Goal: Task Accomplishment & Management: Use online tool/utility

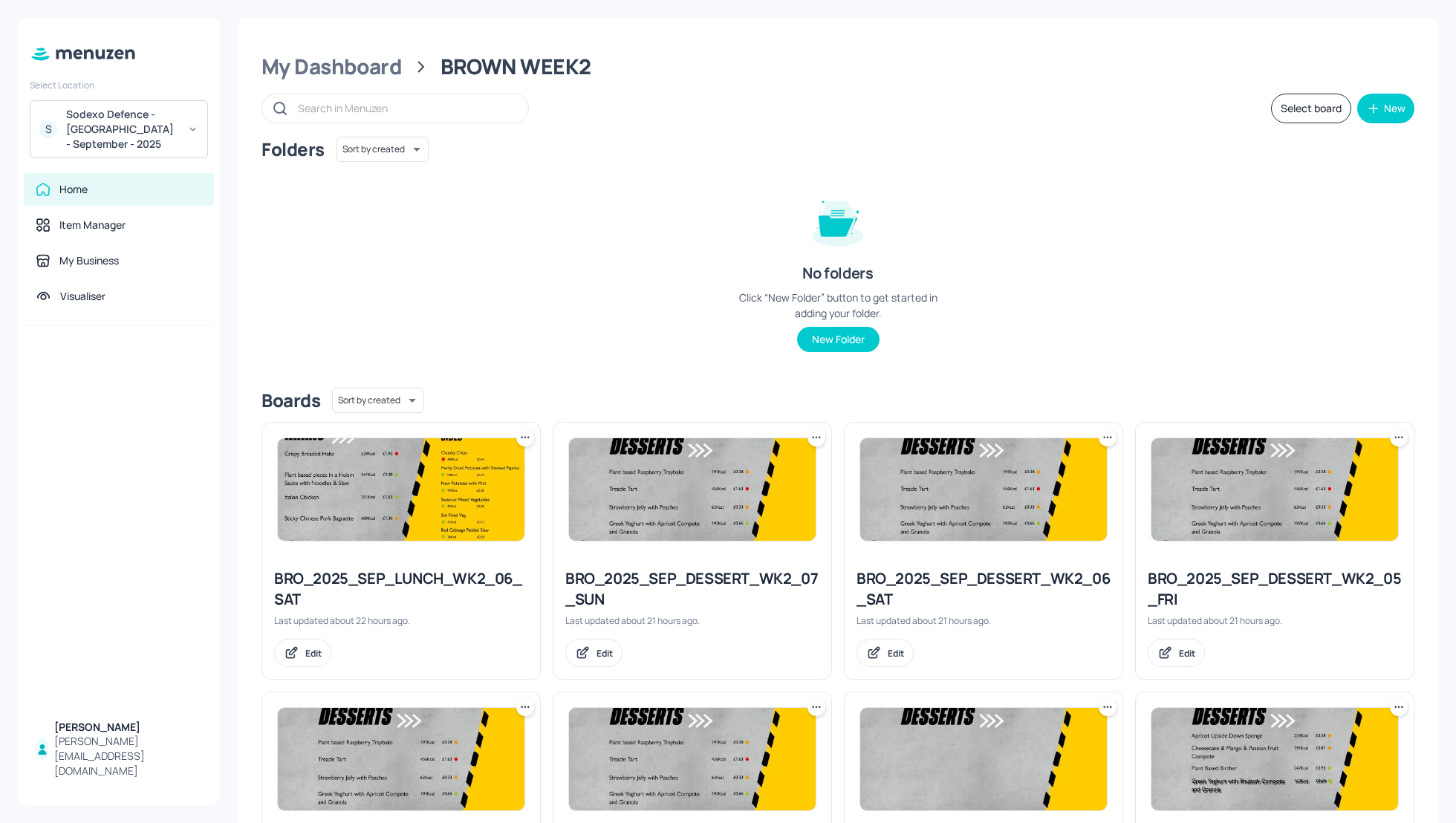
click at [1285, 108] on button "Select board" at bounding box center [1311, 108] width 81 height 30
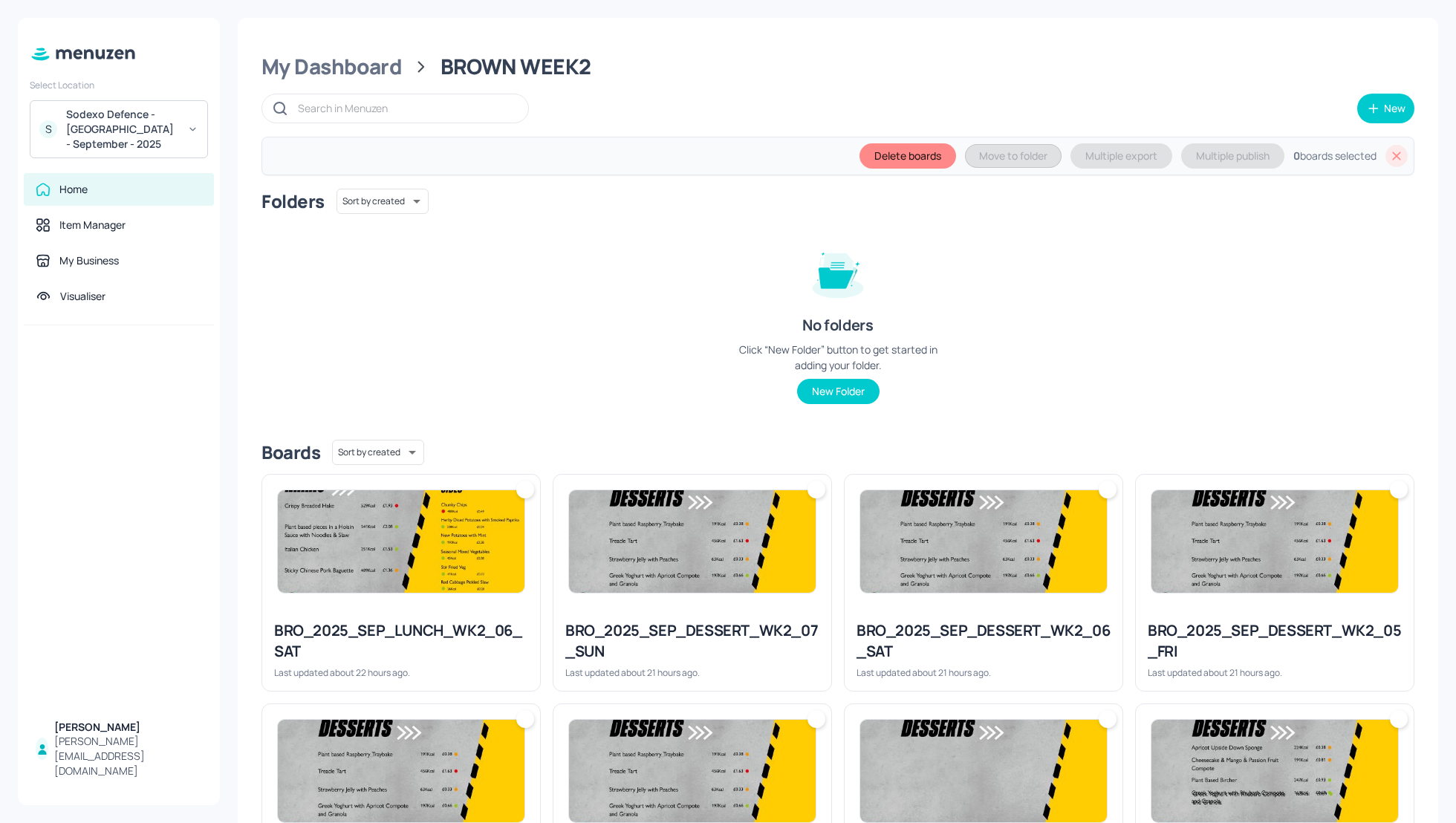
click at [517, 578] on img at bounding box center [401, 542] width 246 height 102
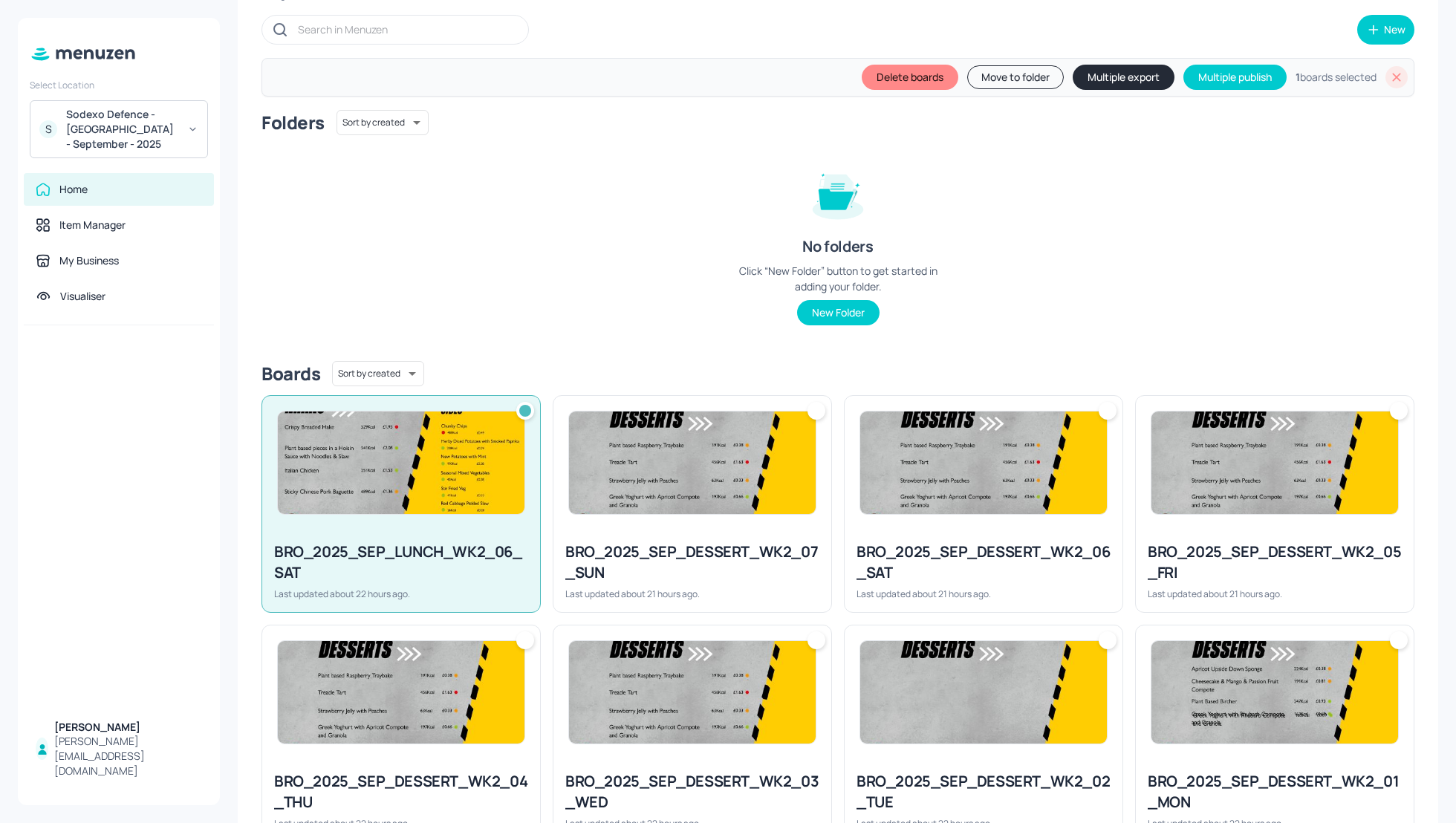
click at [1011, 555] on div "BRO_2025_SEP_DESSERT_WK2_06_SAT" at bounding box center [983, 562] width 254 height 41
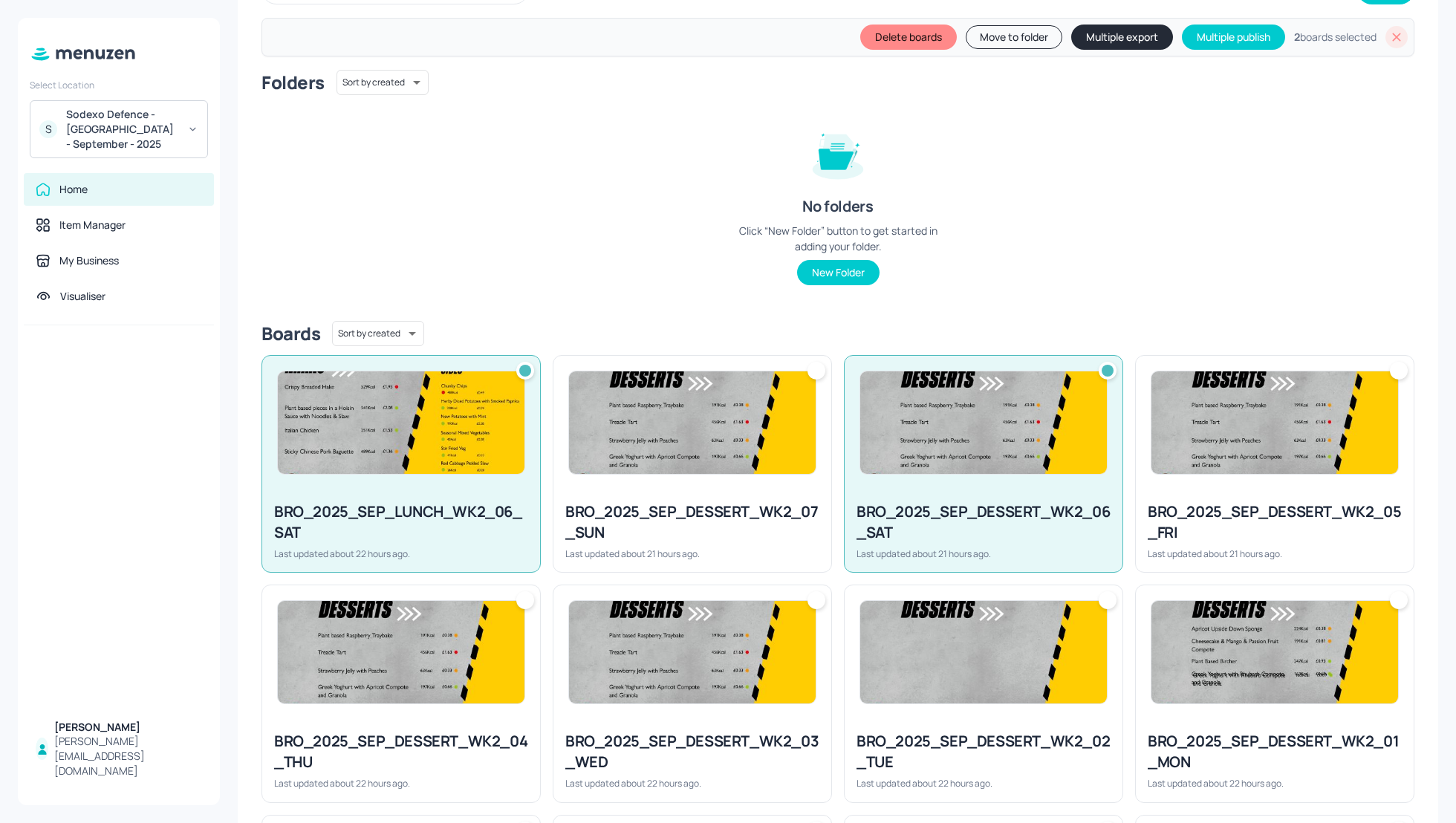
click at [799, 547] on div "Last updated about 21 hours ago." at bounding box center [692, 554] width 254 height 13
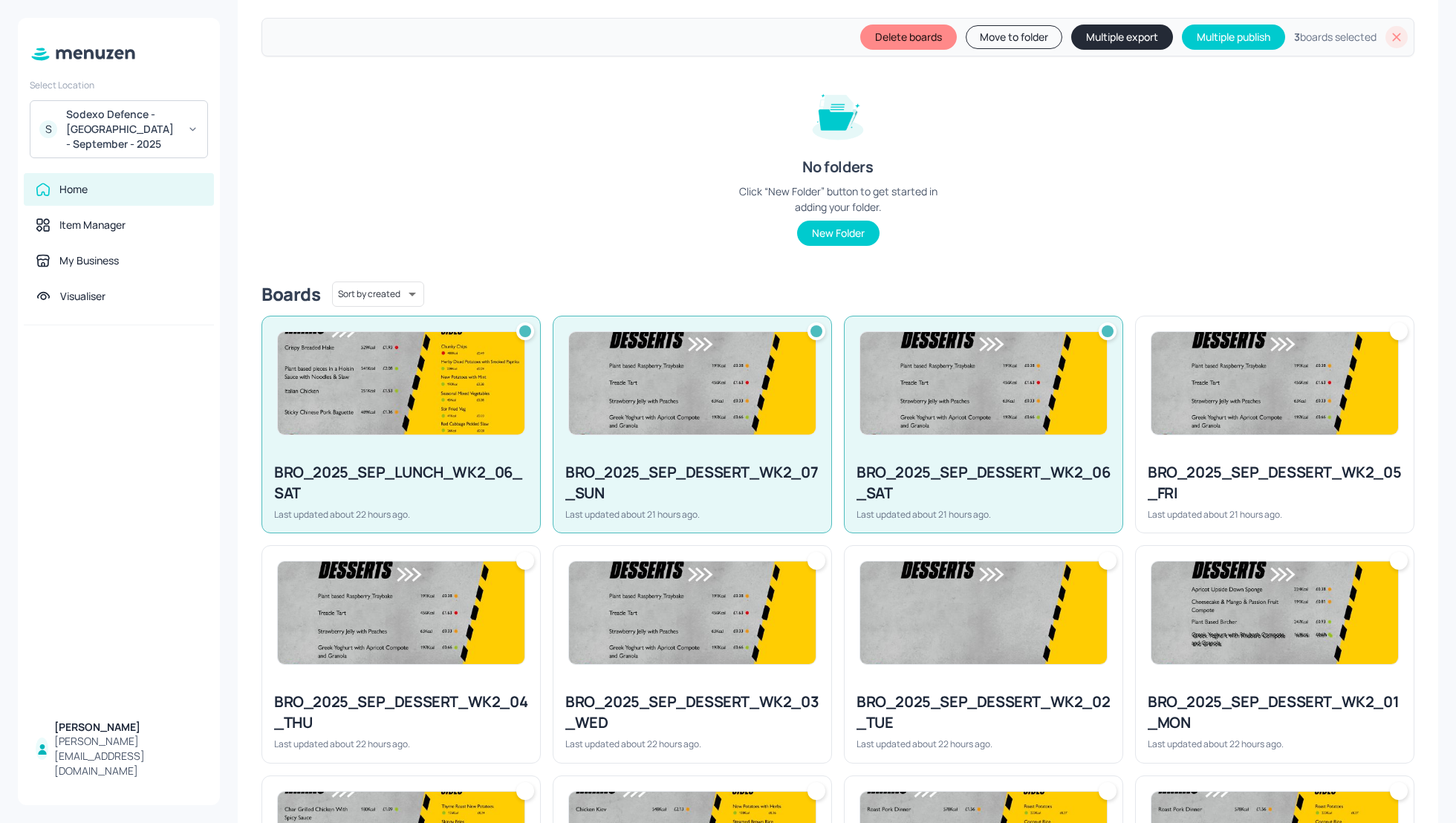
click at [1213, 494] on div "BRO_2025_SEP_DESSERT_WK2_05_FRI Last updated about 21 hours ago." at bounding box center [1275, 490] width 278 height 82
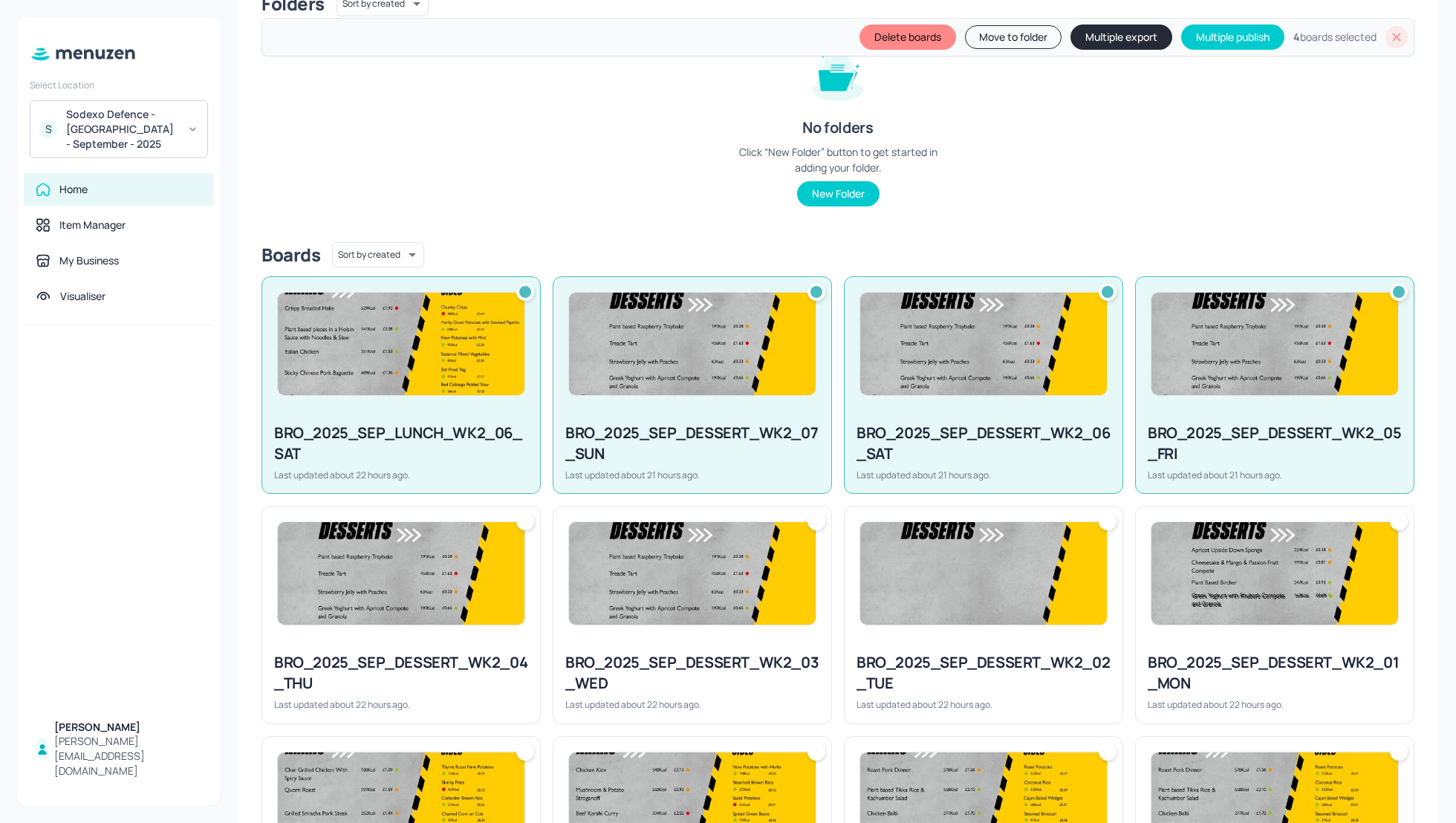
click at [1230, 612] on img at bounding box center [1275, 573] width 246 height 102
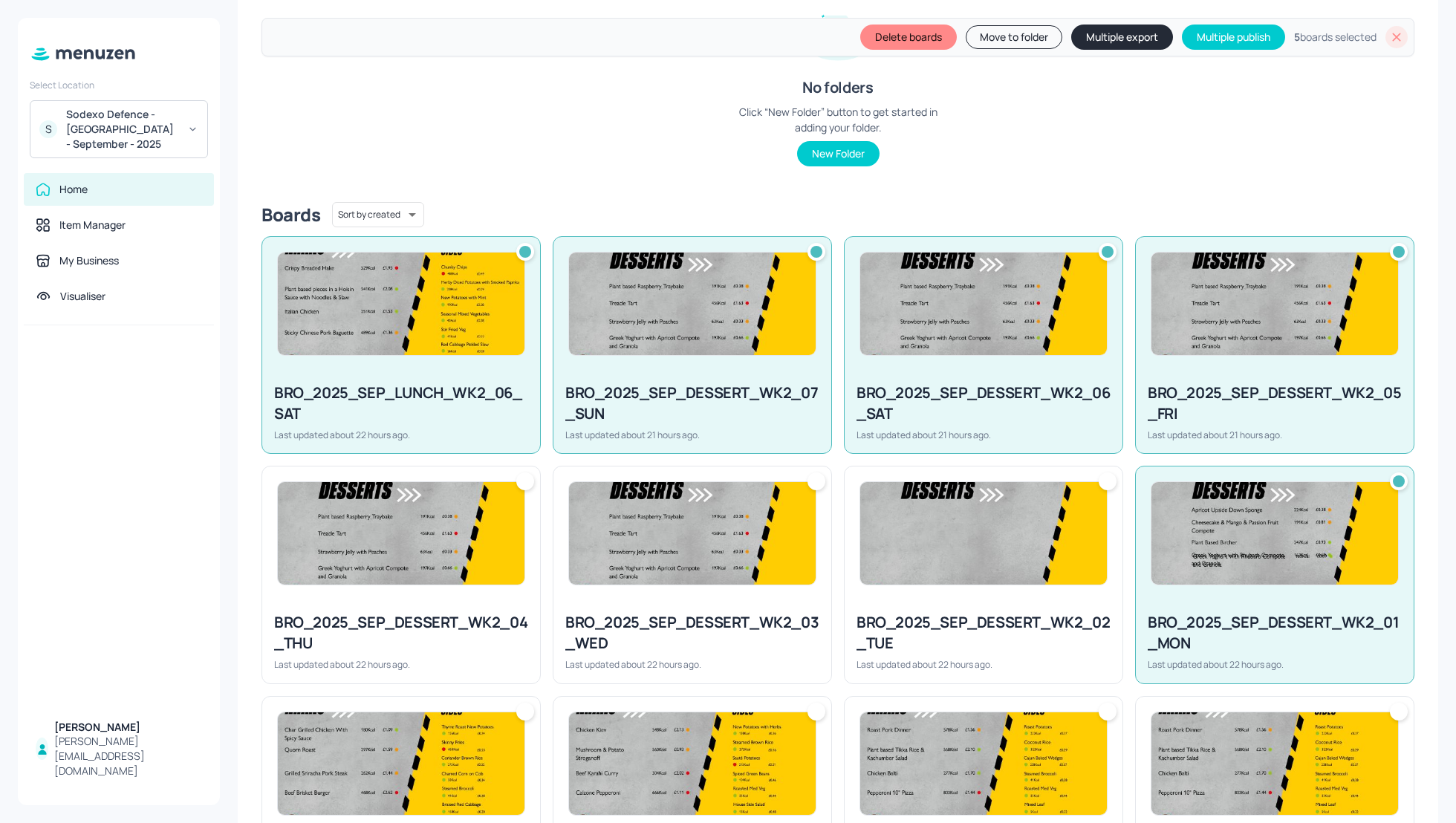
click at [997, 612] on div "BRO_2025_SEP_DESSERT_WK2_02_TUE" at bounding box center [983, 633] width 254 height 41
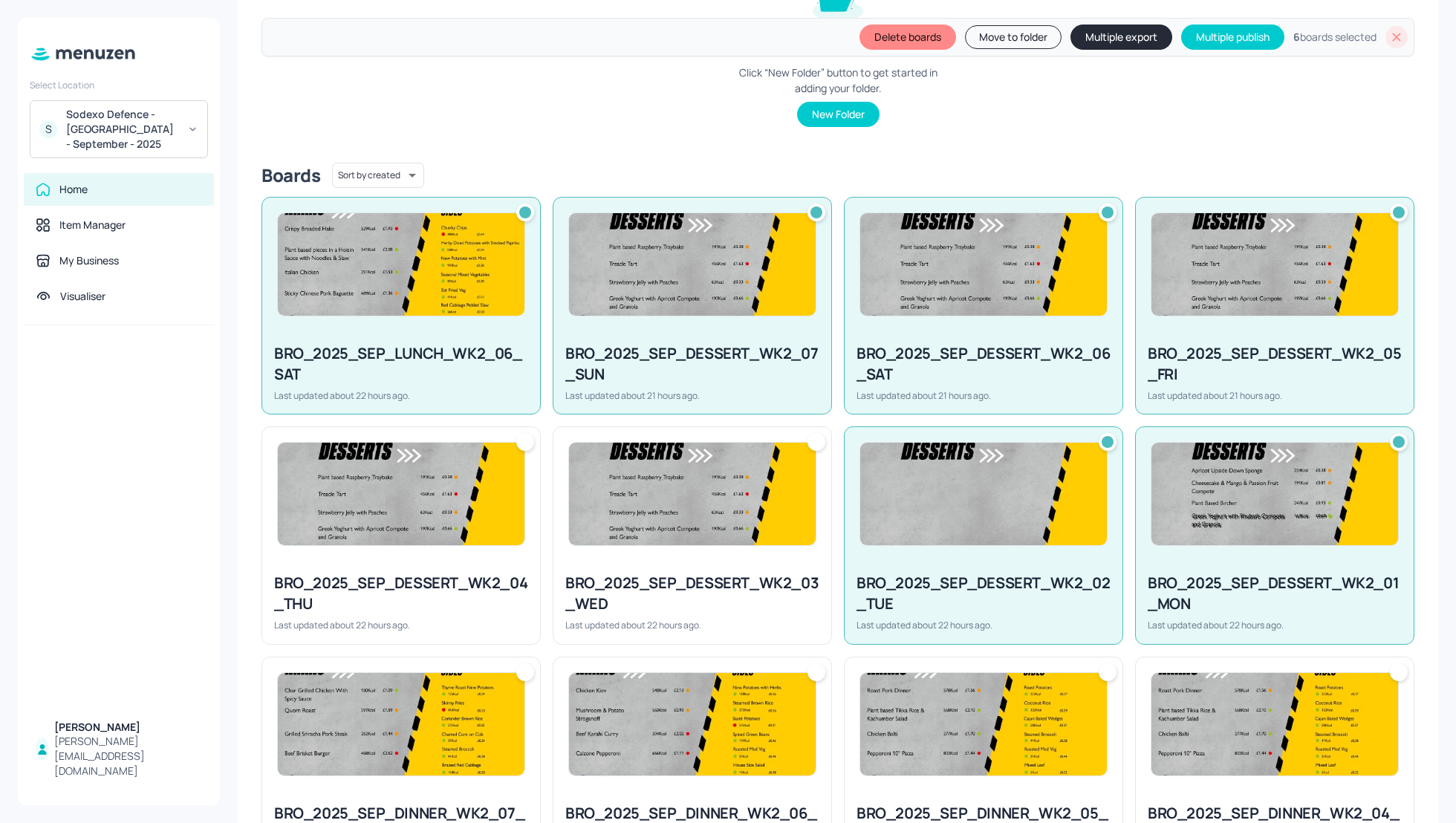
click at [685, 568] on div "BRO_2025_SEP_DESSERT_WK2_03_WED Last updated about 22 hours ago." at bounding box center [692, 602] width 278 height 82
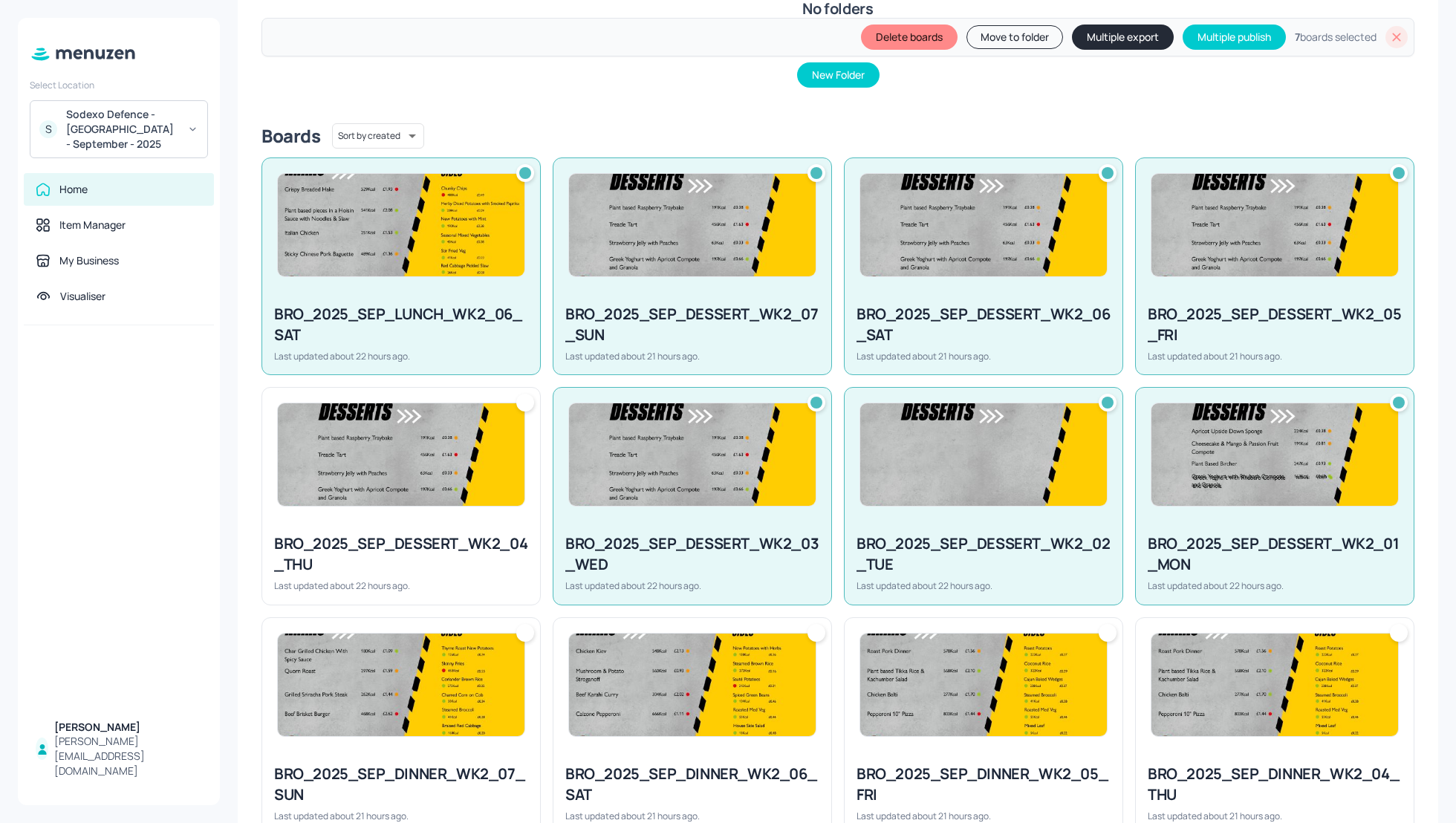
click at [469, 605] on div "BRO_2025_SEP_DINNER_WK2_07_SUN Last updated about 21 hours ago." at bounding box center [395, 720] width 291 height 229
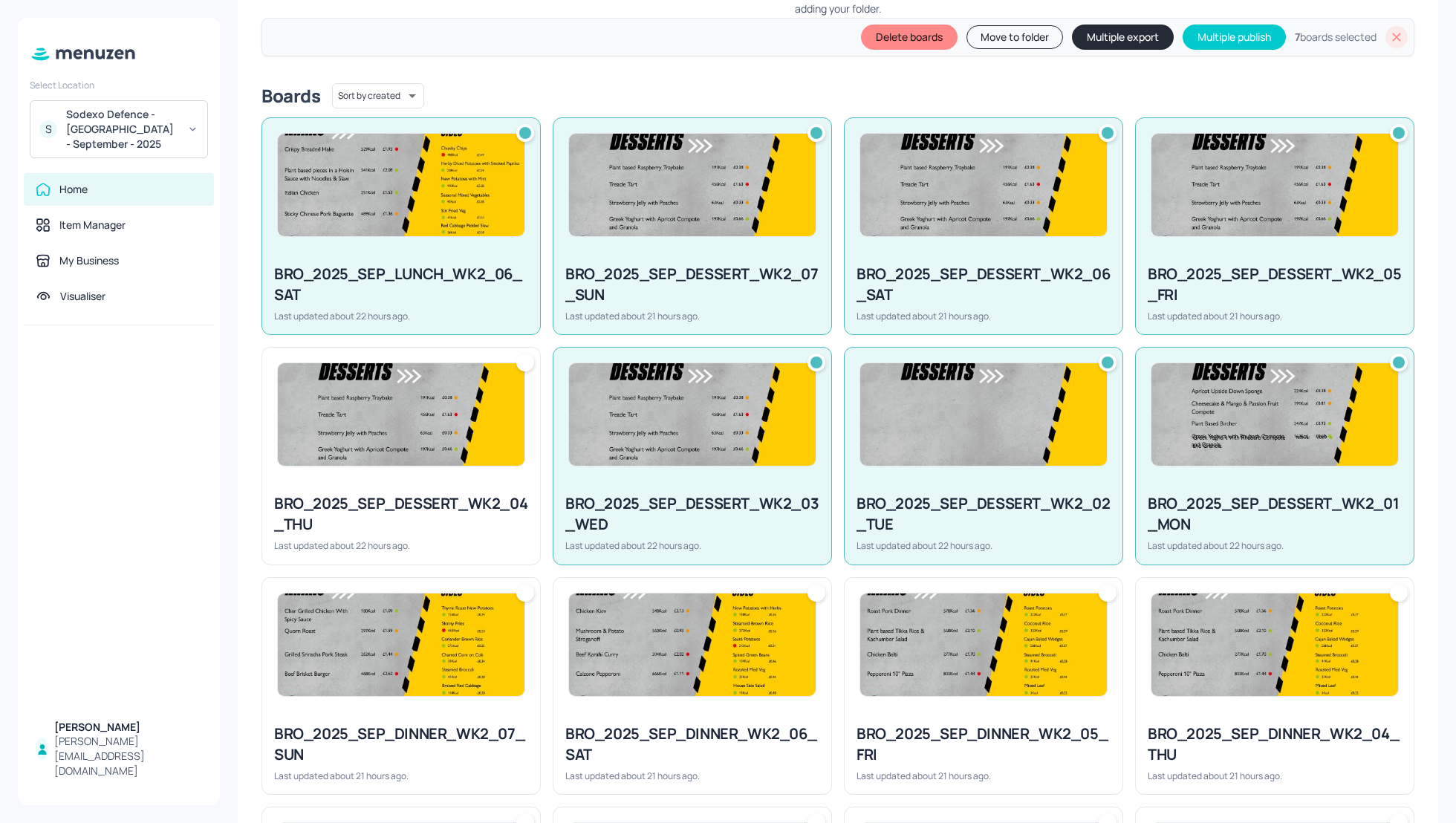
click at [452, 692] on div at bounding box center [401, 645] width 278 height 133
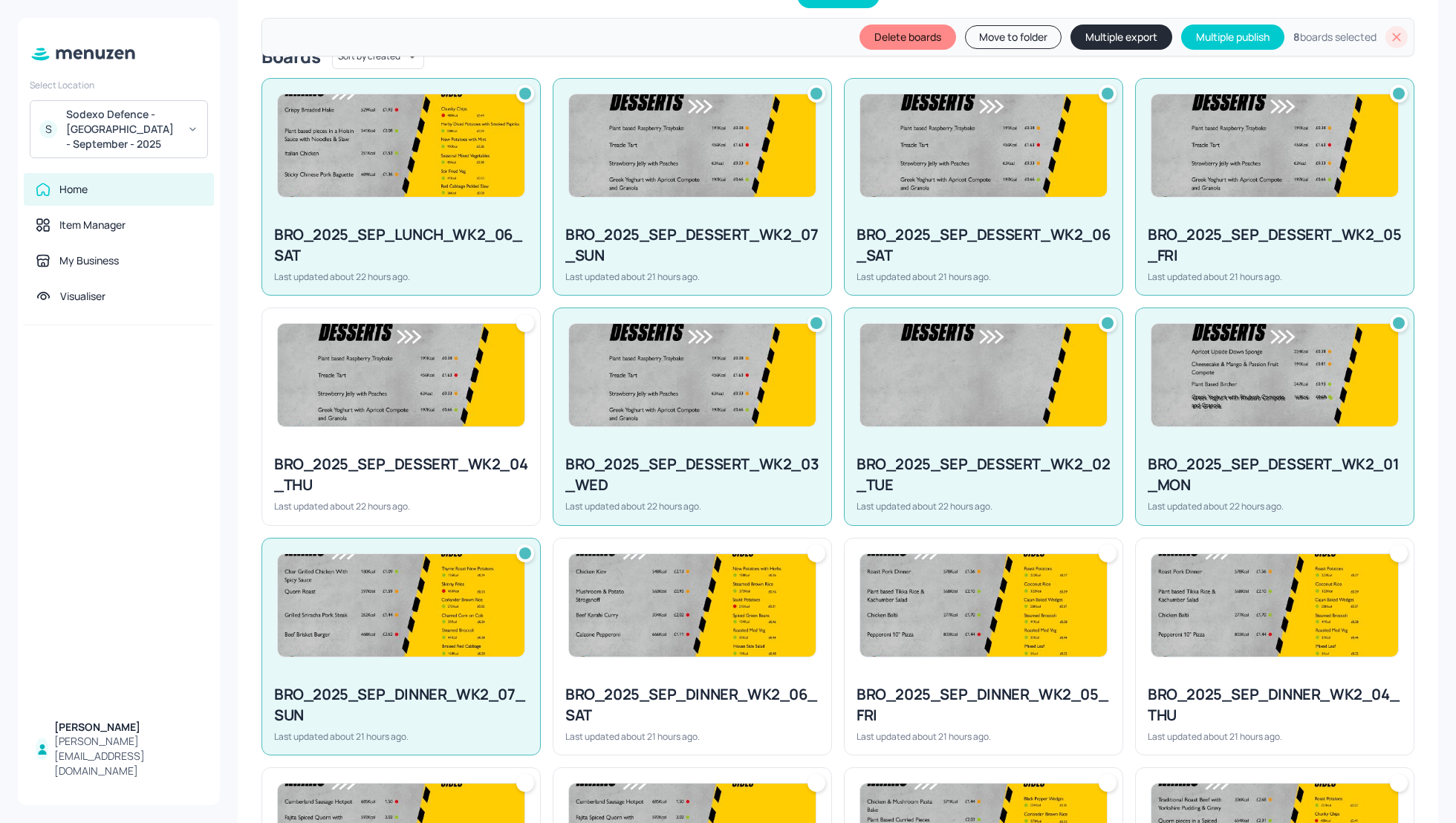
click at [434, 486] on div "BRO_2025_SEP_DESSERT_WK2_04_THU" at bounding box center [401, 474] width 254 height 41
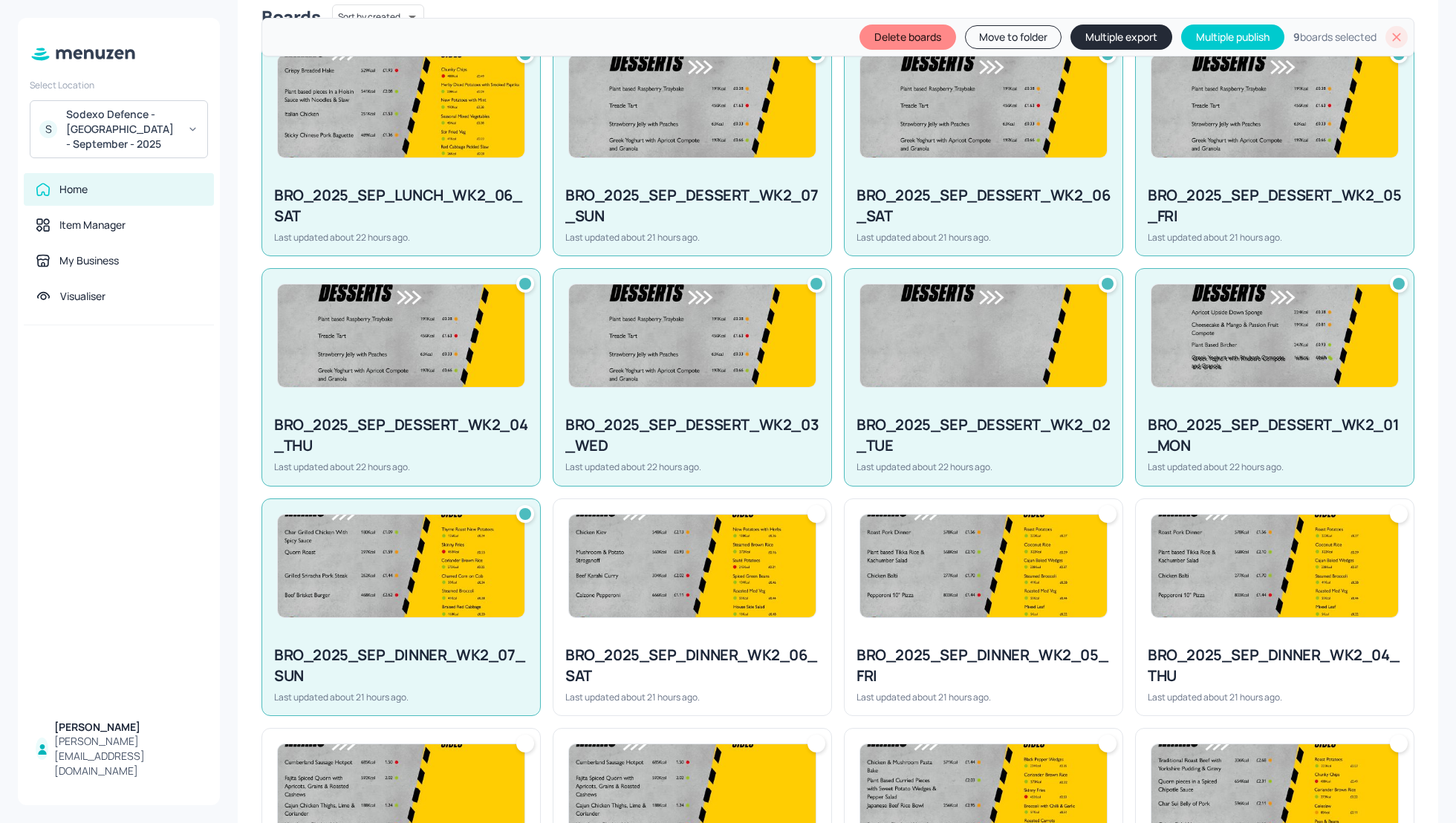
click at [692, 615] on div at bounding box center [692, 566] width 278 height 133
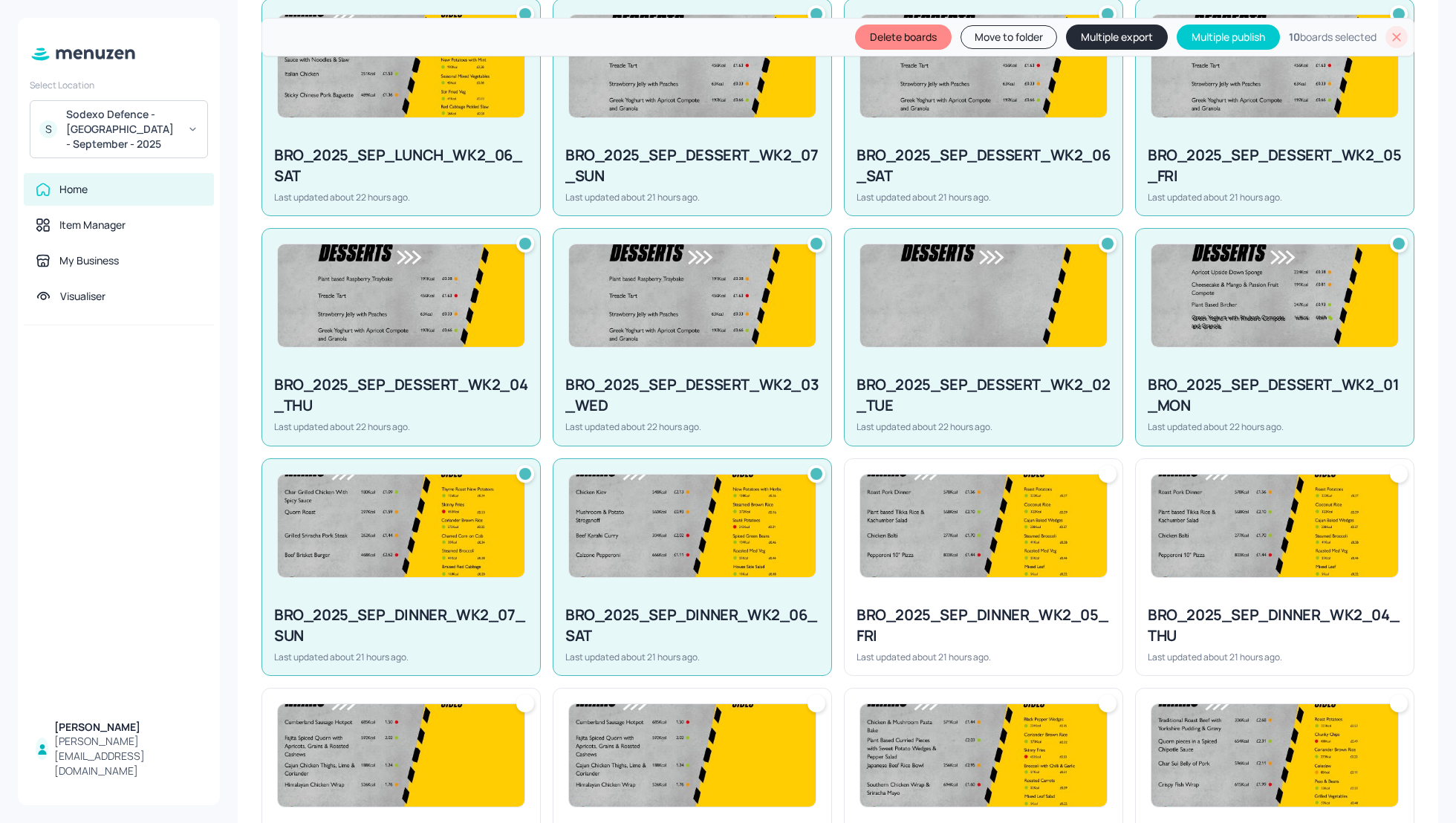
click at [940, 600] on div "BRO_2025_SEP_DINNER_WK2_05_FRI Last updated about 21 hours ago." at bounding box center [983, 634] width 278 height 82
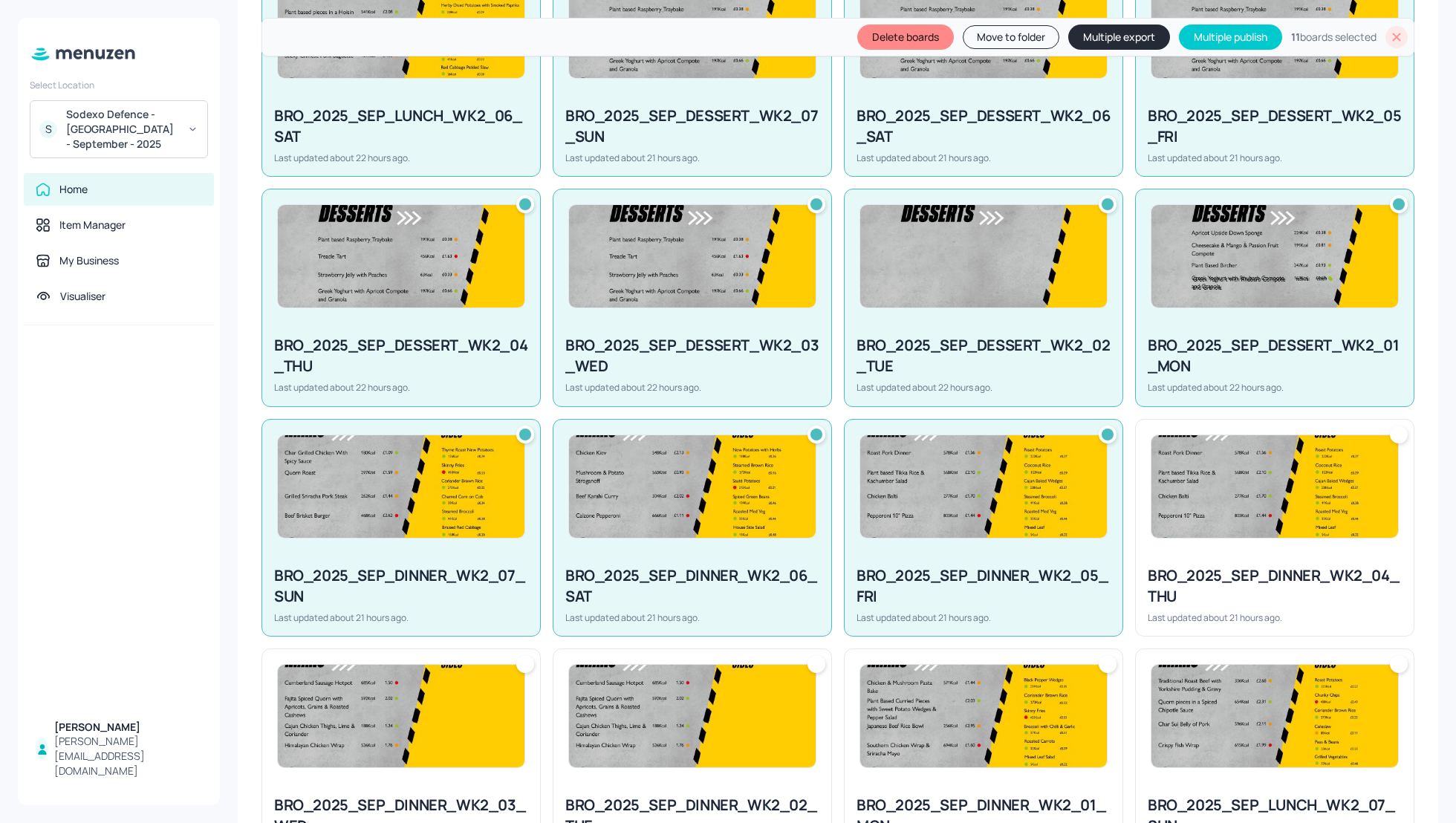
click at [1192, 586] on div "BRO_2025_SEP_DINNER_WK2_04_THU" at bounding box center [1275, 586] width 254 height 41
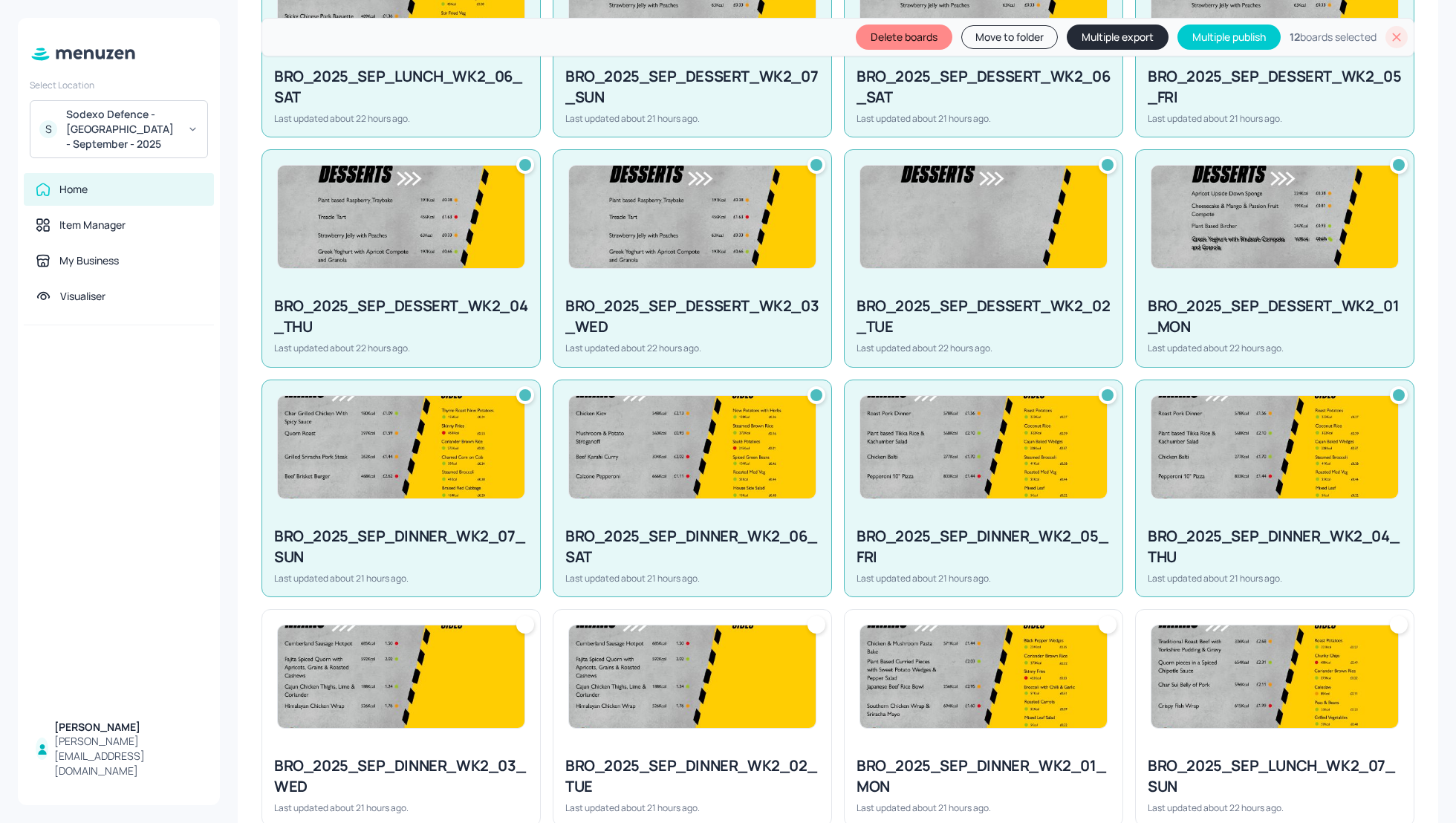
click at [1227, 681] on img at bounding box center [1275, 677] width 246 height 102
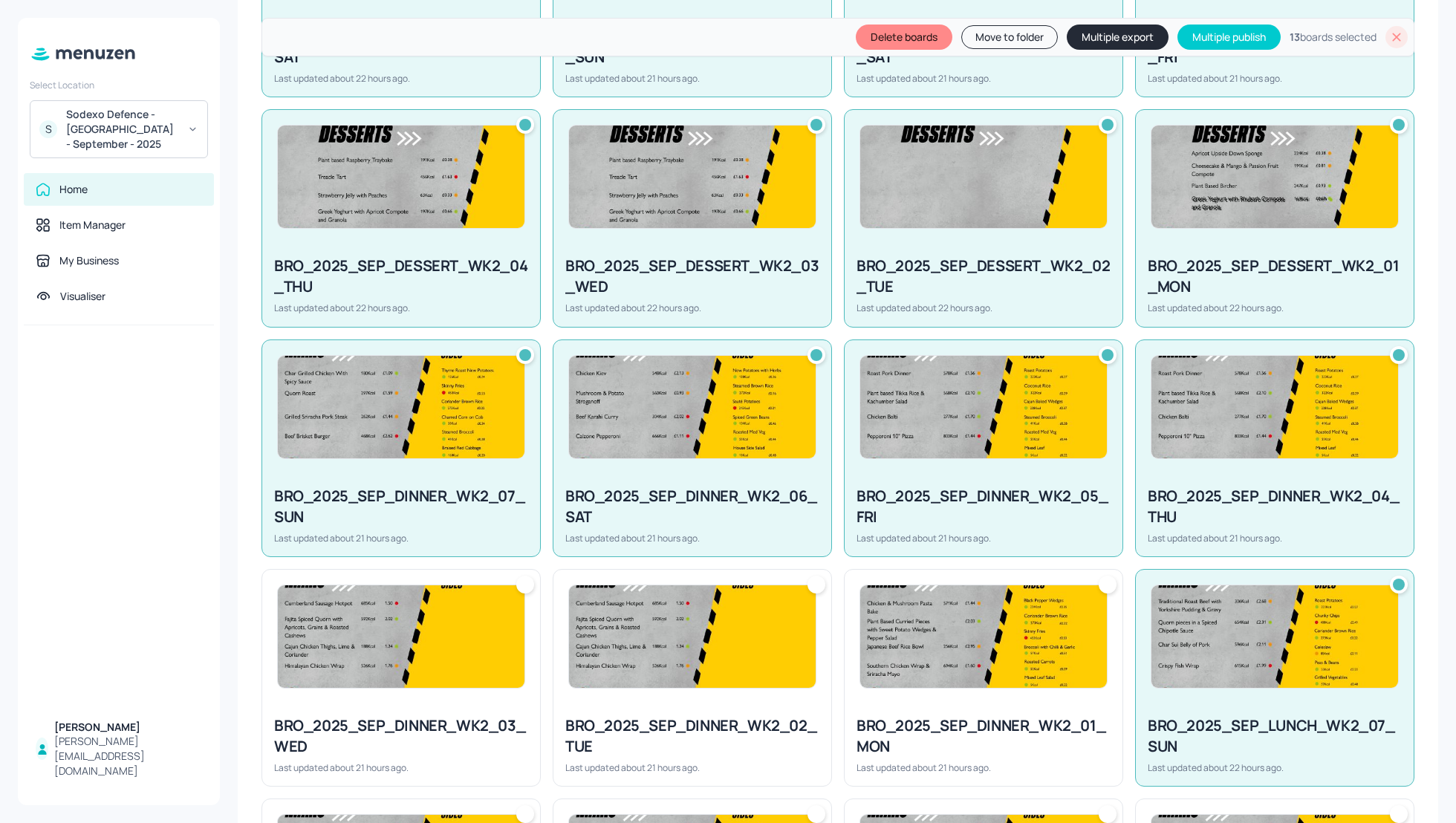
click at [986, 681] on img at bounding box center [983, 637] width 246 height 102
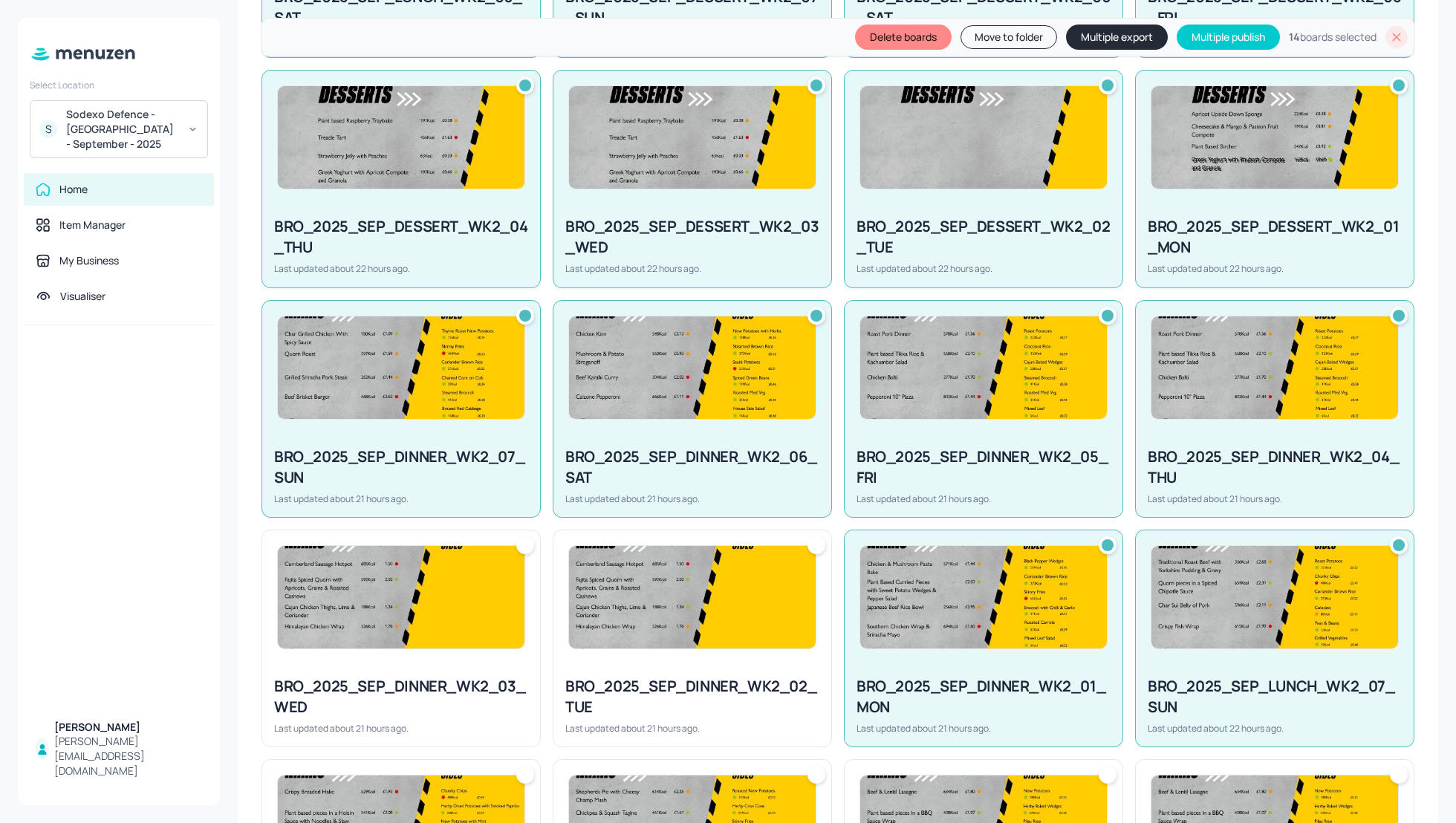
click at [695, 625] on img at bounding box center [692, 597] width 246 height 102
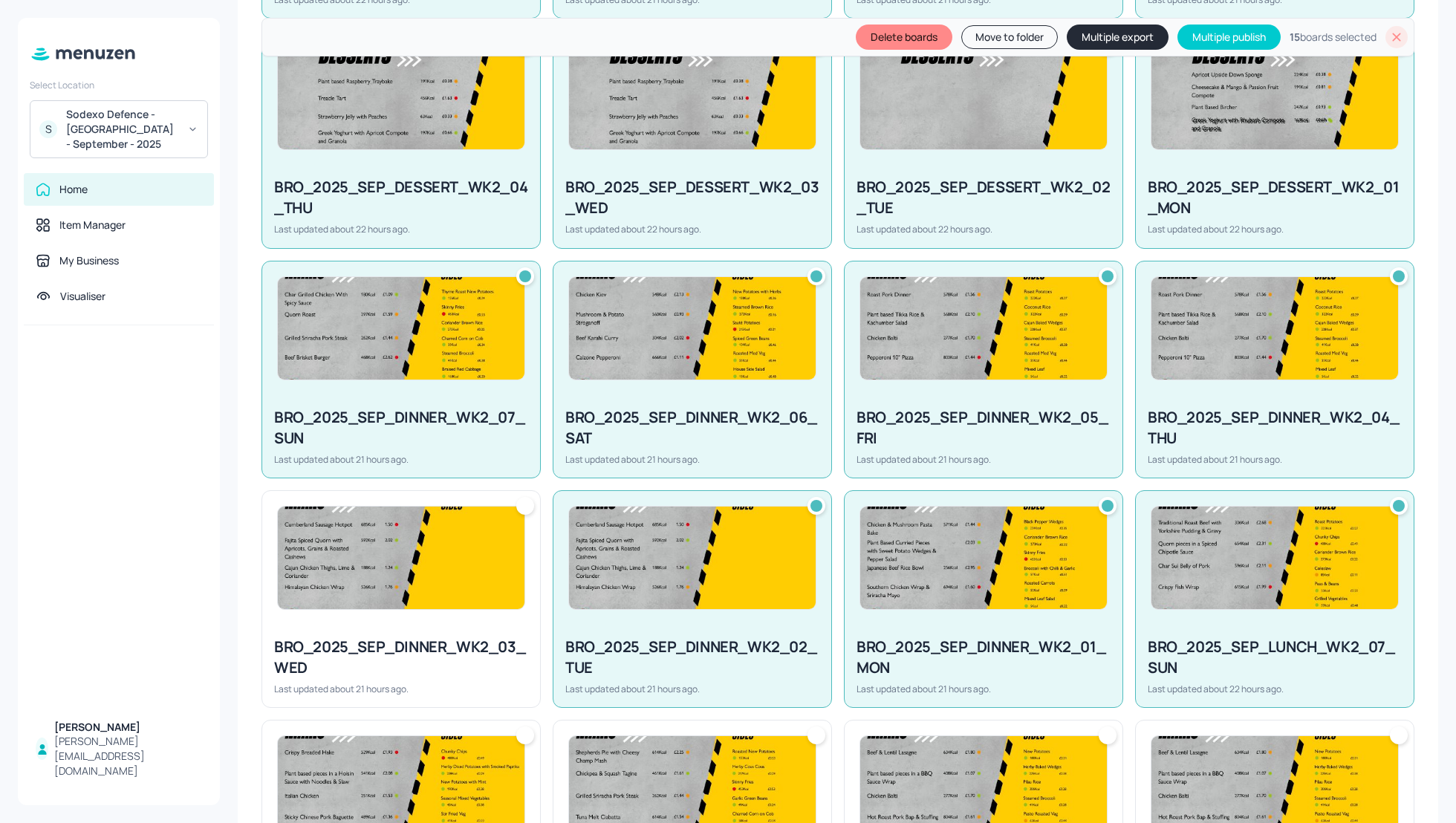
click at [401, 602] on img at bounding box center [401, 558] width 246 height 102
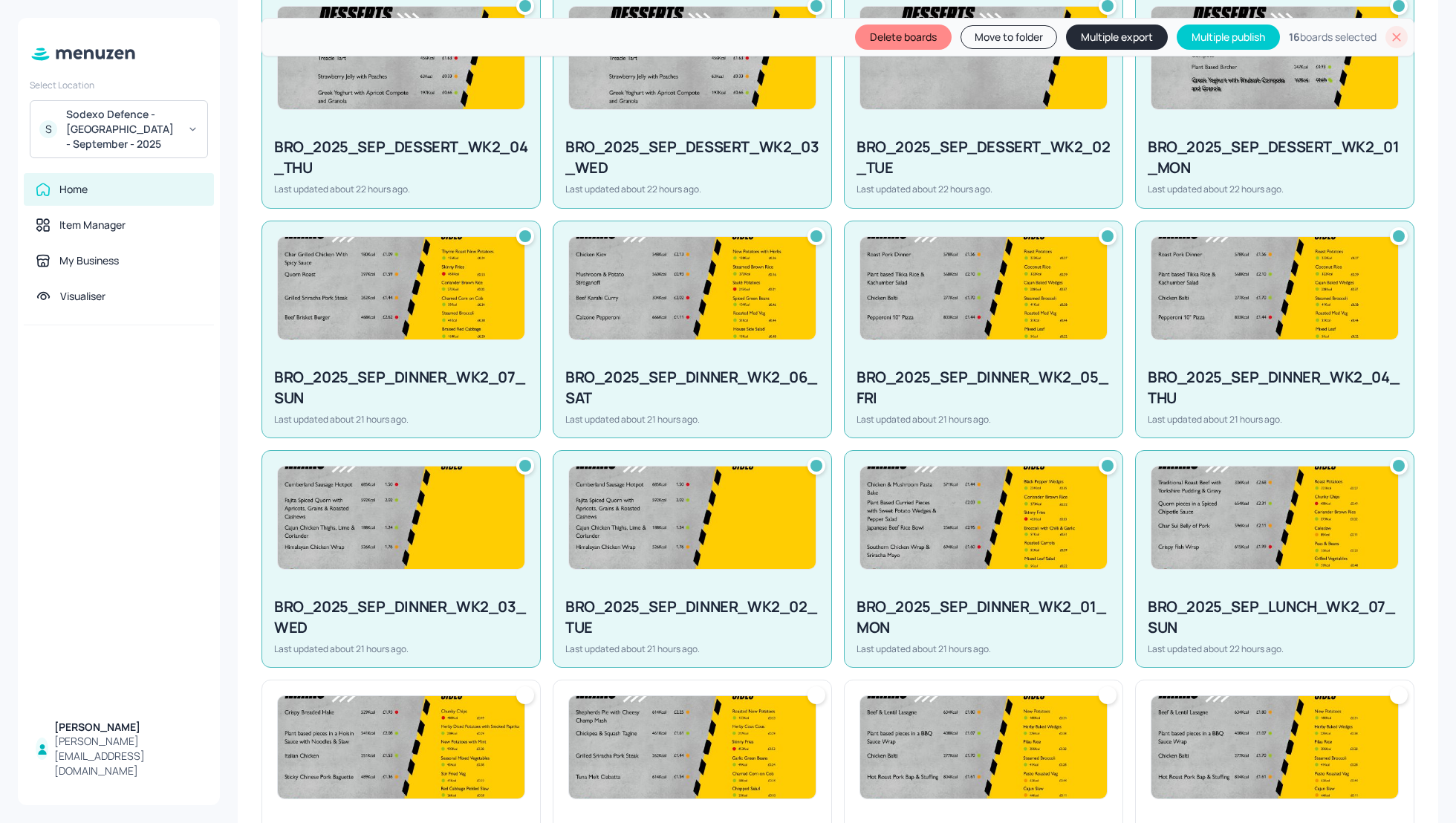
click at [410, 775] on img at bounding box center [401, 747] width 246 height 102
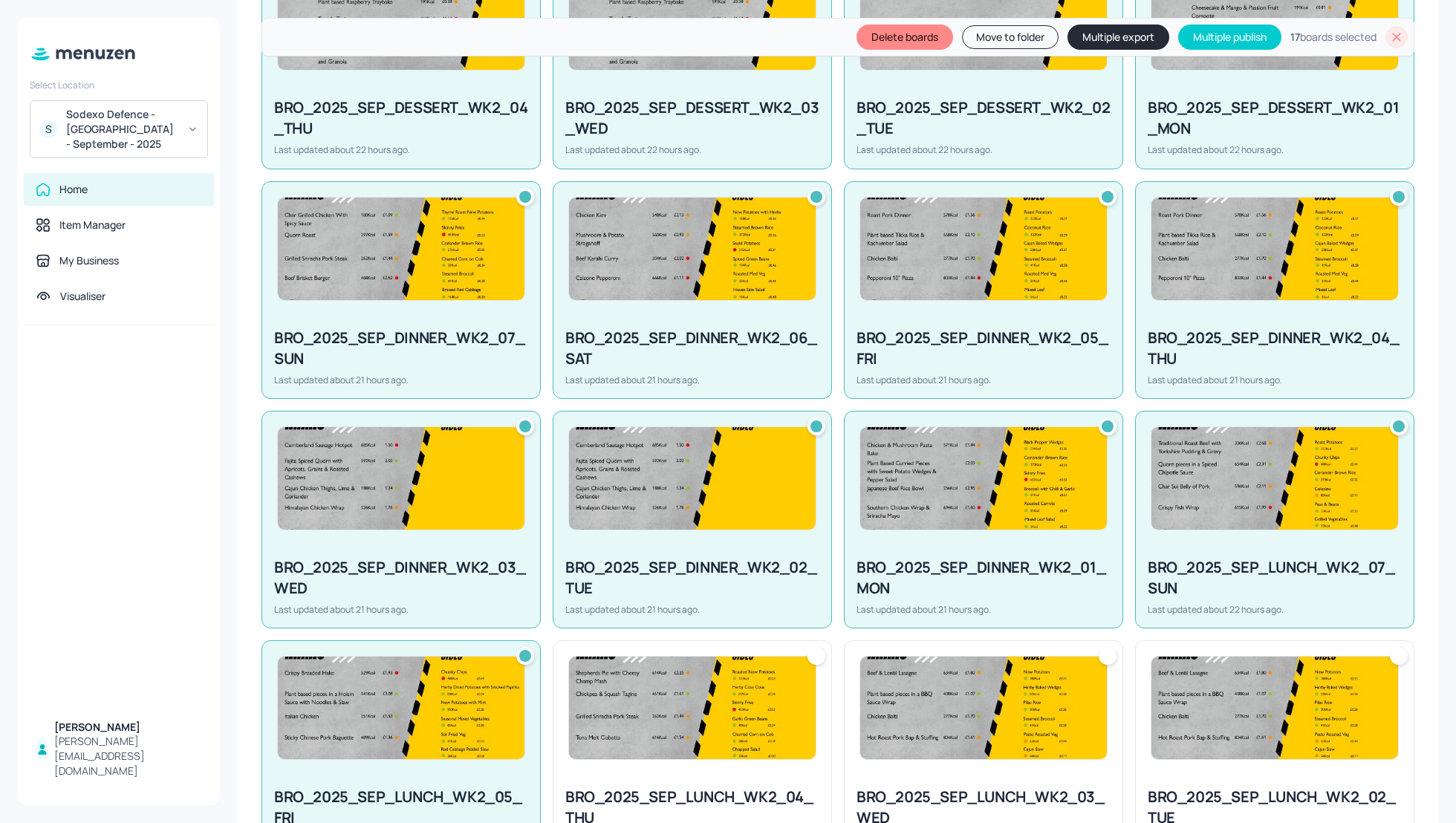
click at [725, 748] on img at bounding box center [692, 708] width 246 height 102
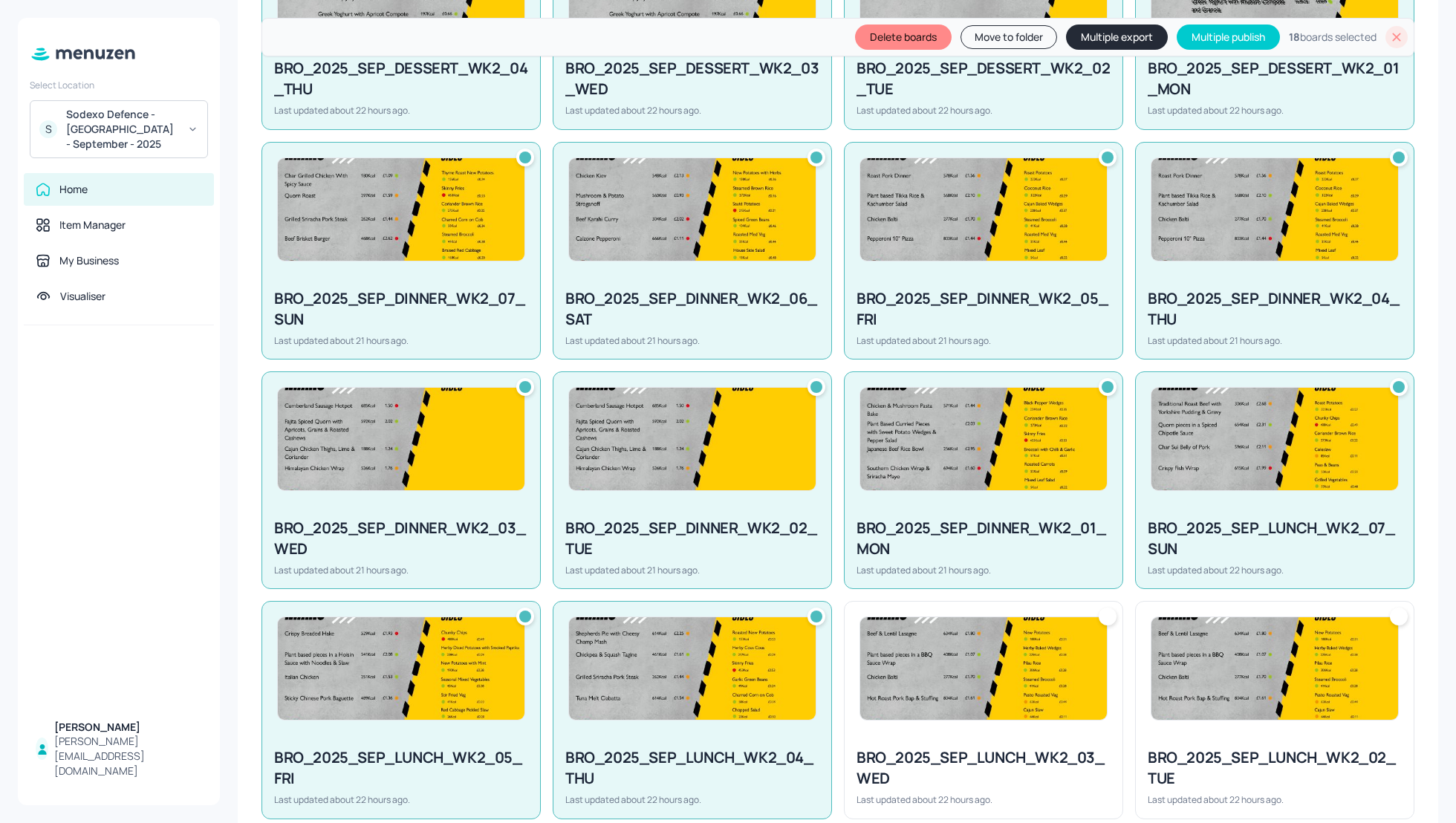
click at [913, 735] on div "BRO_2025_SEP_LUNCH_WK2_03_WED Last updated about 22 hours ago." at bounding box center [983, 776] width 278 height 82
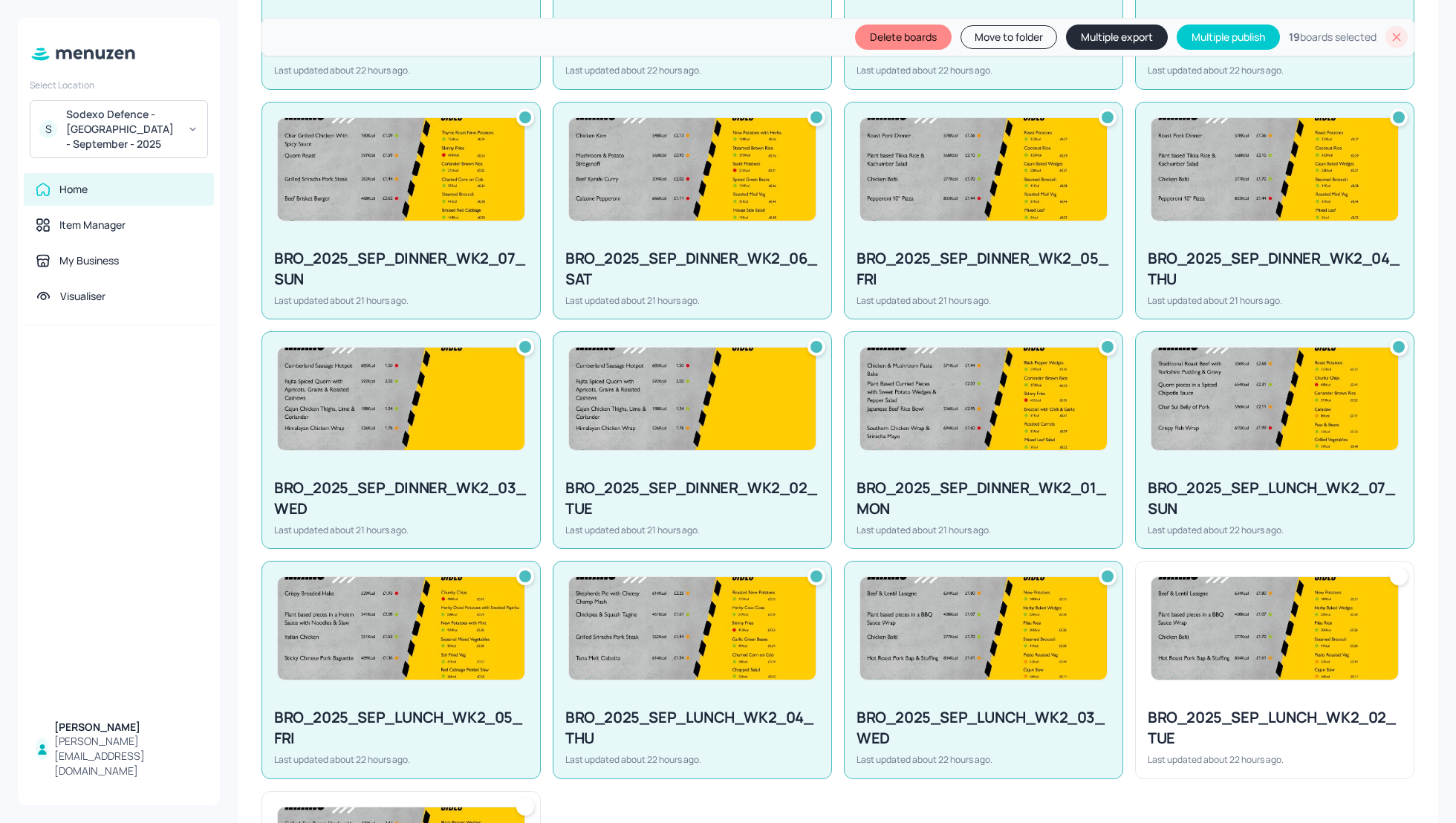
drag, startPoint x: 982, startPoint y: 734, endPoint x: 1075, endPoint y: 734, distance: 93.0
click at [1075, 734] on div "BRO_2025_SEP_LUNCH_WK2_03_WED" at bounding box center [983, 727] width 254 height 41
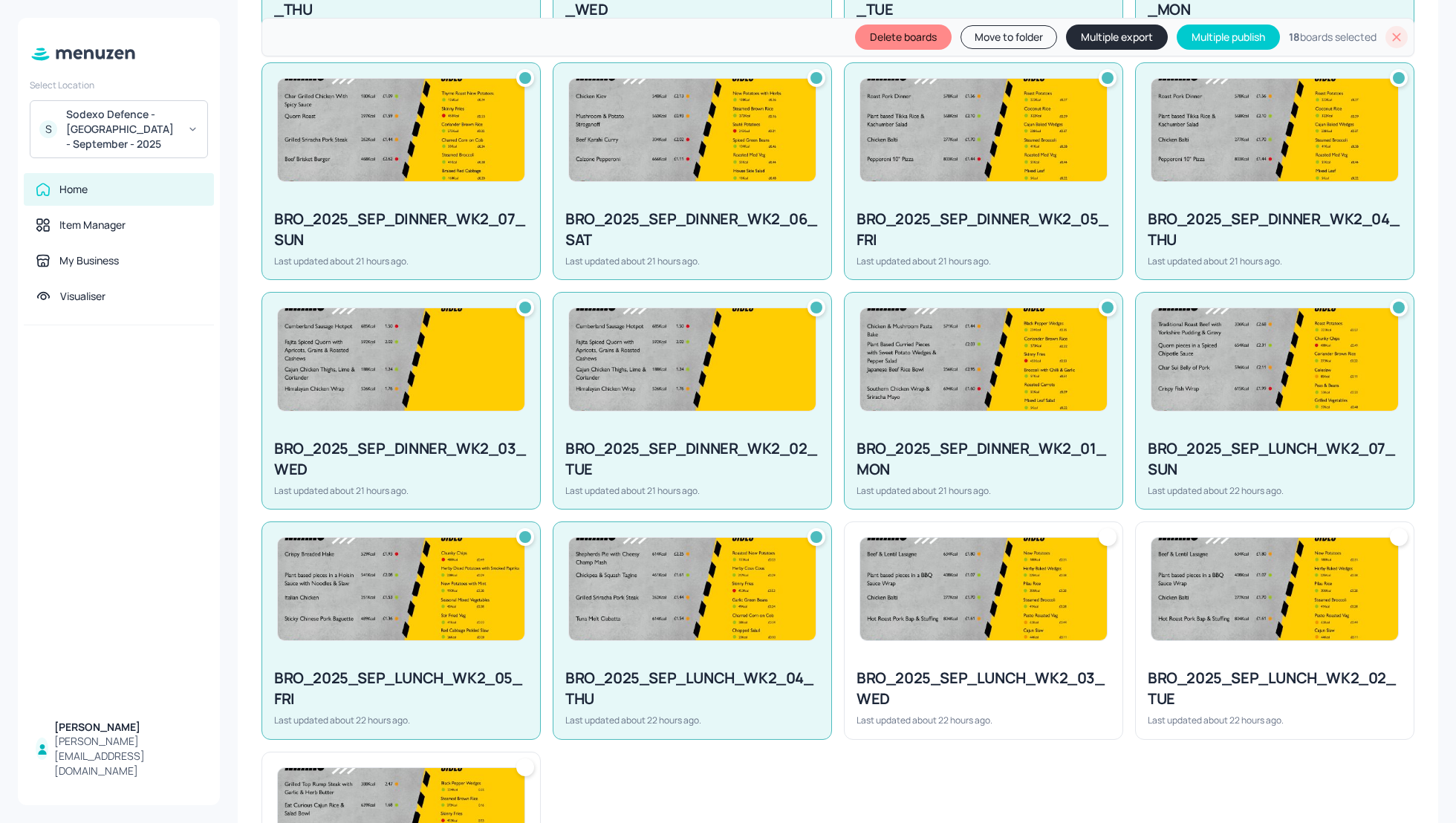
click at [1199, 701] on div "BRO_2025_SEP_LUNCH_WK2_02_TUE" at bounding box center [1275, 688] width 254 height 41
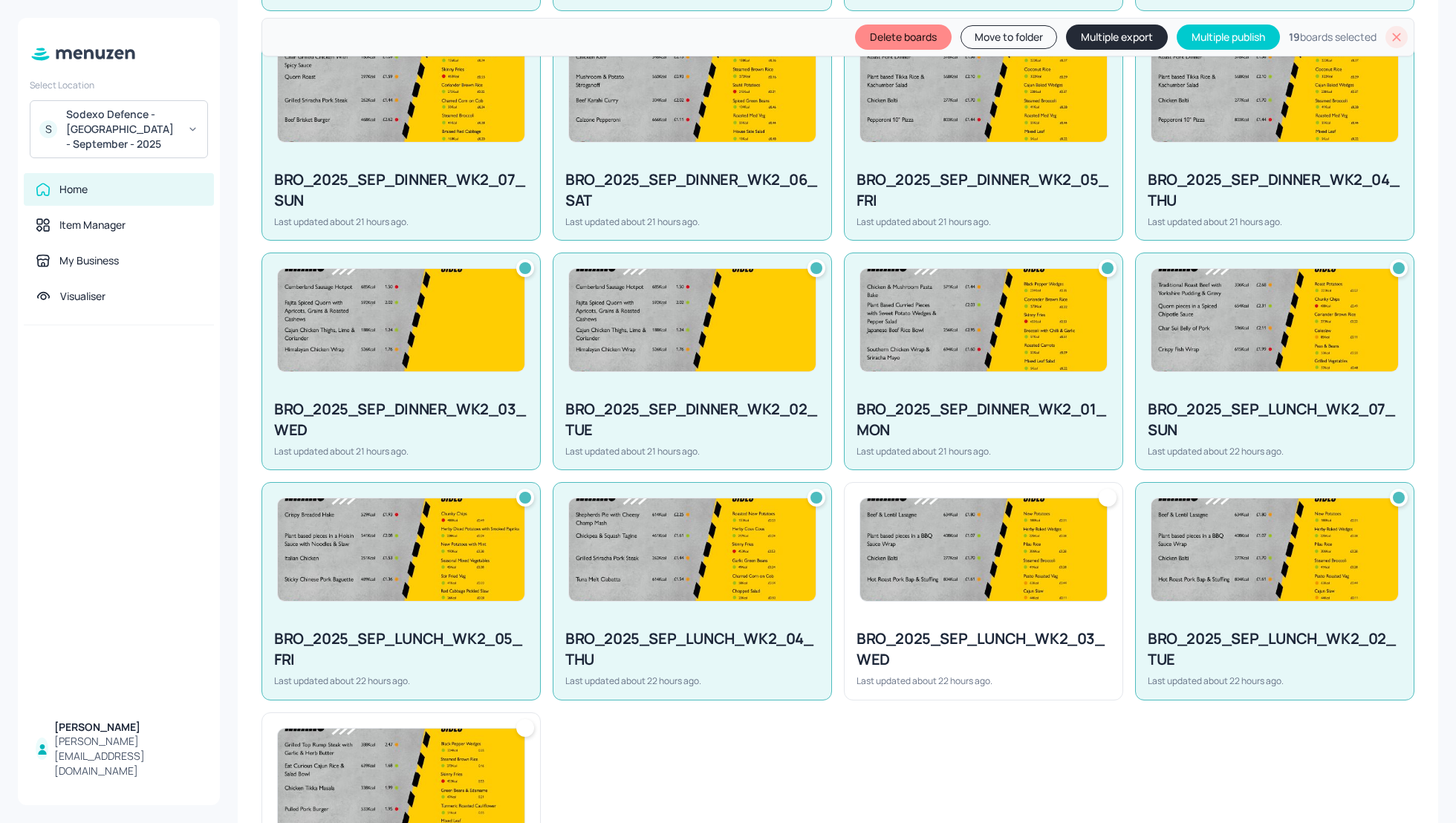
click at [1068, 668] on div "BRO_2025_SEP_LUNCH_WK2_03_WED Last updated about 22 hours ago." at bounding box center [983, 657] width 278 height 82
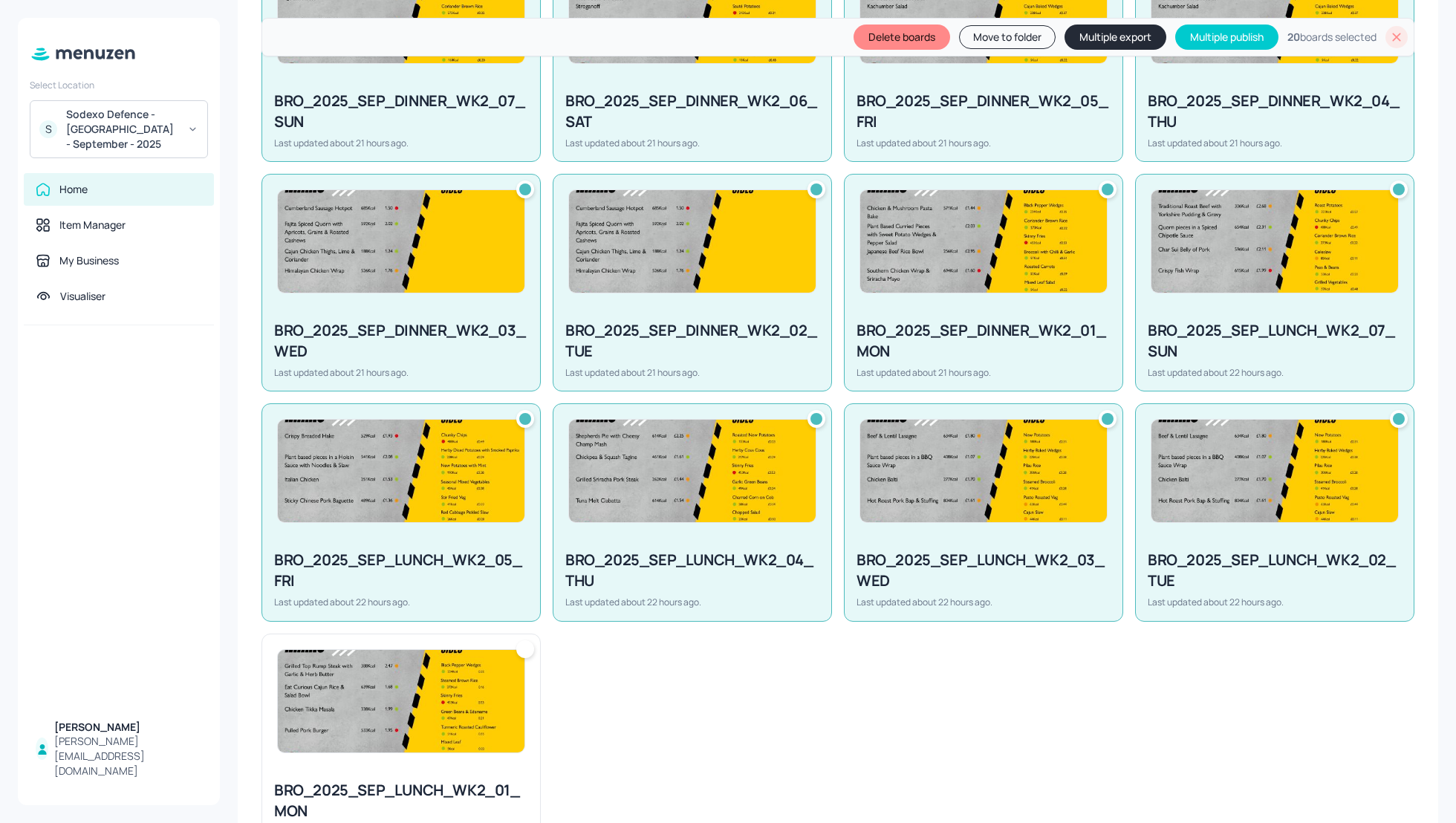
scroll to position [990, 0]
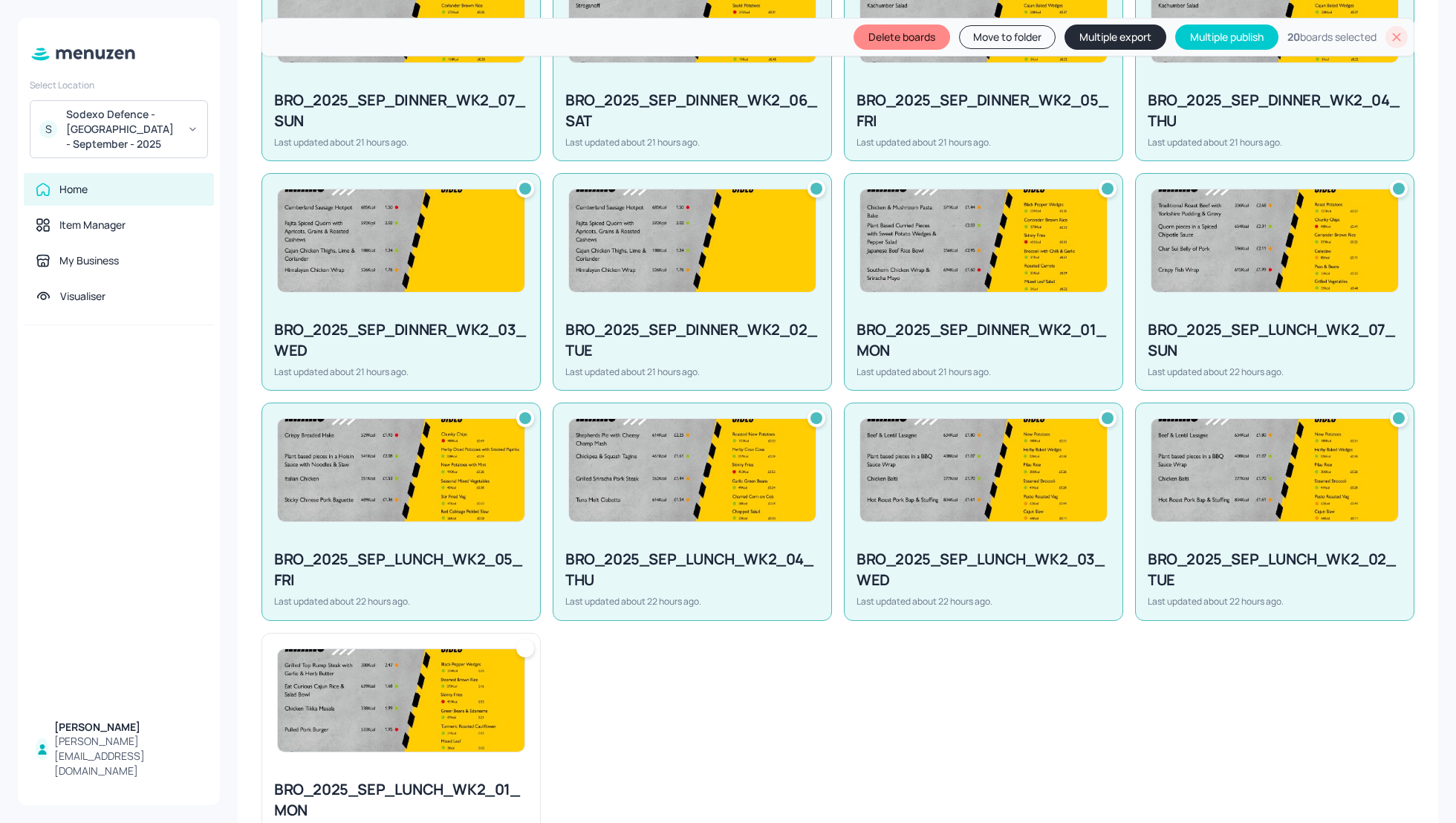
click at [444, 701] on img at bounding box center [401, 700] width 246 height 102
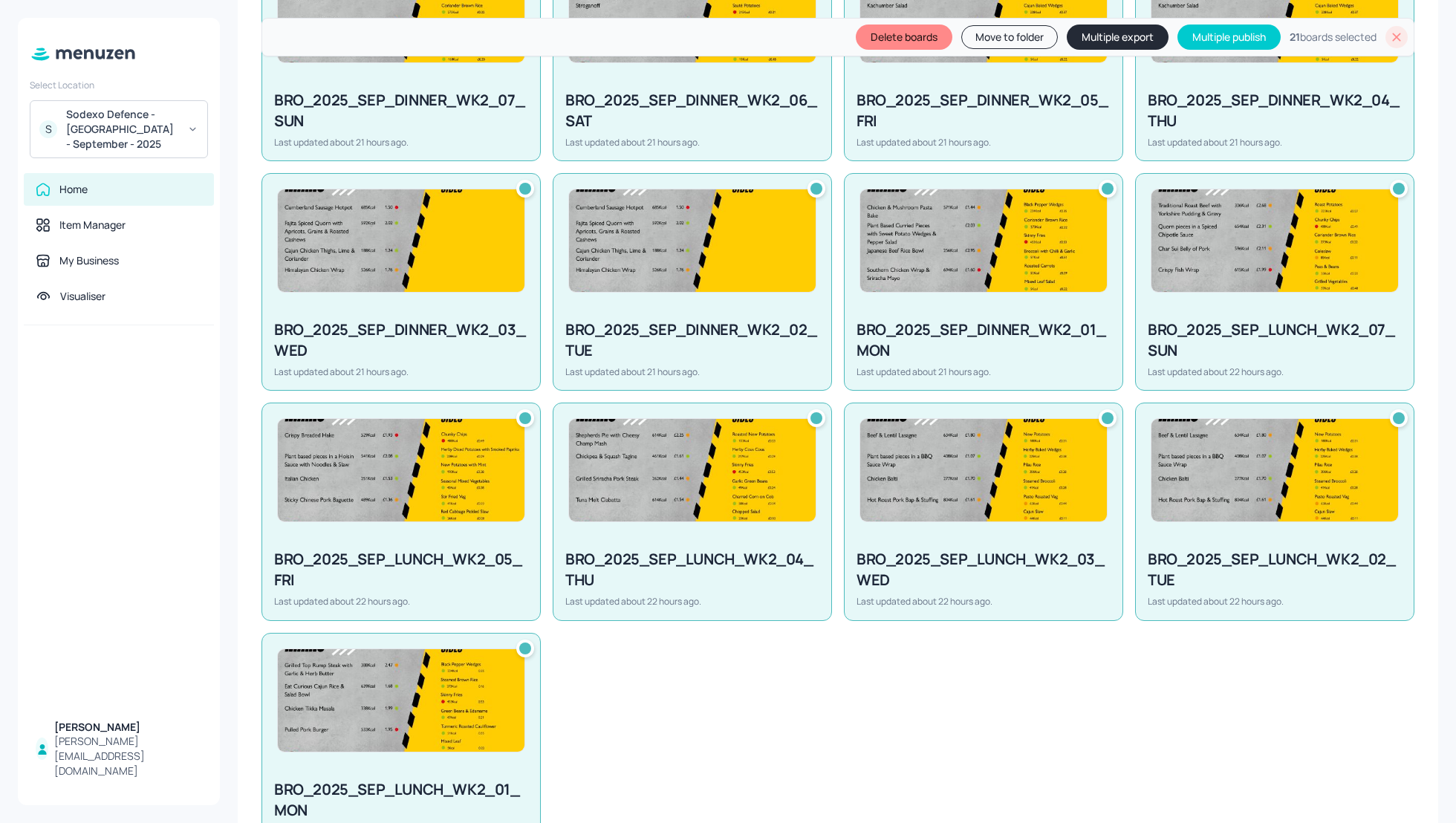
click at [1094, 34] on button "Multiple export" at bounding box center [1118, 37] width 102 height 25
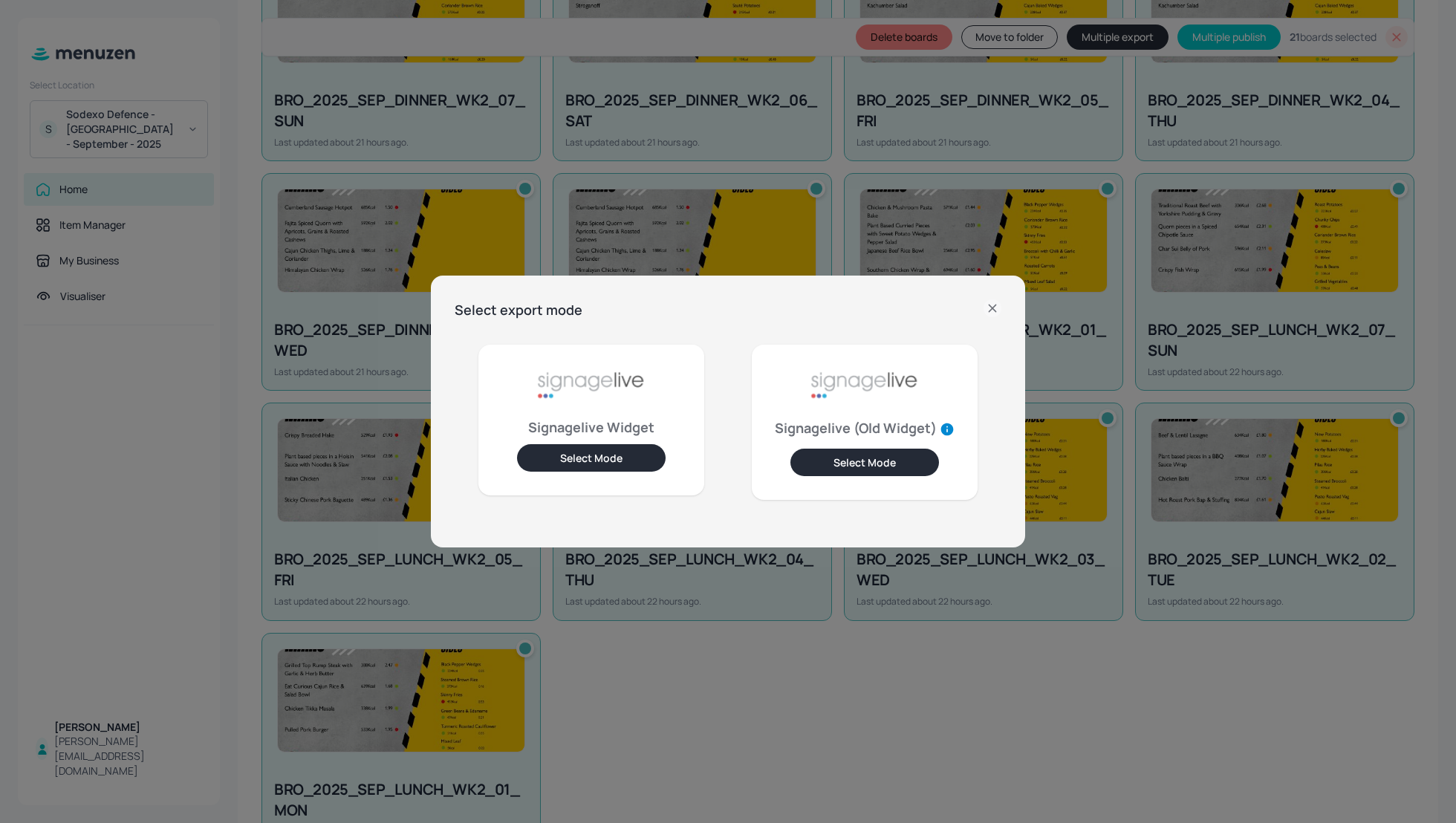
click at [595, 461] on button "Select Mode" at bounding box center [591, 458] width 149 height 28
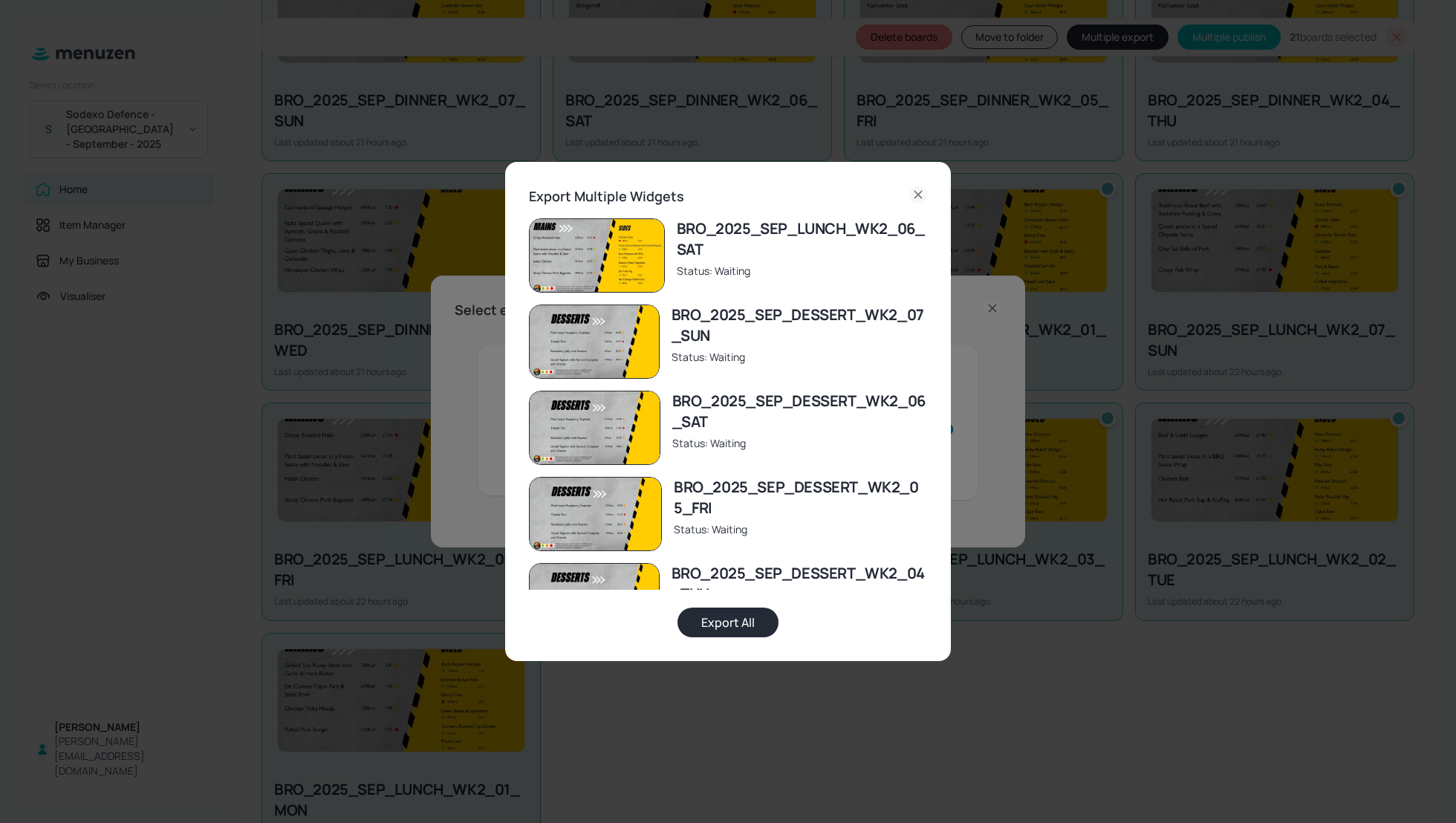
click at [733, 613] on button "Export All" at bounding box center [728, 622] width 101 height 30
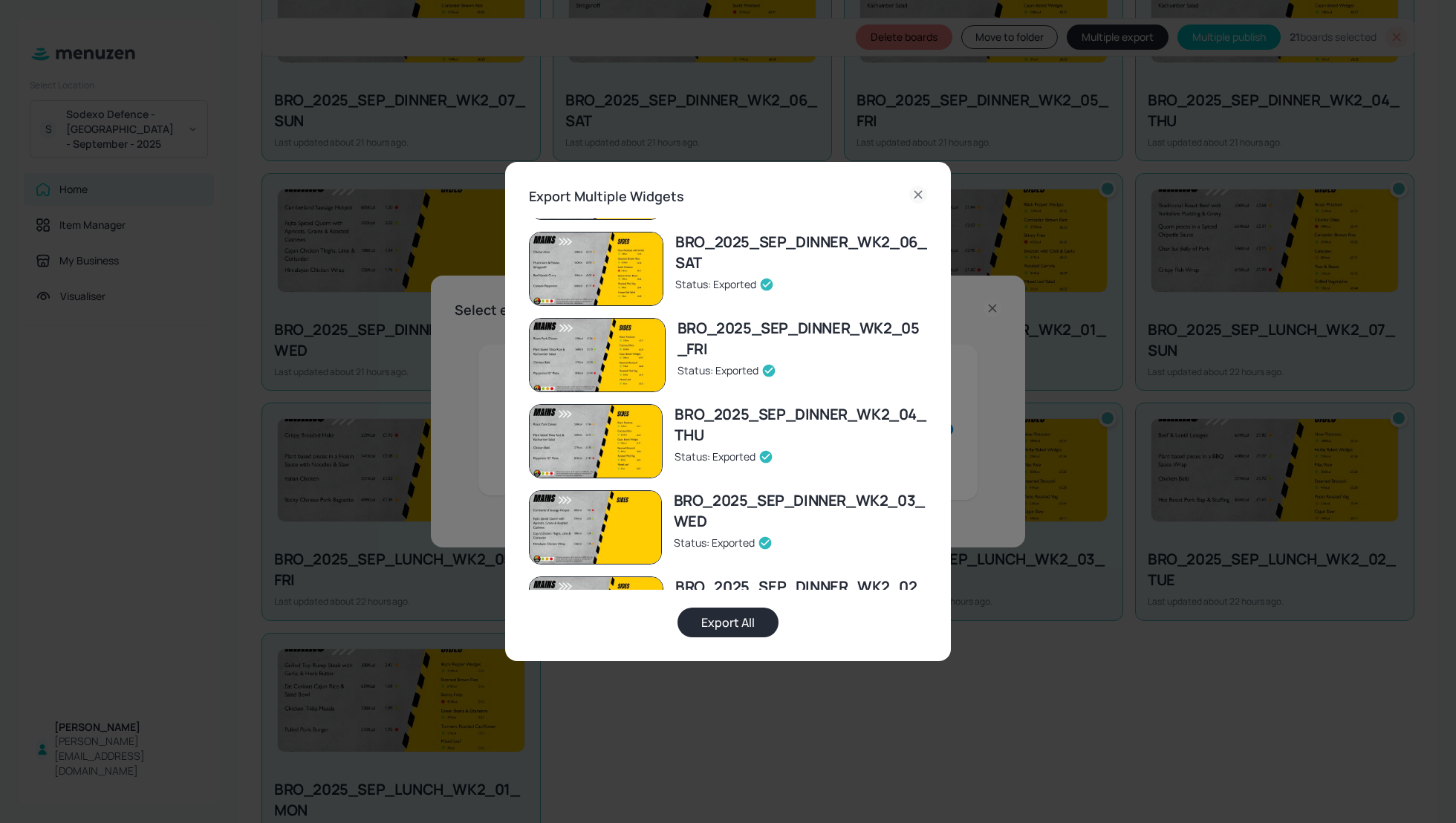
scroll to position [1426, 0]
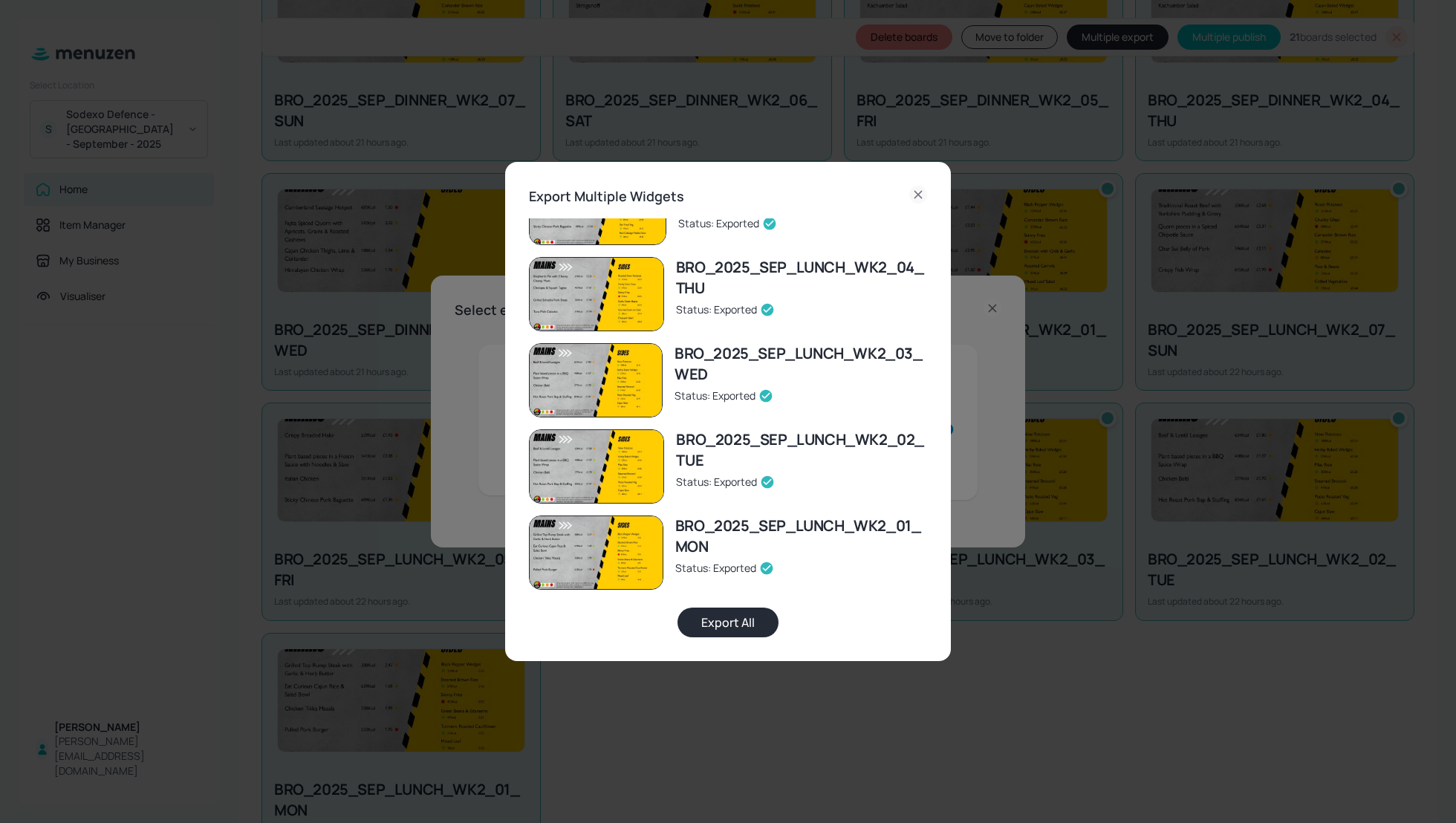
click at [919, 189] on icon at bounding box center [918, 194] width 18 height 18
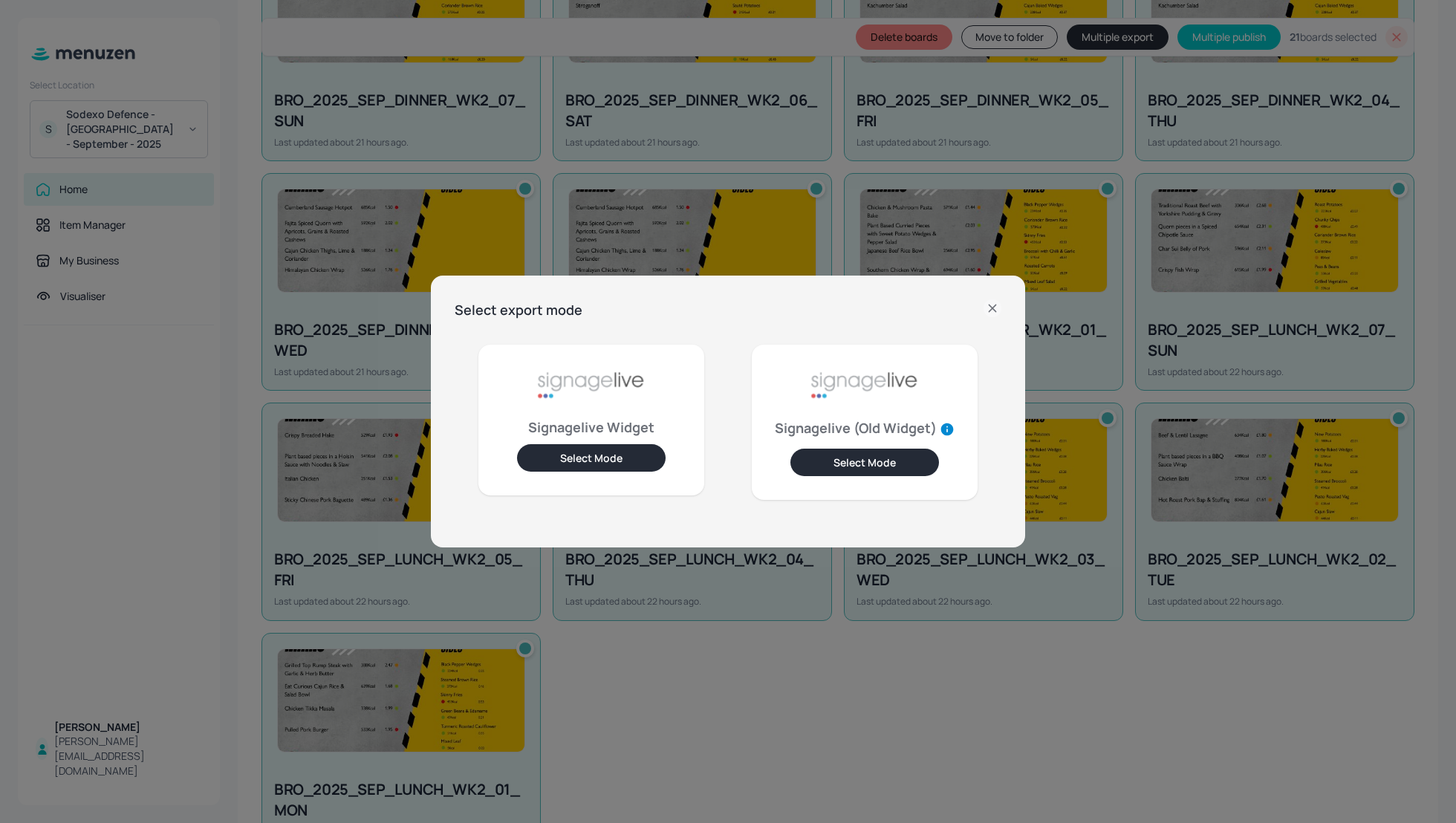
click at [990, 303] on icon at bounding box center [992, 308] width 18 height 18
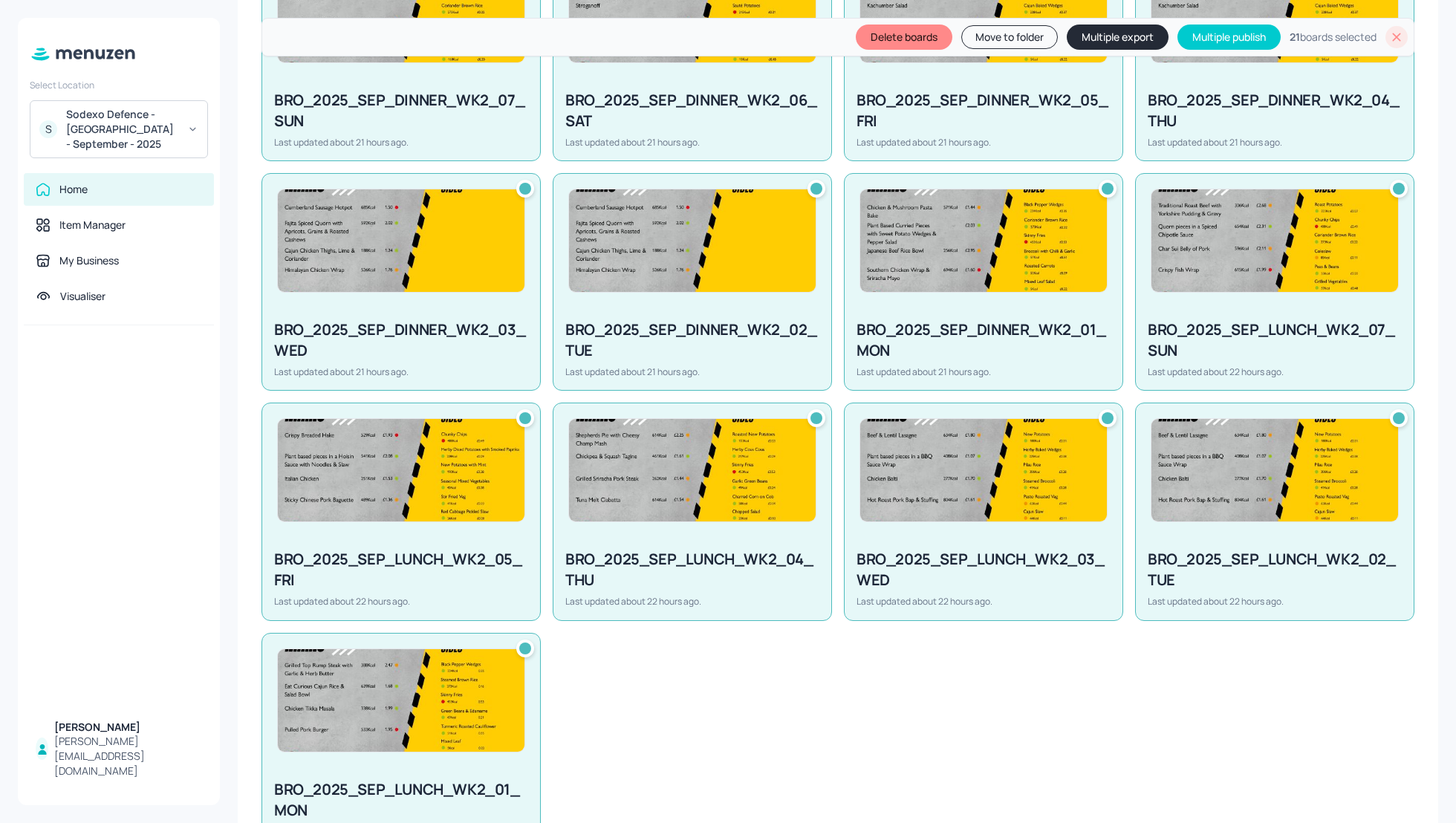
click at [1244, 803] on div "BRO_2025_SEP_LUNCH_WK2_06_SAT Last updated about 22 hours ago. BRO_2025_SEP_DES…" at bounding box center [832, 161] width 1165 height 1378
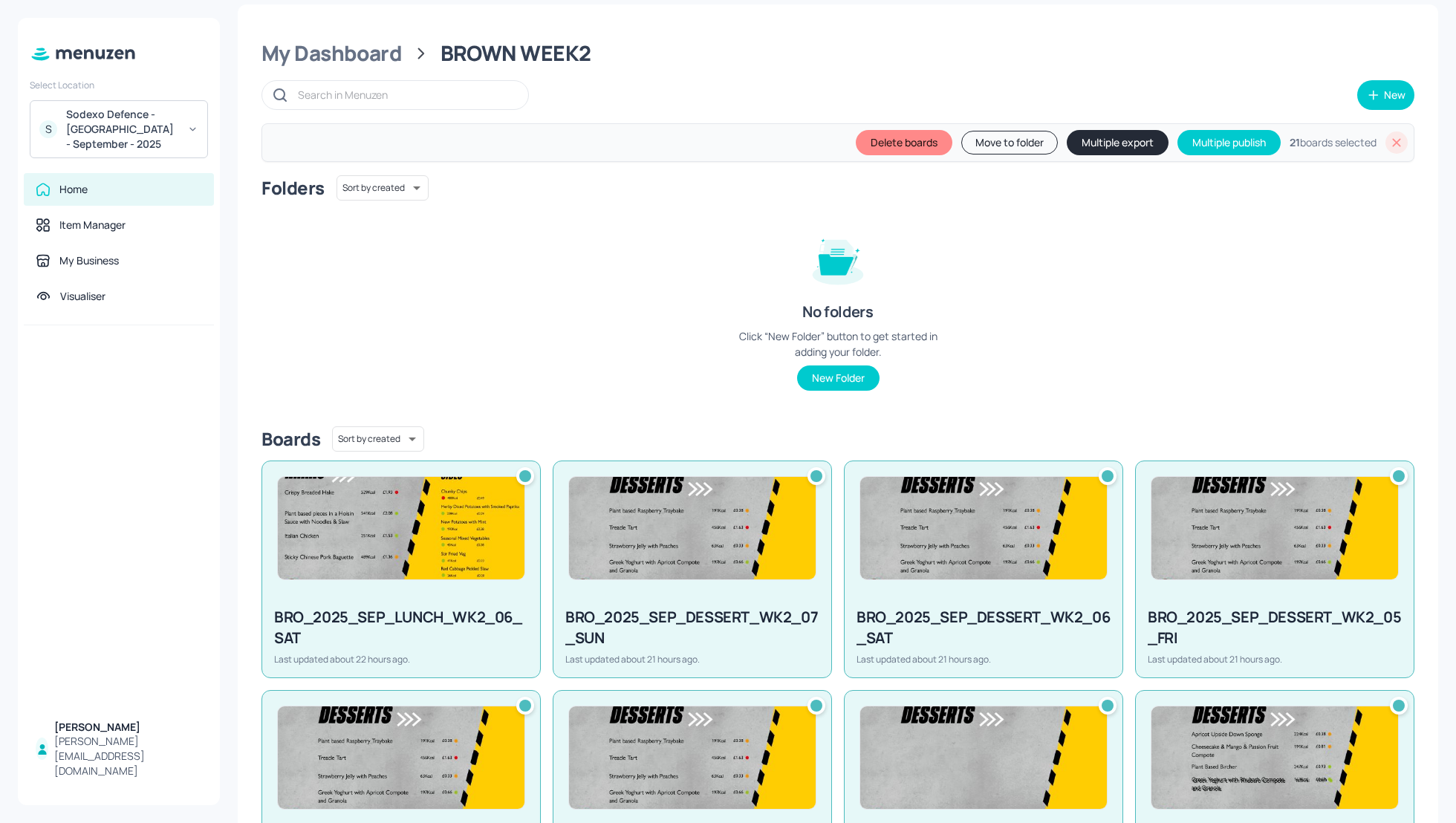
scroll to position [0, 0]
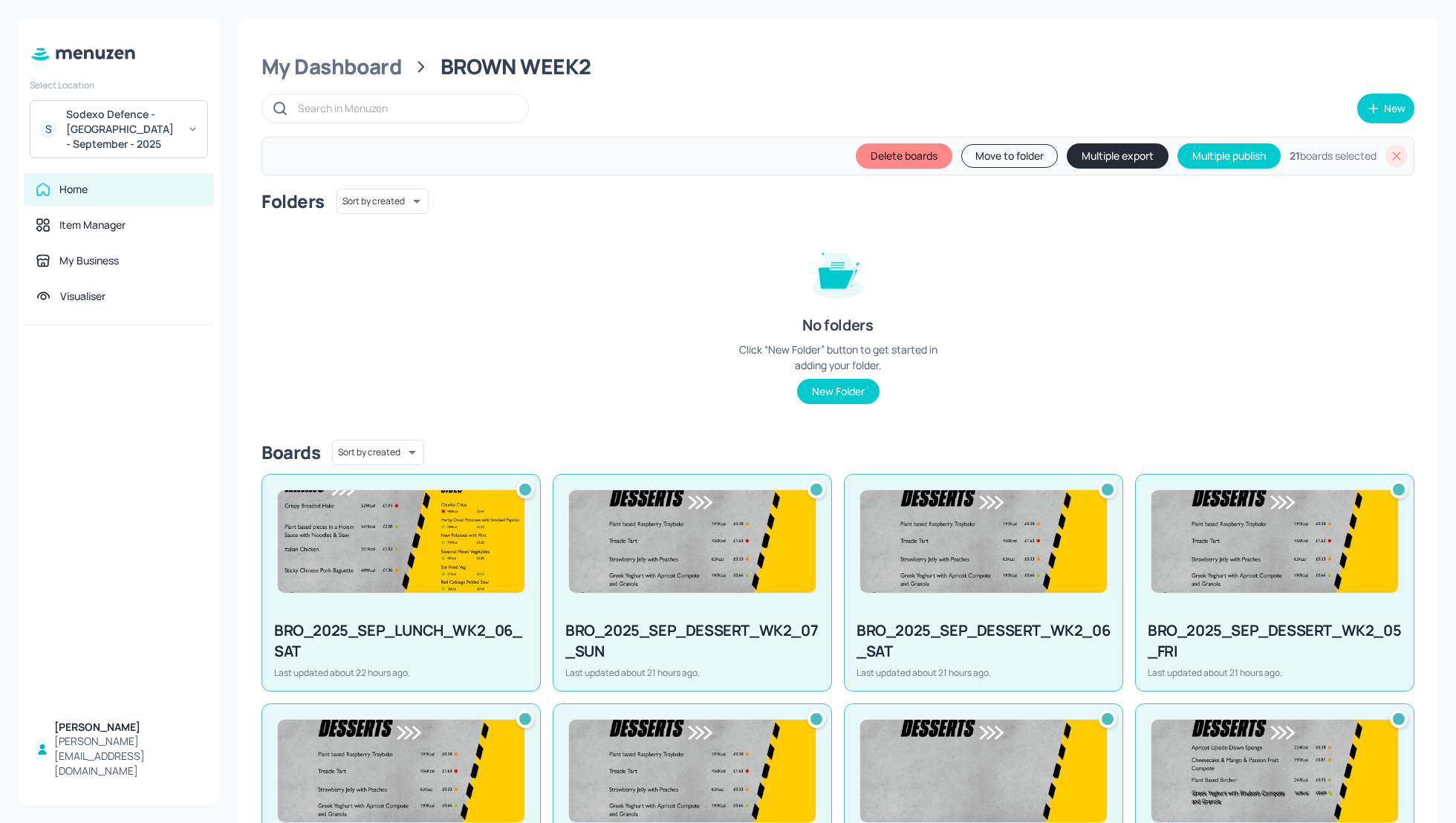
click at [1389, 157] on icon at bounding box center [1397, 156] width 15 height 15
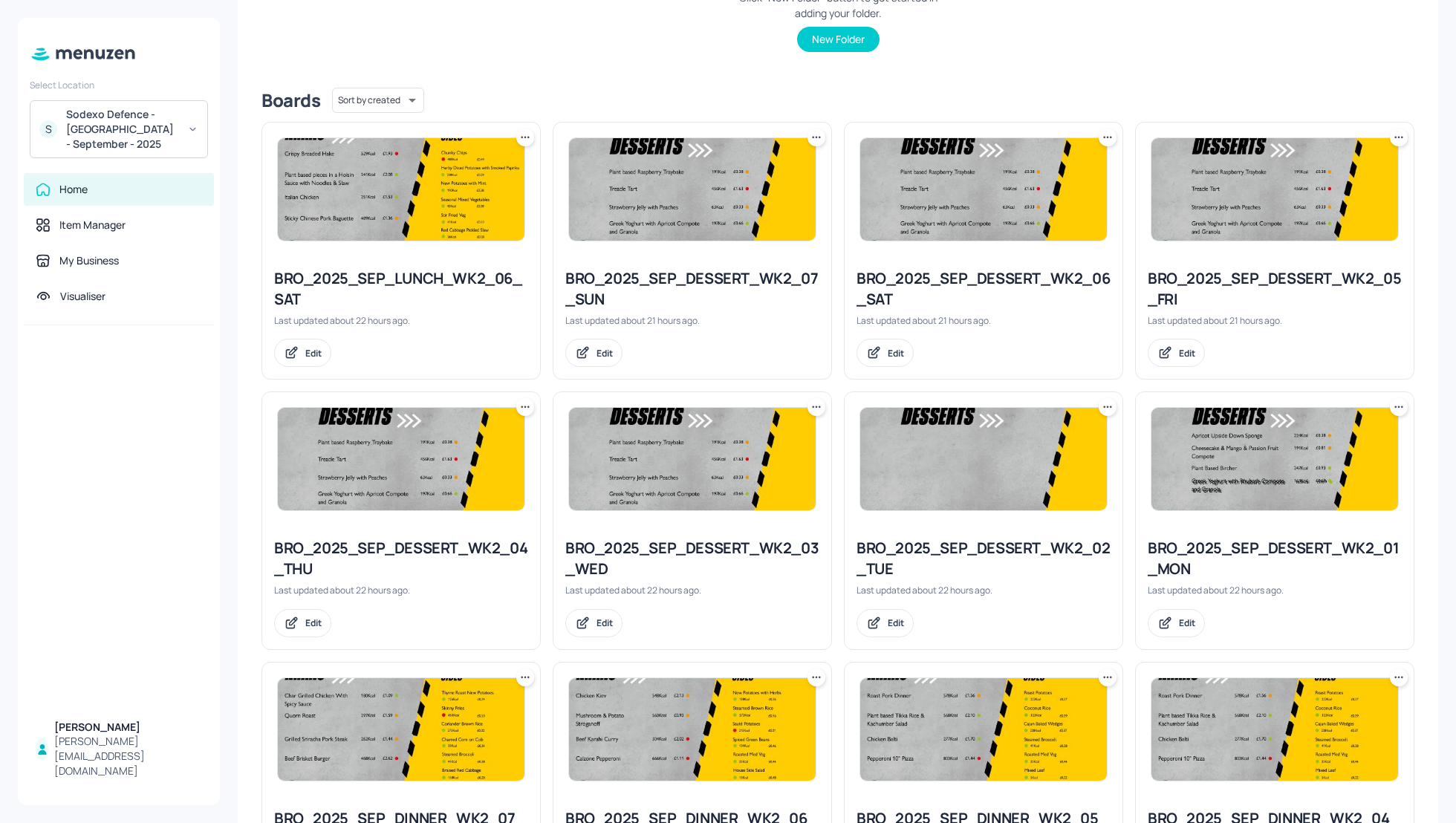
scroll to position [304, 0]
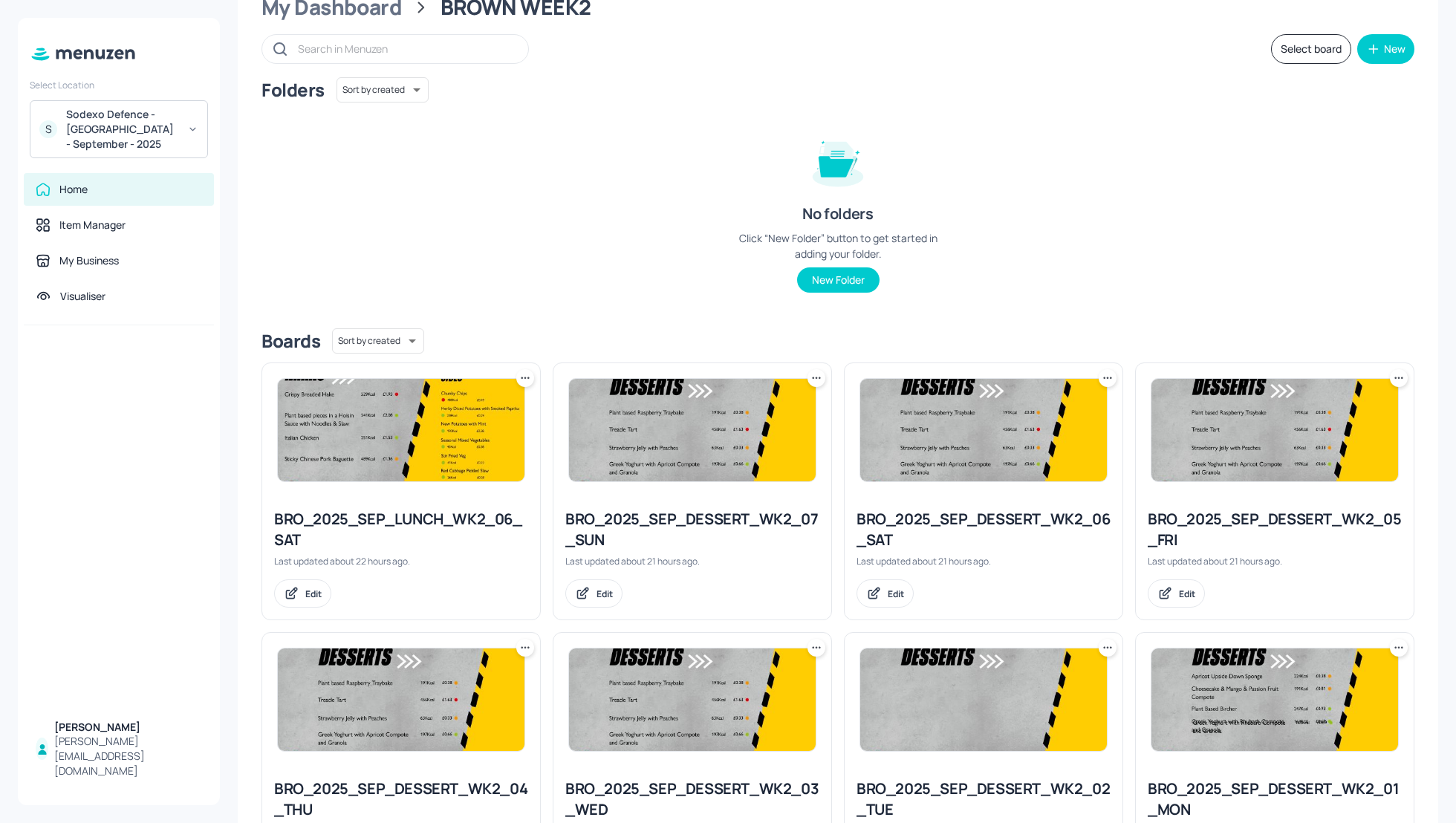
drag, startPoint x: 1221, startPoint y: 61, endPoint x: 1235, endPoint y: 61, distance: 14.0
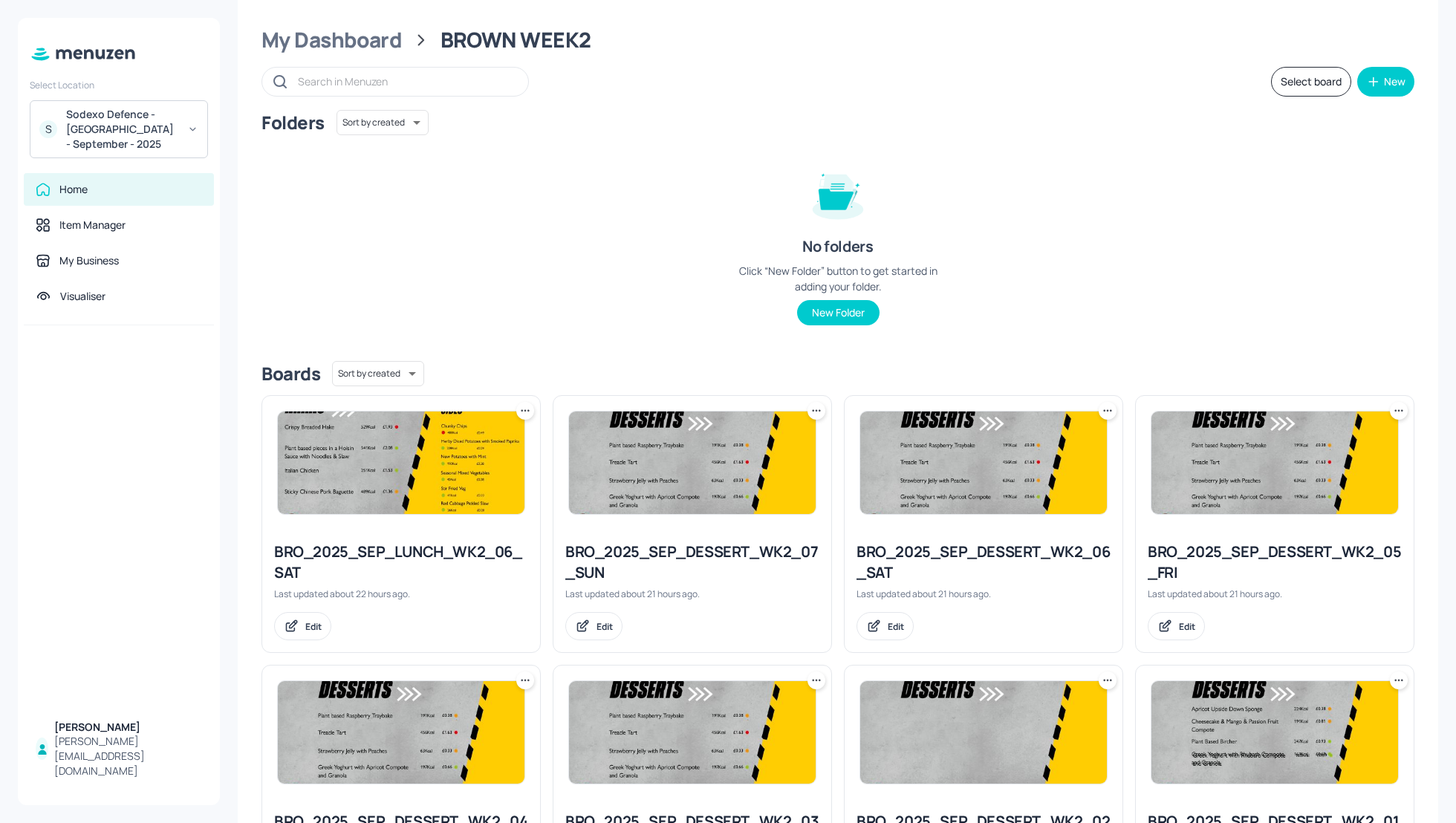
click at [1273, 81] on button "Select board" at bounding box center [1311, 81] width 81 height 30
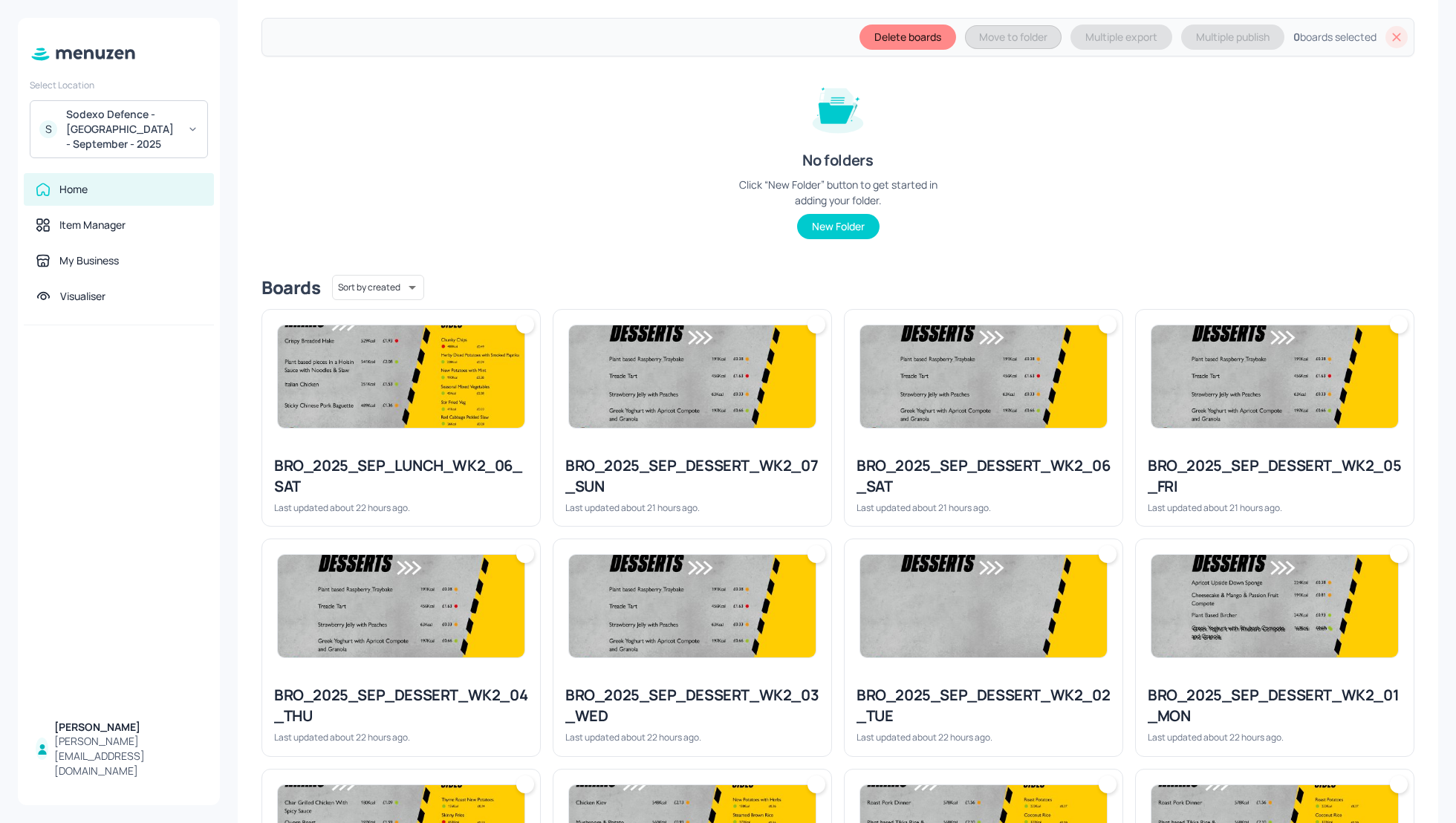
scroll to position [185, 0]
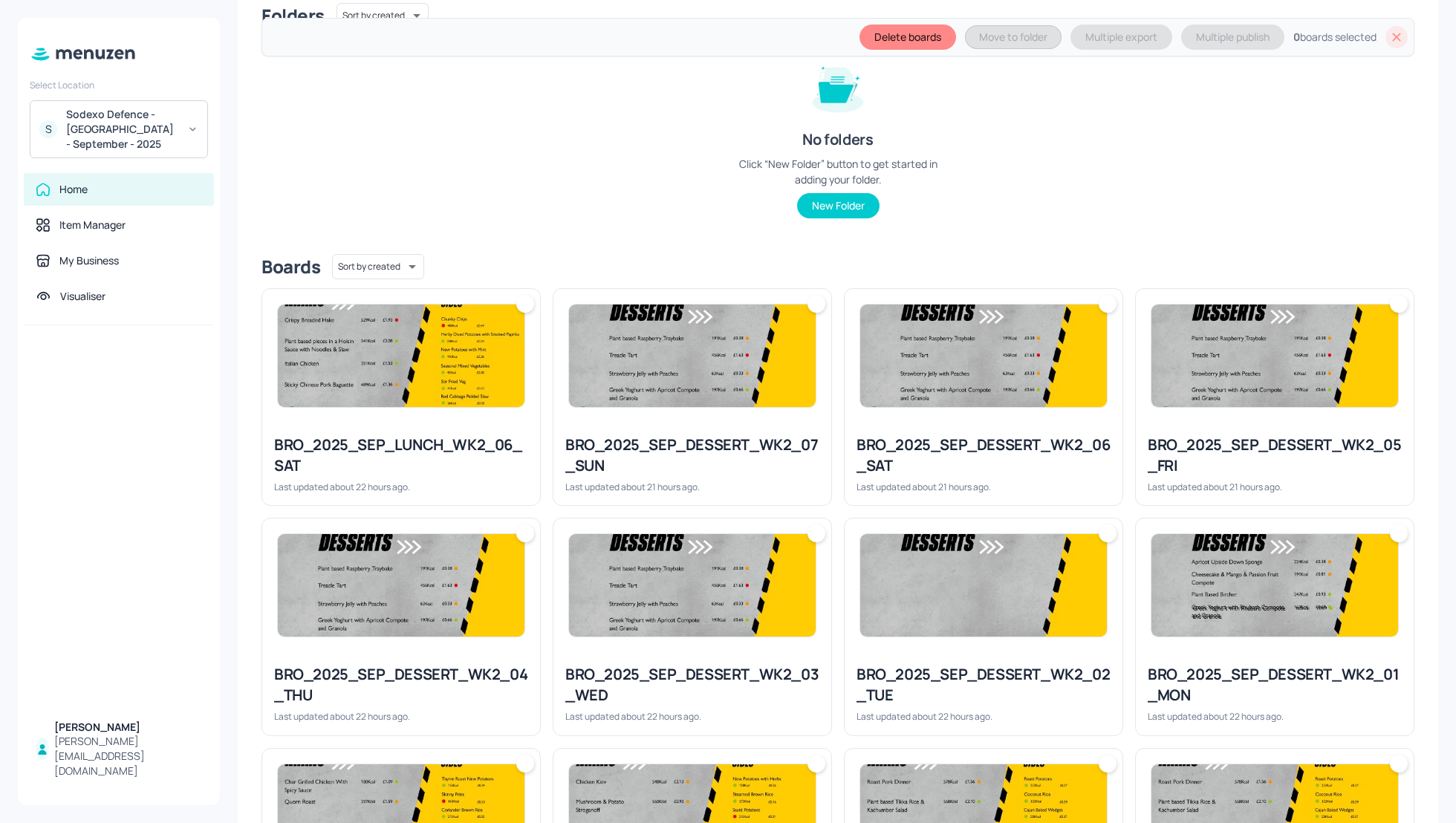
click at [677, 692] on div "BRO_2025_SEP_DESSERT_WK2_03_WED" at bounding box center [692, 685] width 254 height 41
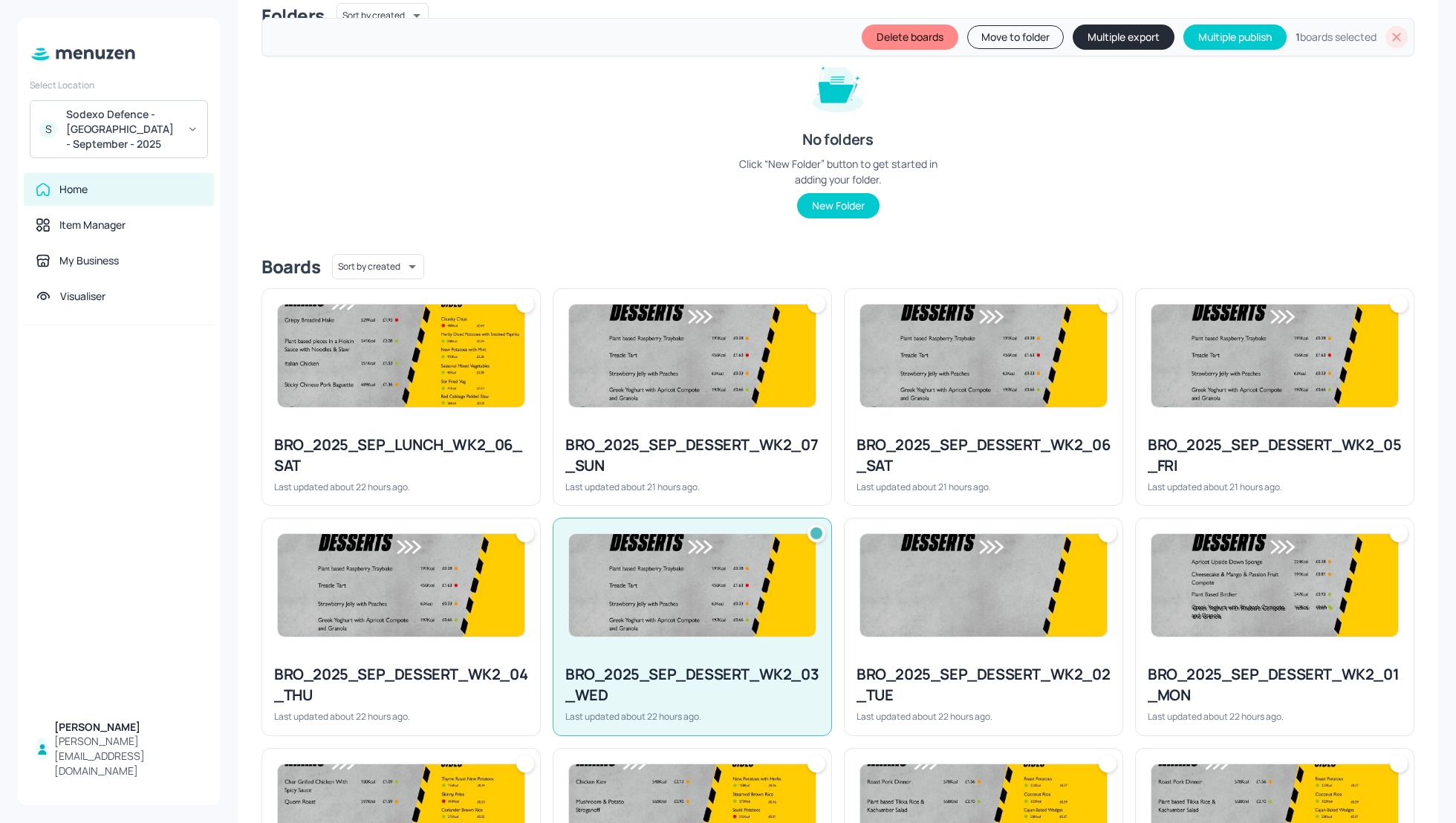
click at [1099, 40] on button "Multiple export" at bounding box center [1123, 37] width 102 height 25
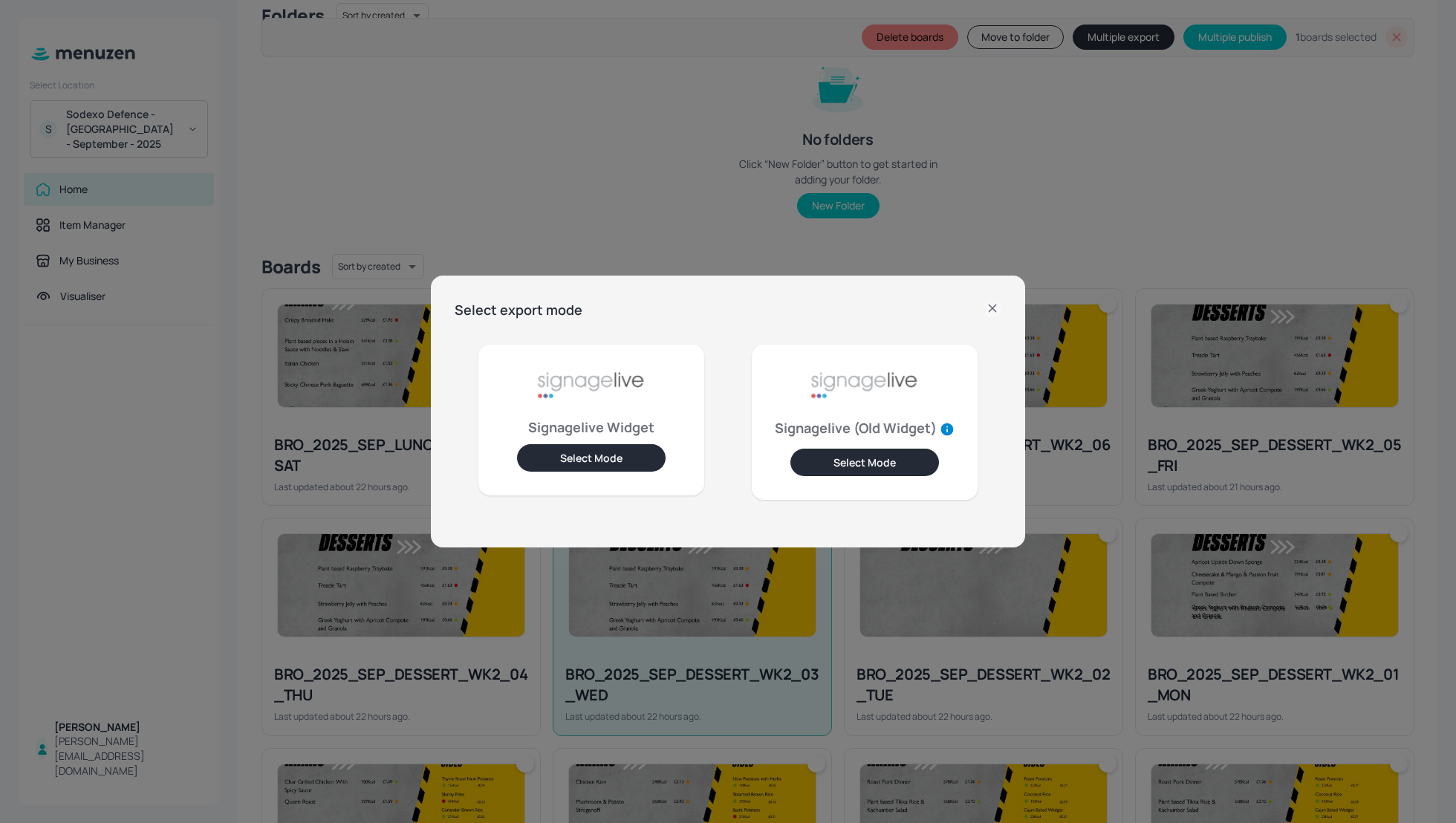
click at [547, 459] on button "Select Mode" at bounding box center [591, 458] width 149 height 28
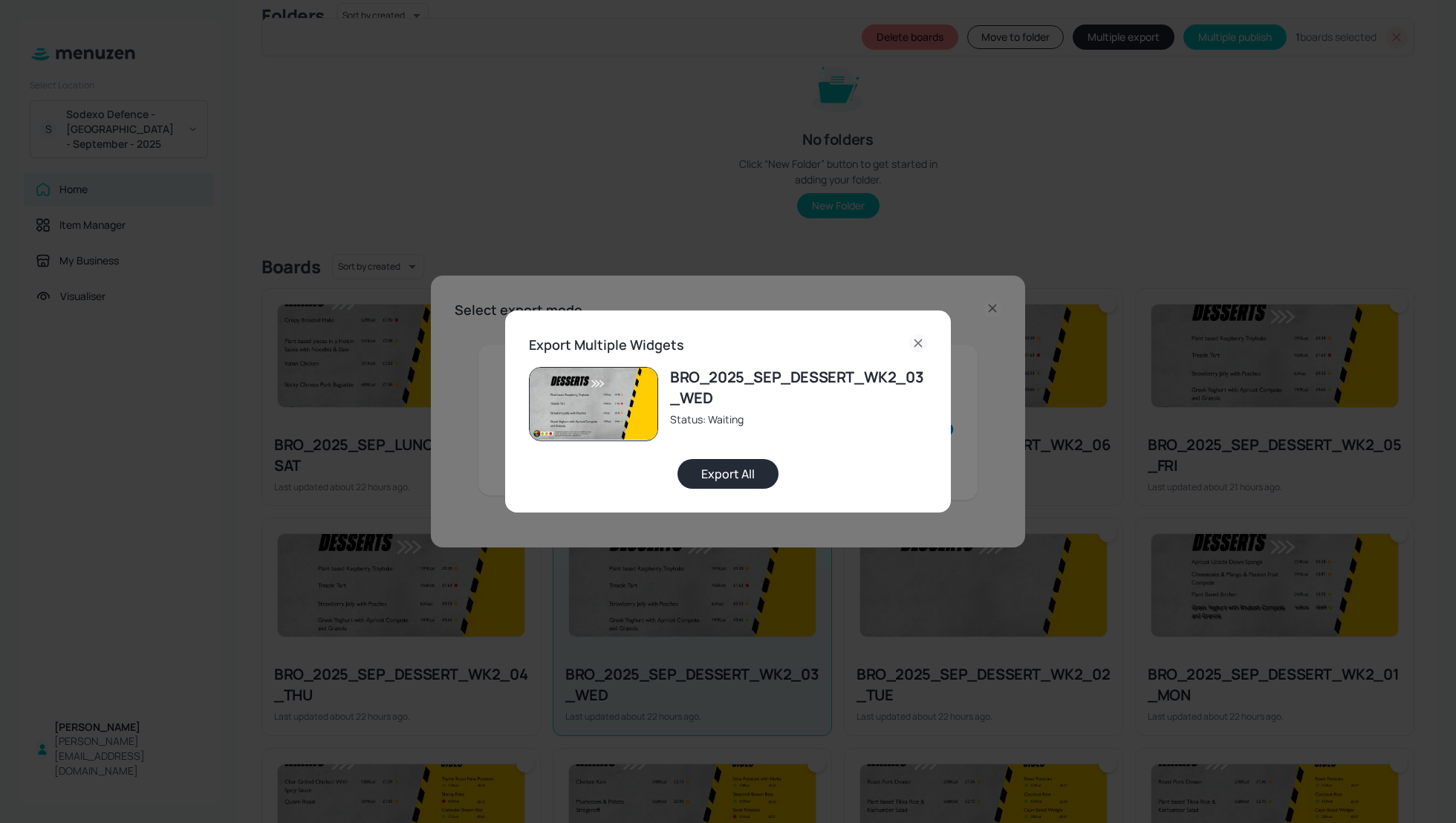
click at [715, 476] on button "Export All" at bounding box center [728, 473] width 101 height 30
click at [922, 339] on icon at bounding box center [918, 342] width 7 height 7
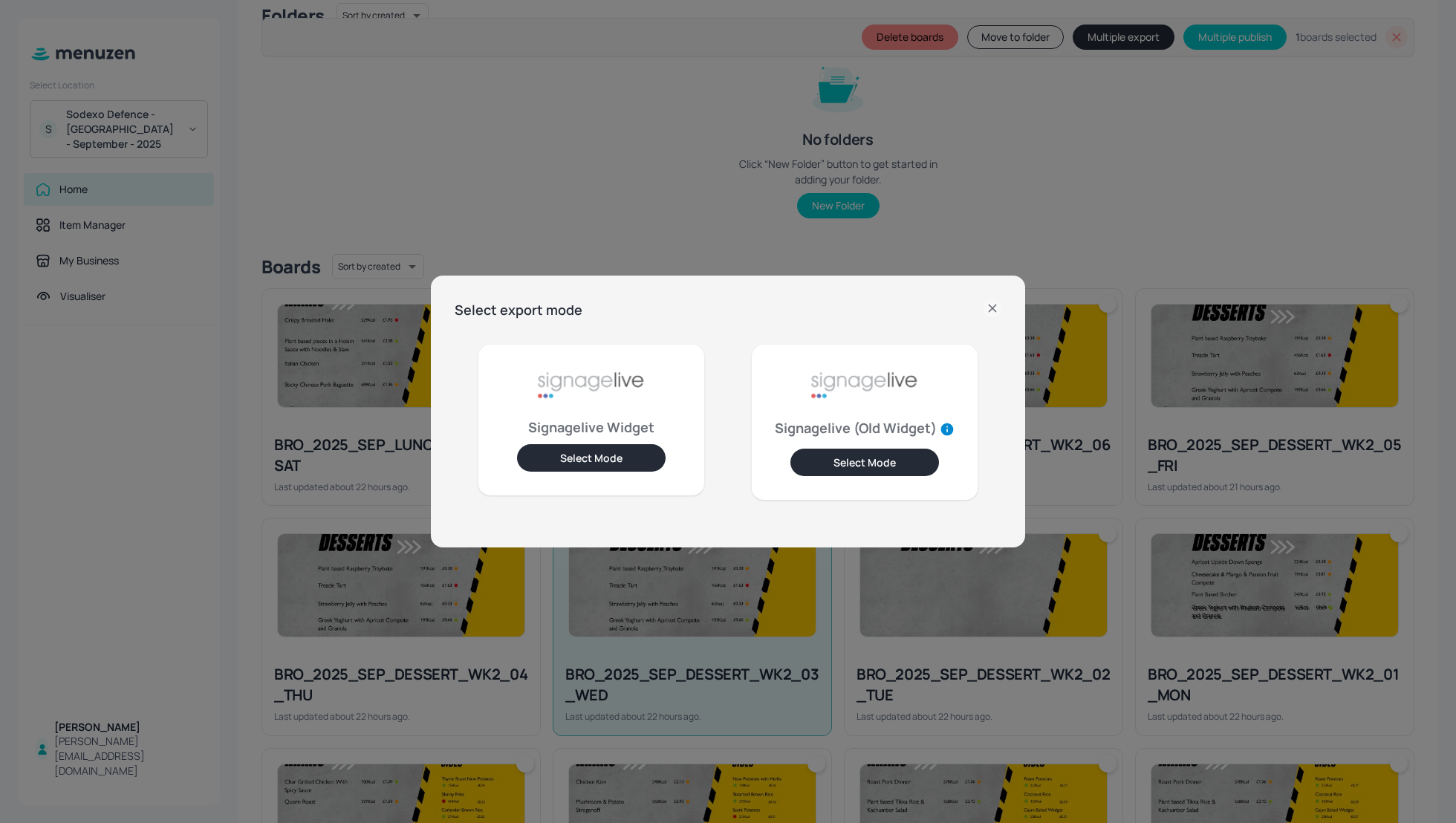
click at [988, 307] on icon at bounding box center [992, 308] width 18 height 18
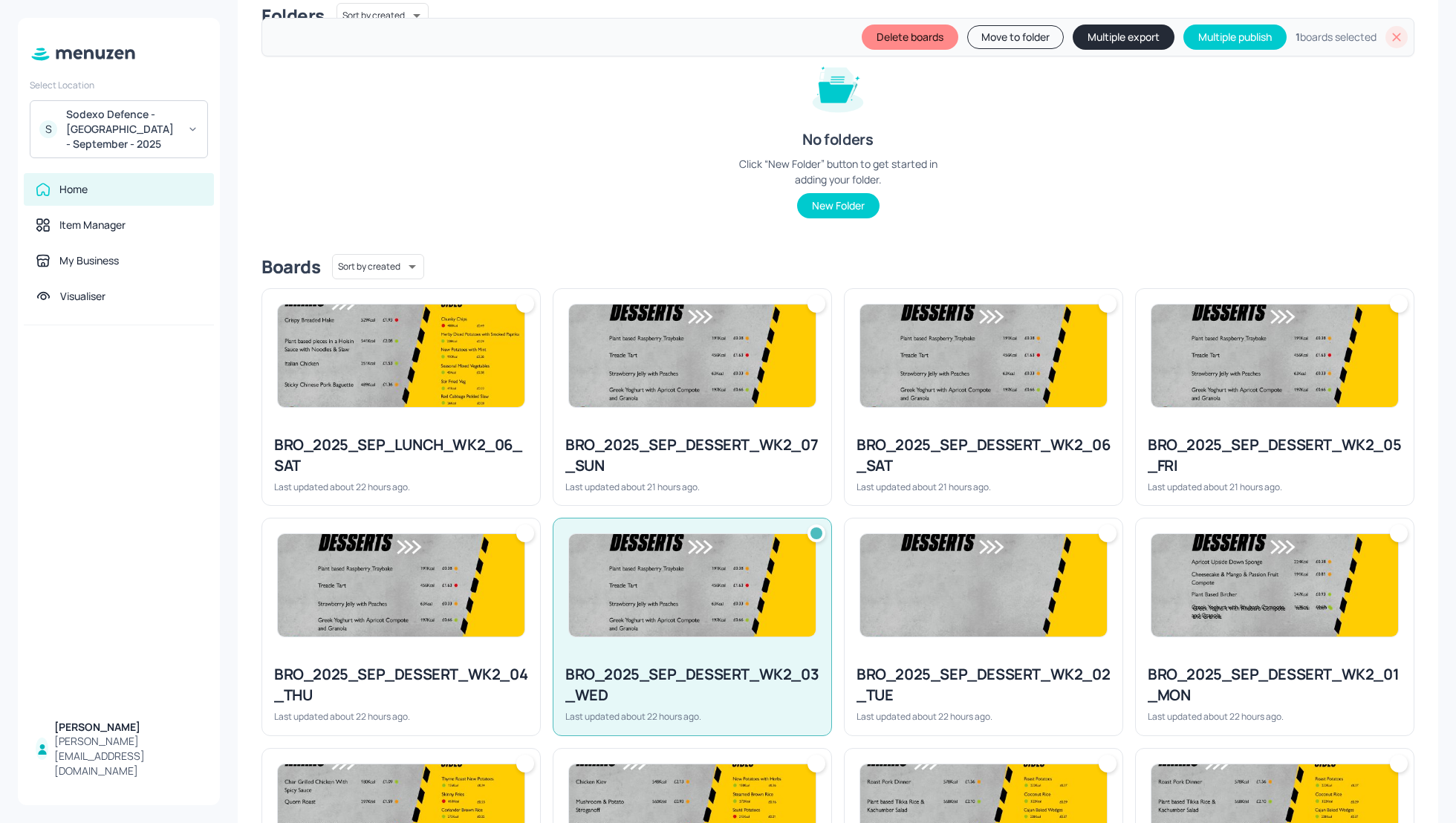
click at [1389, 41] on icon at bounding box center [1397, 37] width 15 height 15
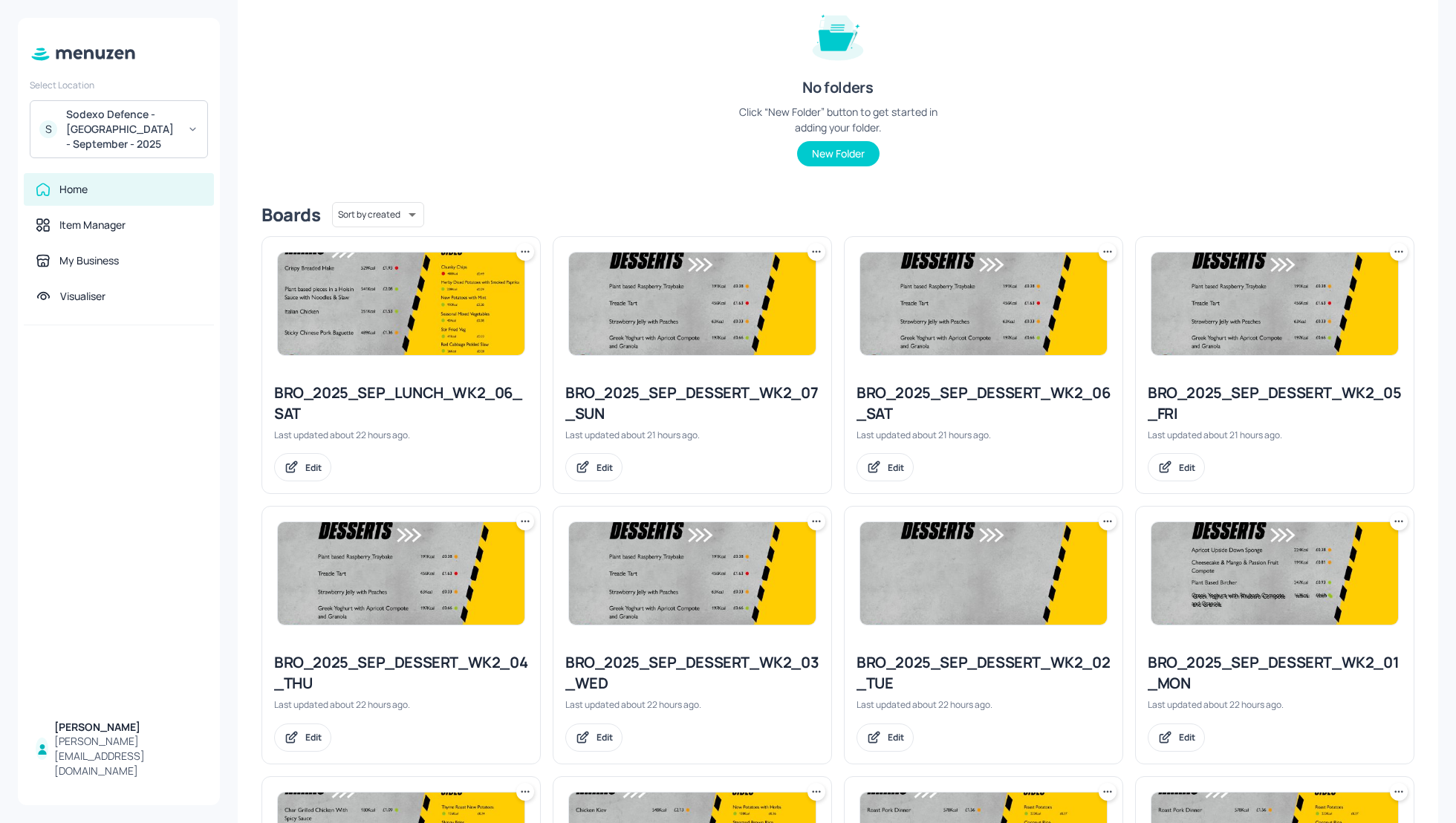
scroll to position [133, 0]
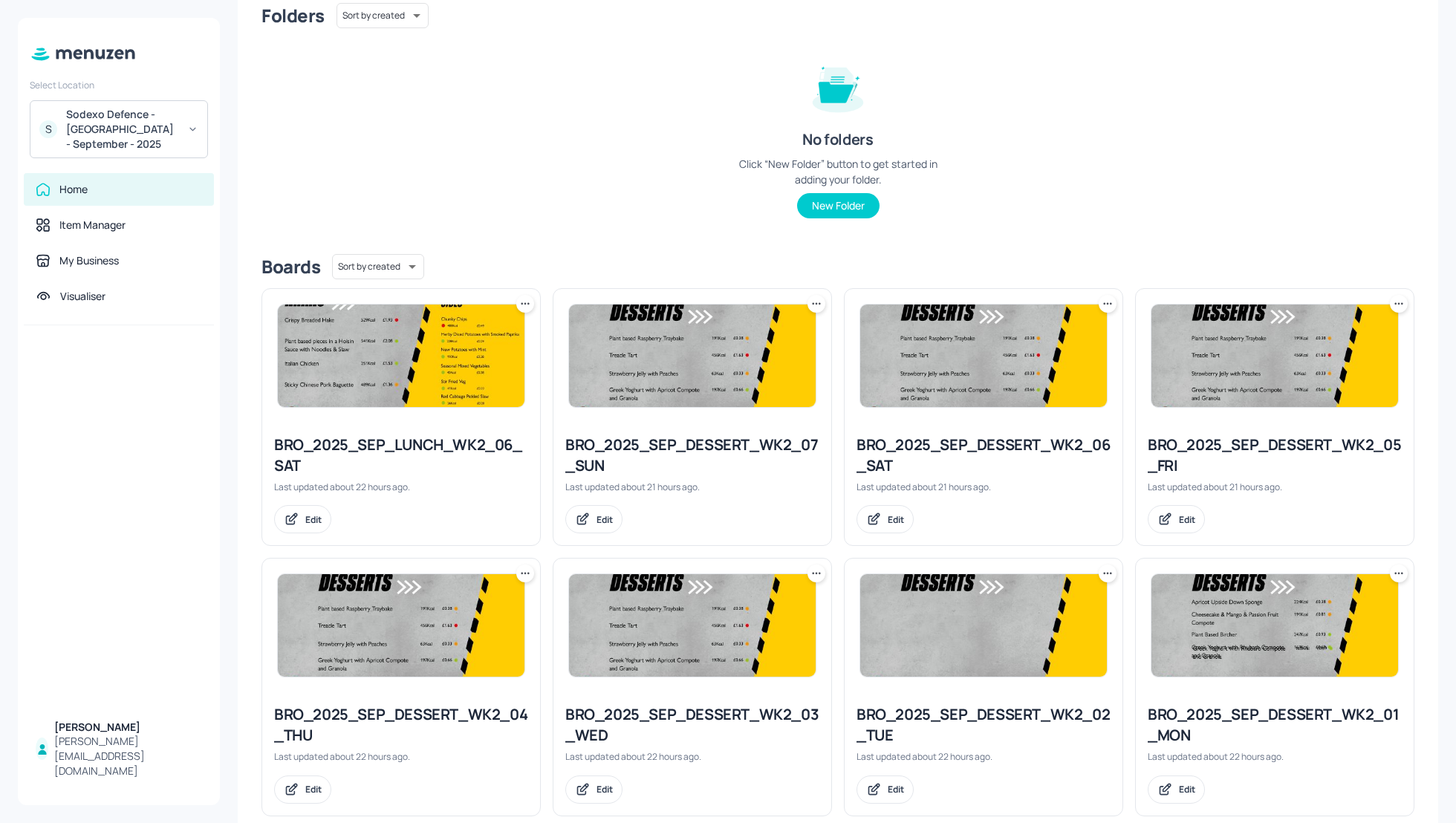
click at [425, 120] on div "Folders Sort by created id ​ No folders Click “New Folder” button to get starte…" at bounding box center [837, 123] width 1153 height 239
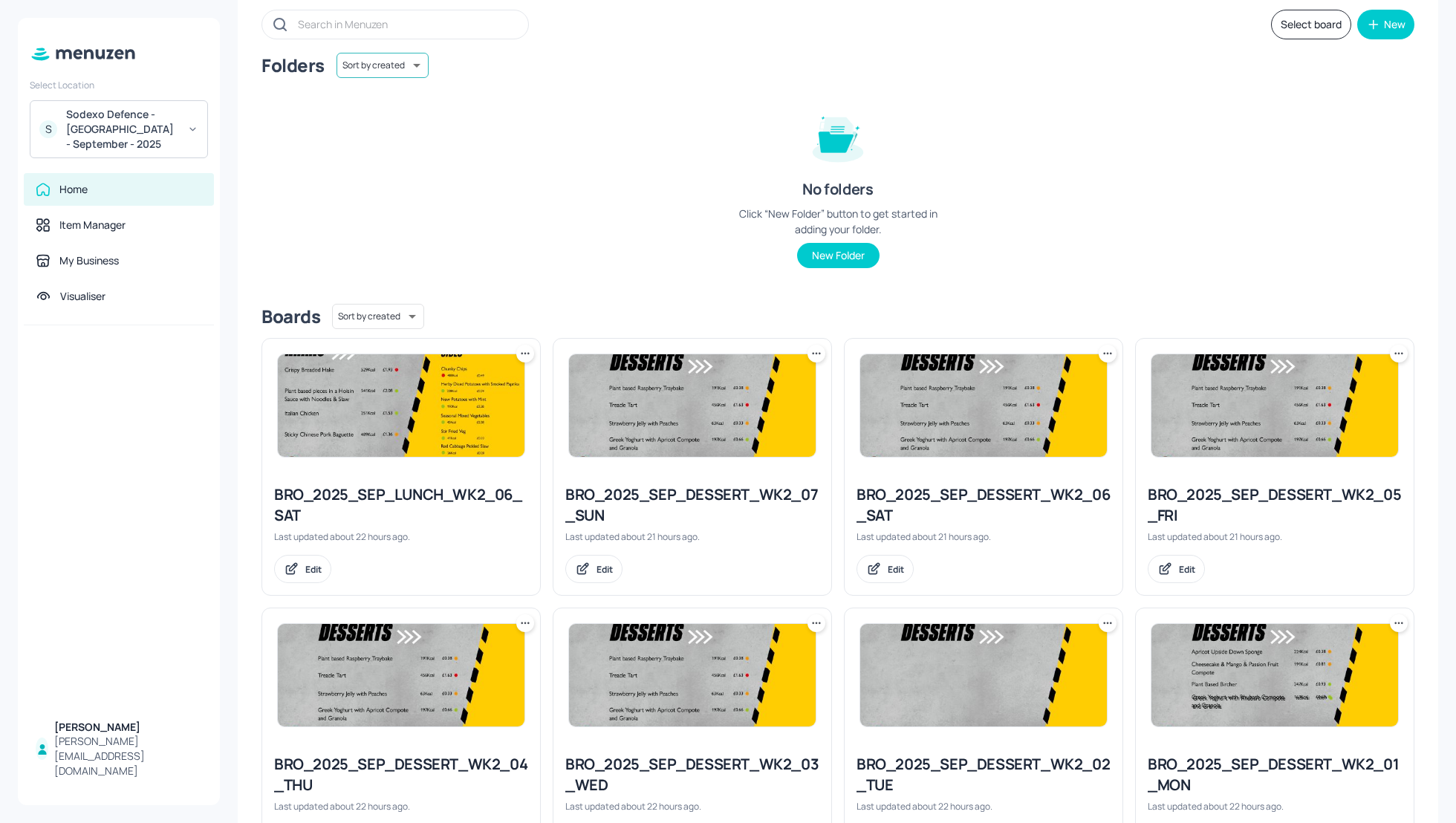
scroll to position [55, 0]
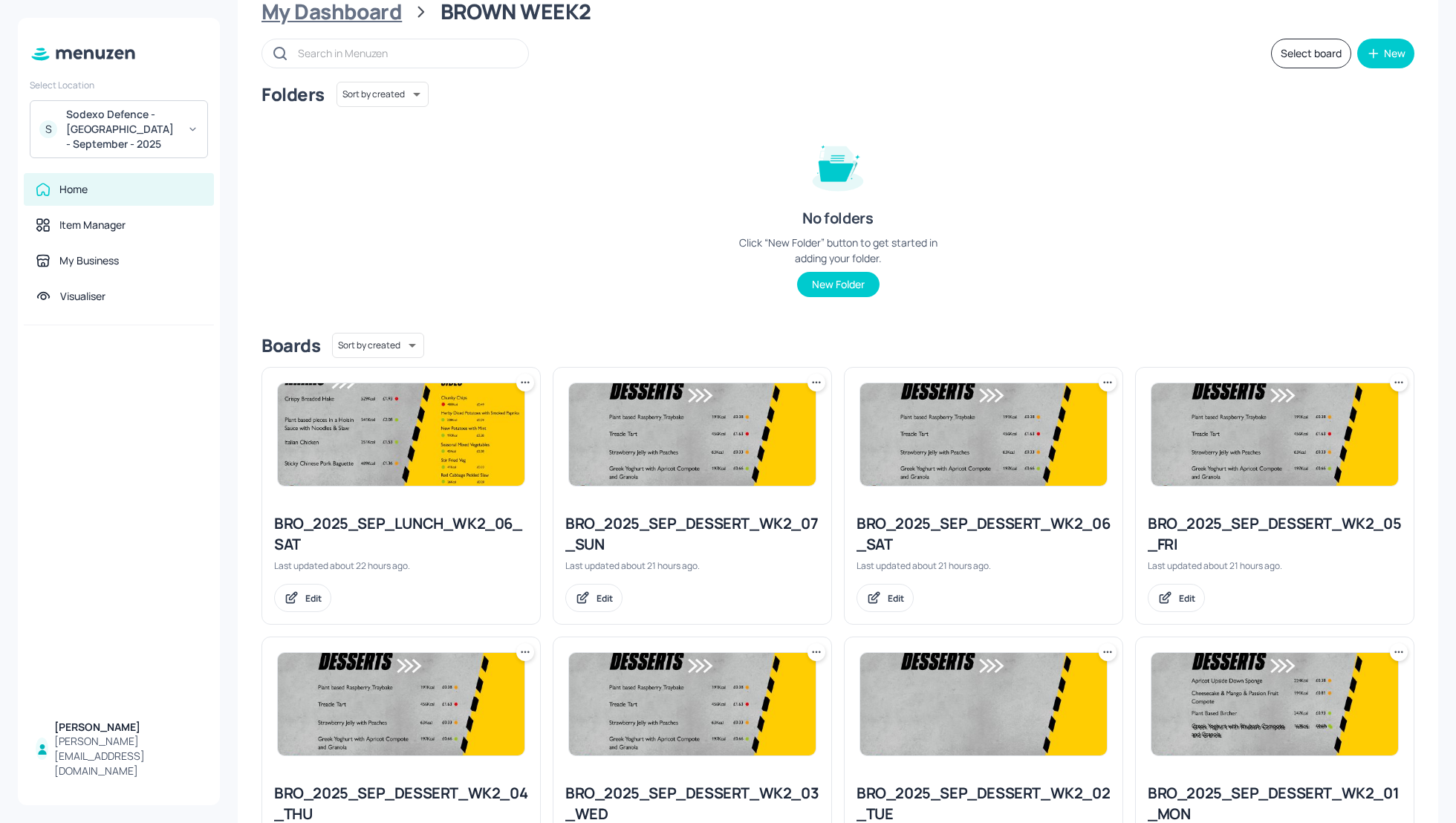
click at [314, 17] on div "My Dashboard" at bounding box center [331, 11] width 141 height 27
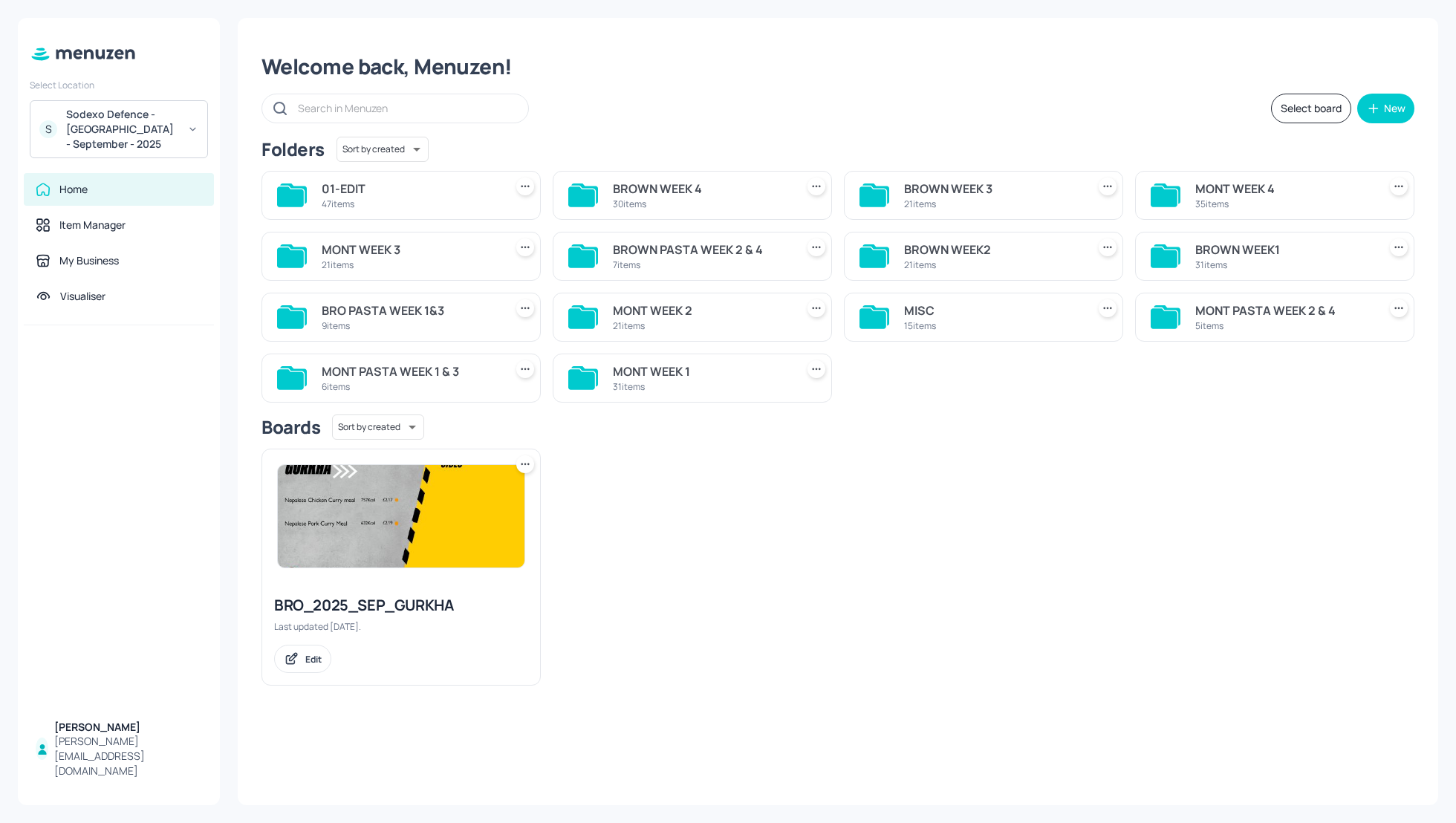
scroll to position [0, 0]
click at [653, 308] on div "MONT WEEK 2" at bounding box center [700, 311] width 177 height 18
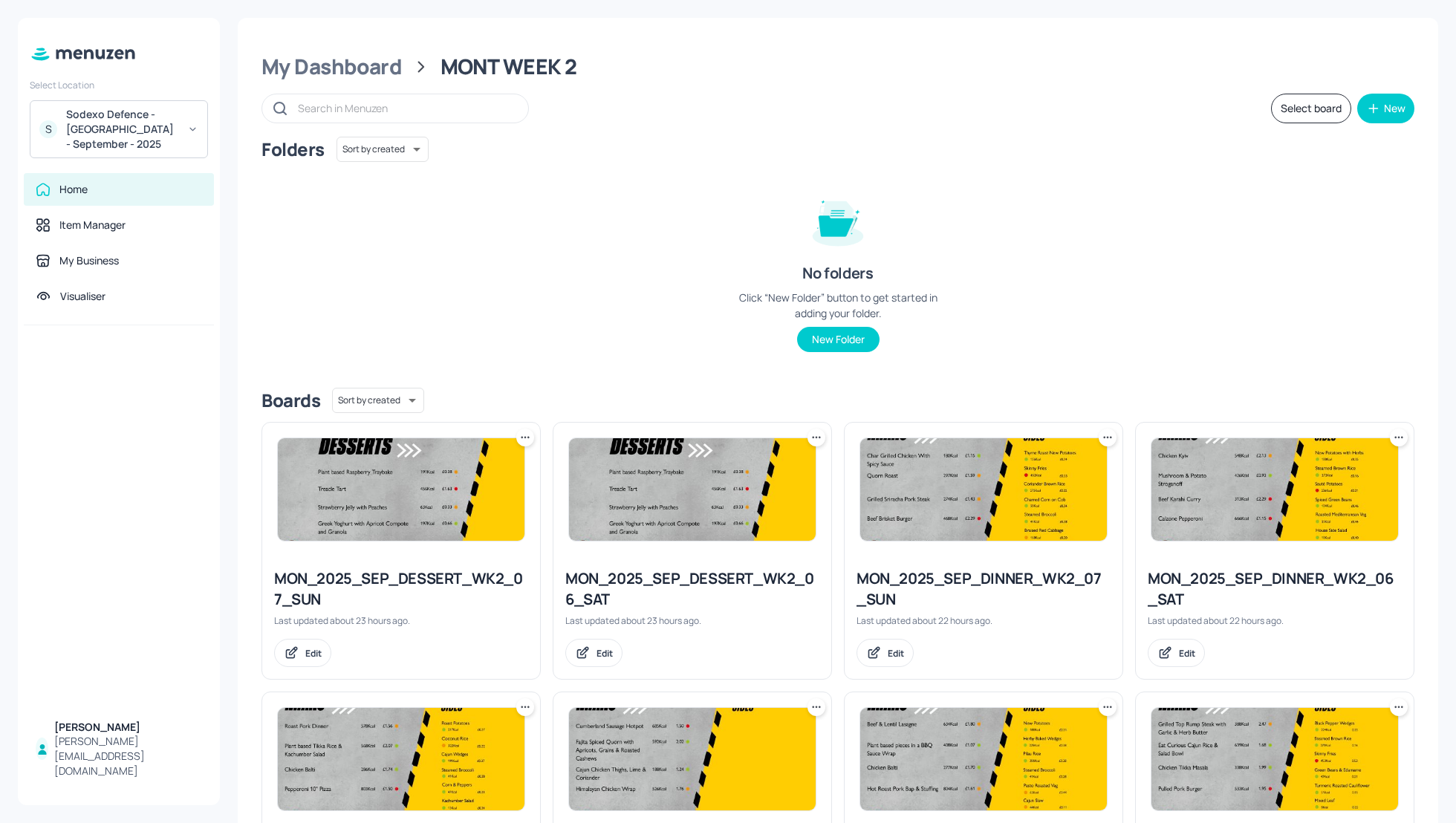
click at [1279, 115] on button "Select board" at bounding box center [1311, 108] width 81 height 30
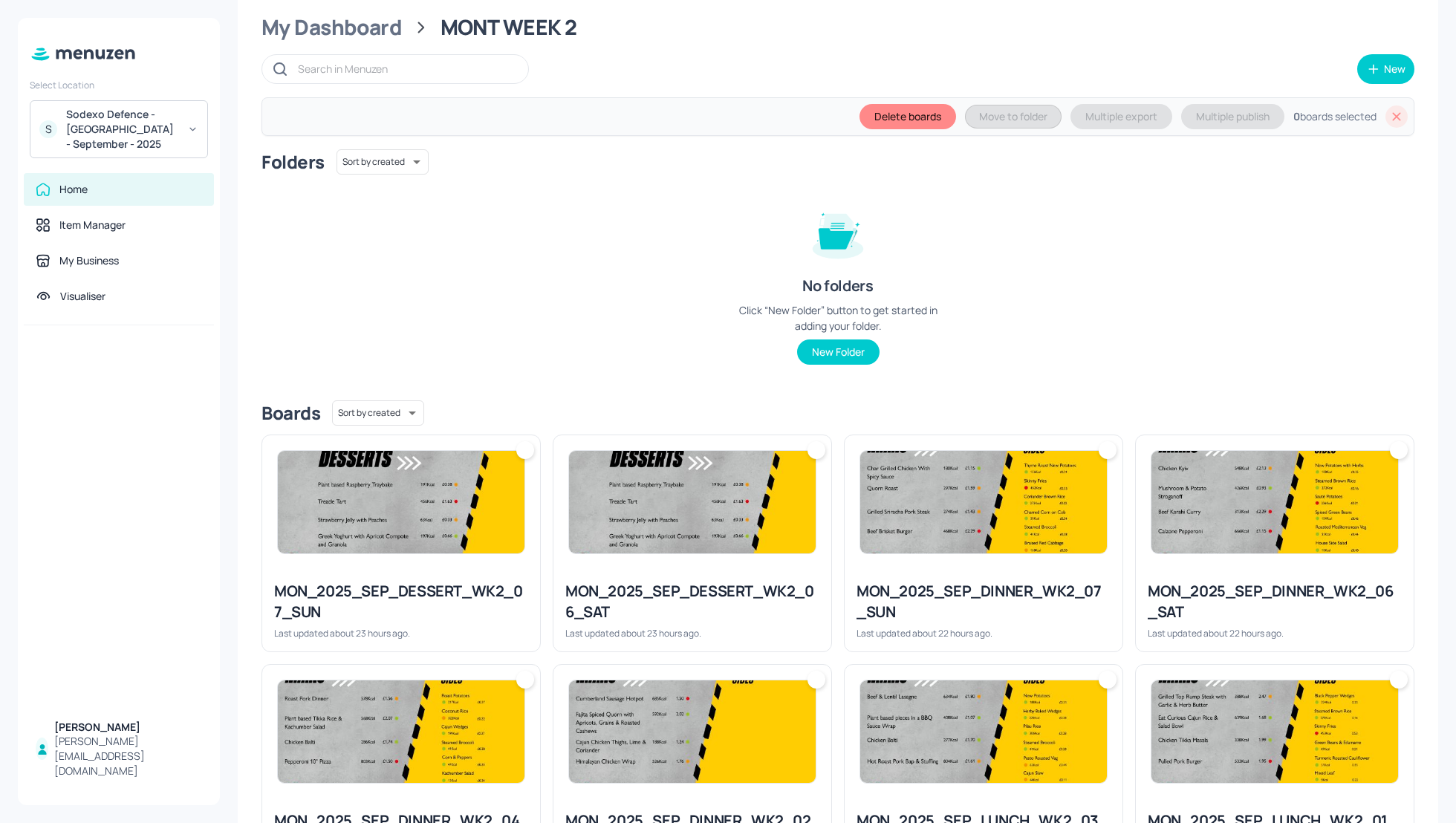
click at [474, 529] on img at bounding box center [401, 502] width 246 height 102
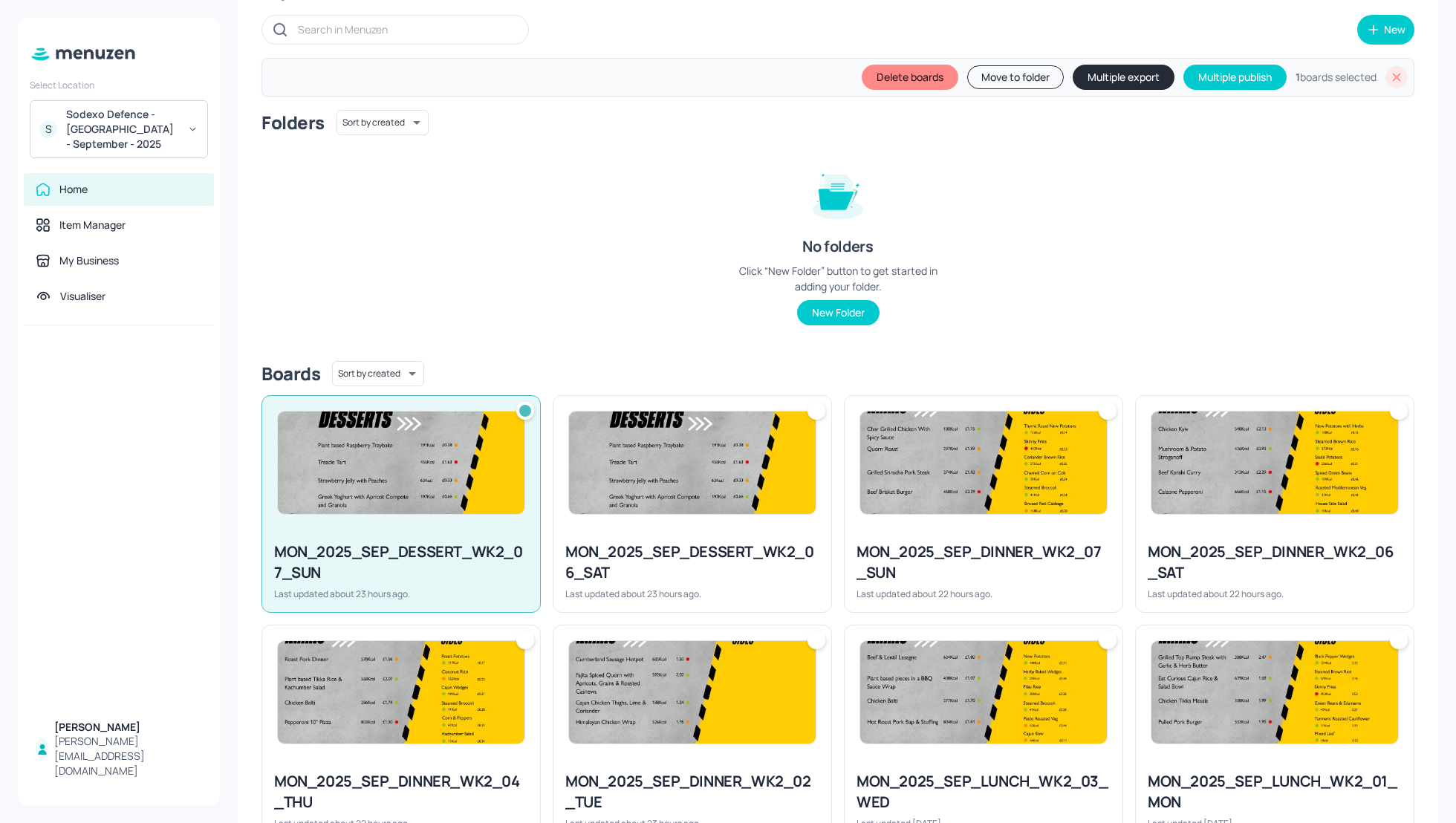
click at [974, 532] on div "MON_2025_SEP_DINNER_WK2_07_SUN Last updated about 22 hours ago." at bounding box center [983, 570] width 278 height 82
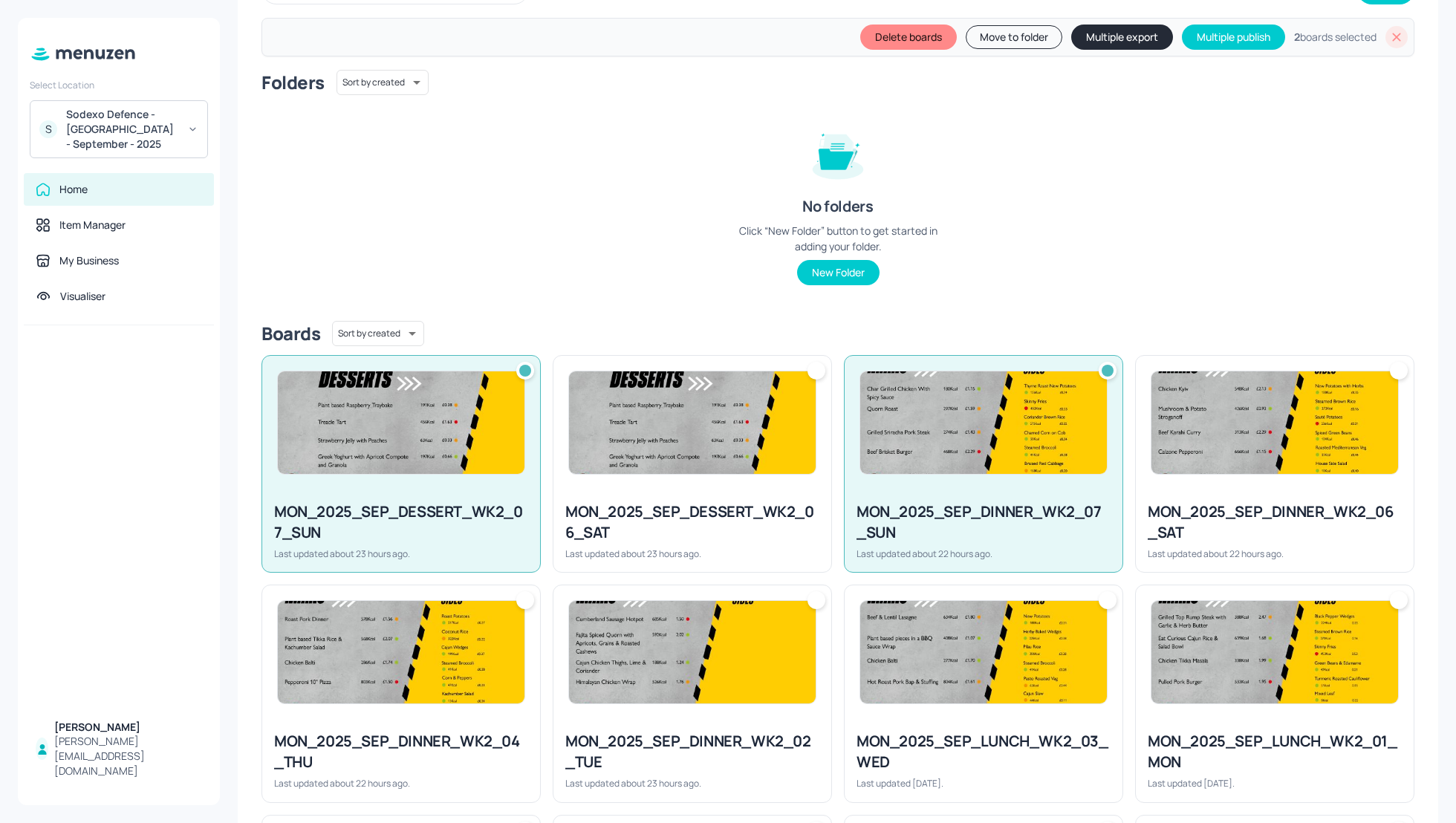
click at [793, 528] on div "MON_2025_SEP_DESSERT_WK2_06_SAT" at bounding box center [692, 521] width 254 height 41
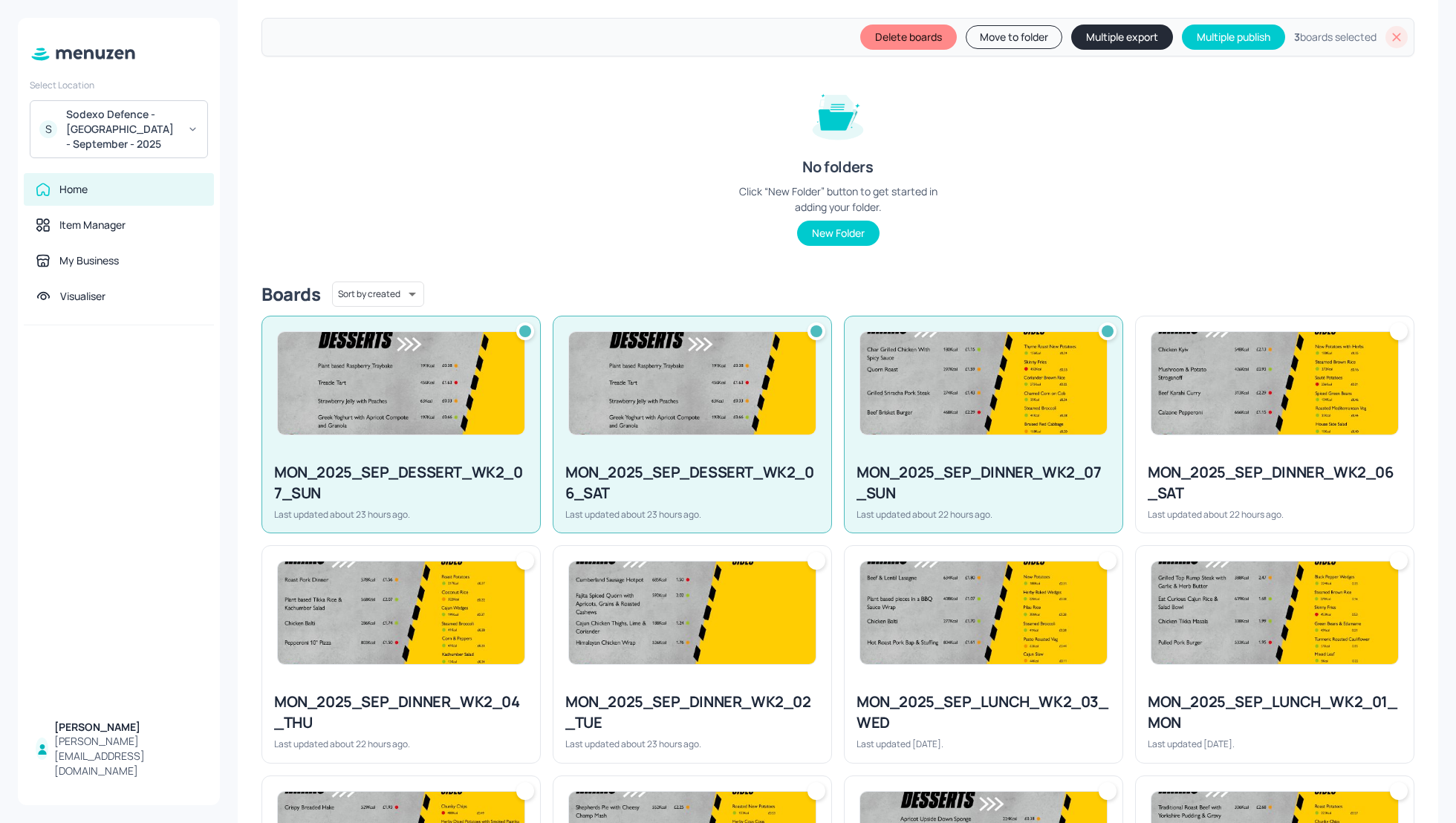
click at [1327, 464] on div "MON_2025_SEP_DINNER_WK2_06_SAT" at bounding box center [1275, 482] width 254 height 41
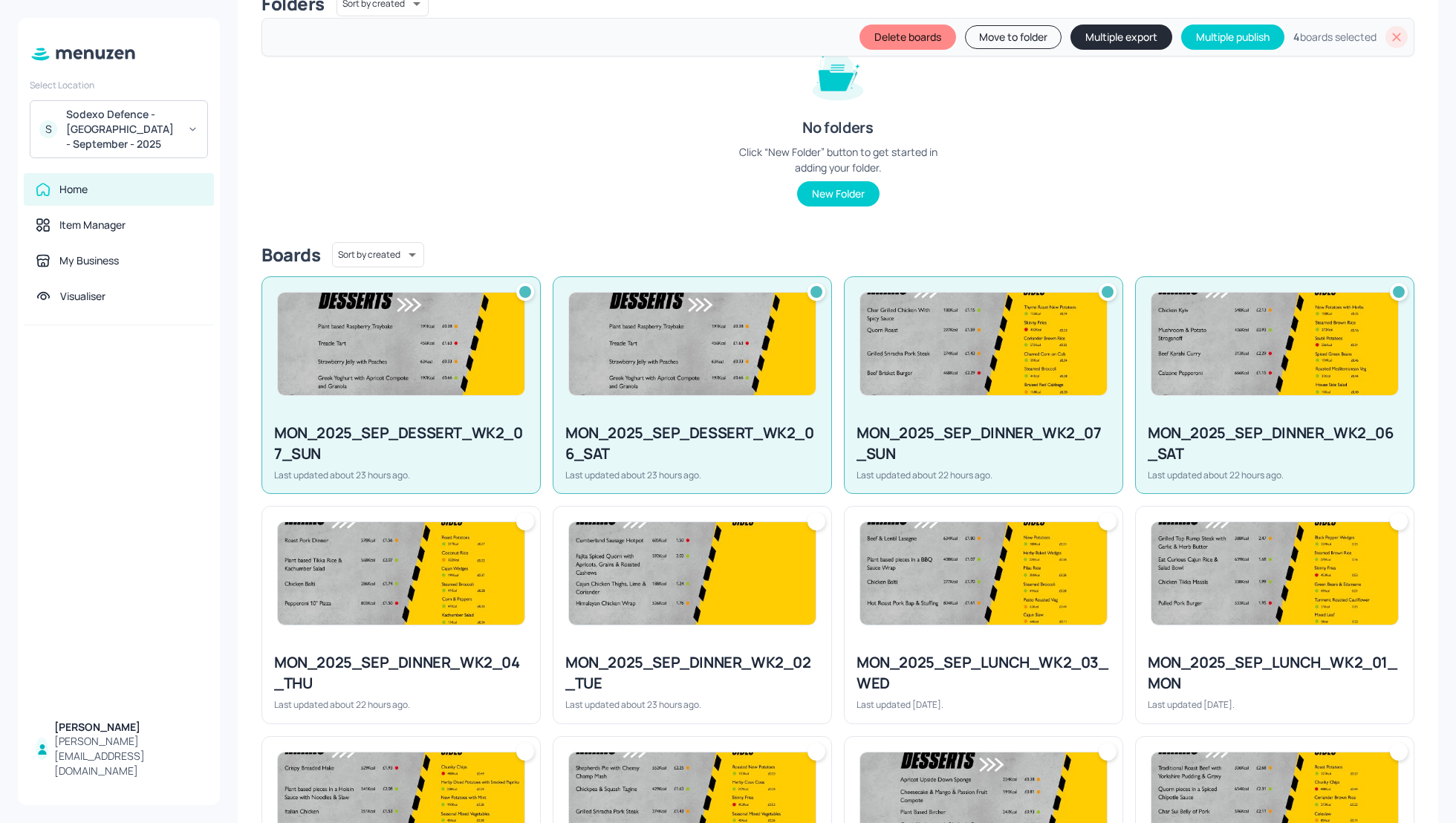
click at [1301, 583] on img at bounding box center [1275, 573] width 246 height 102
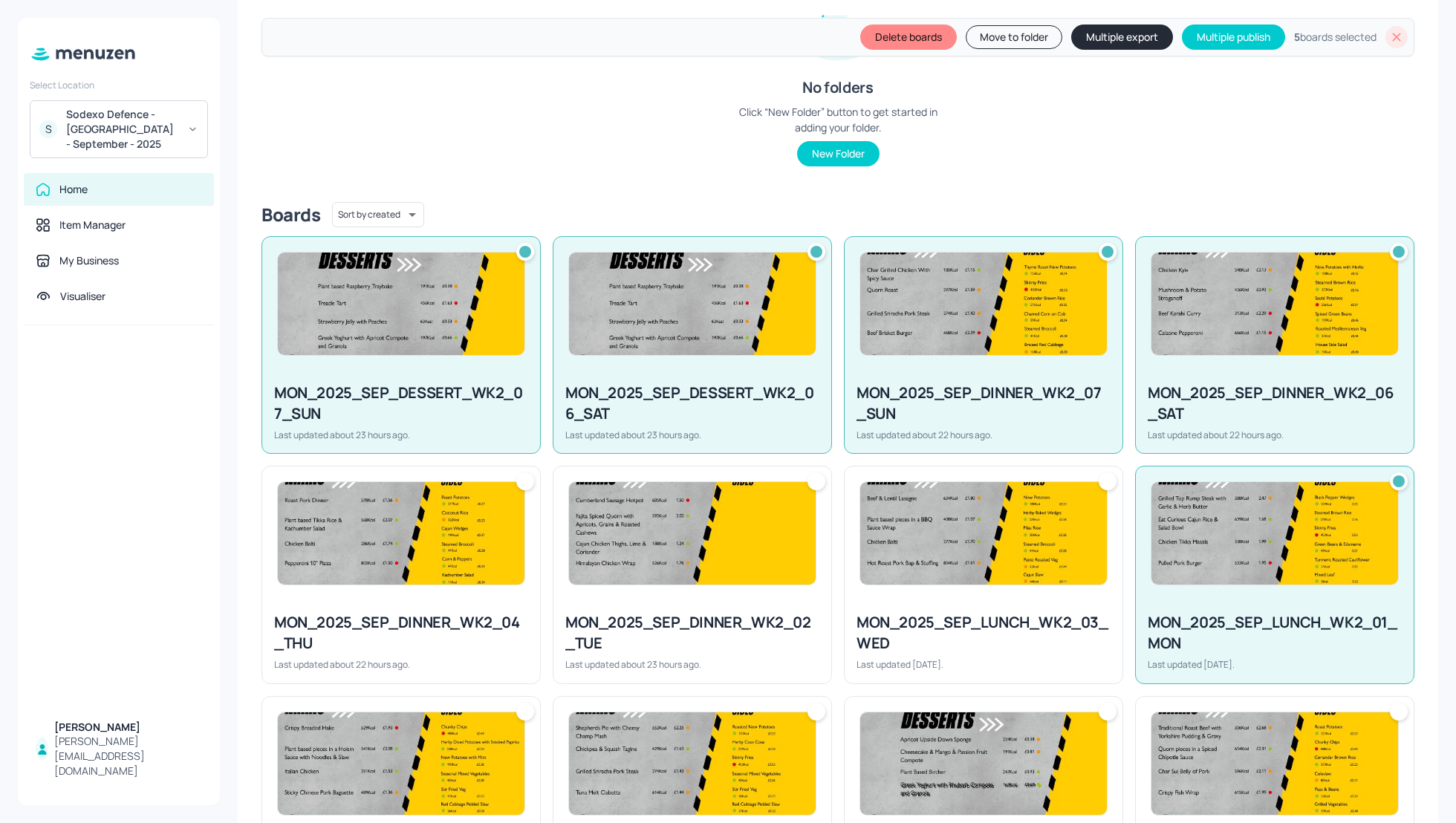
click at [1006, 571] on img at bounding box center [983, 533] width 246 height 102
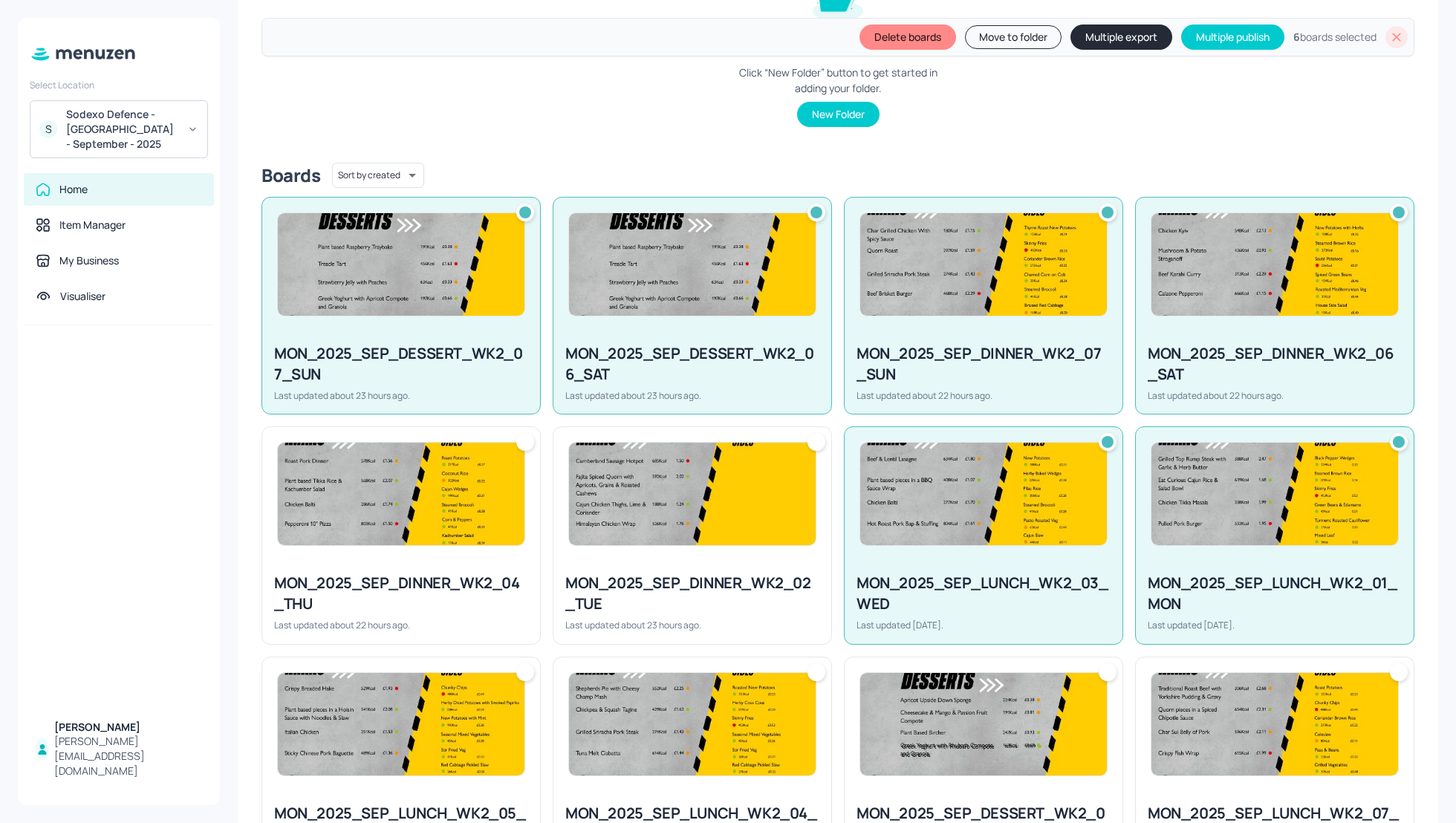
click at [793, 536] on div at bounding box center [692, 494] width 278 height 133
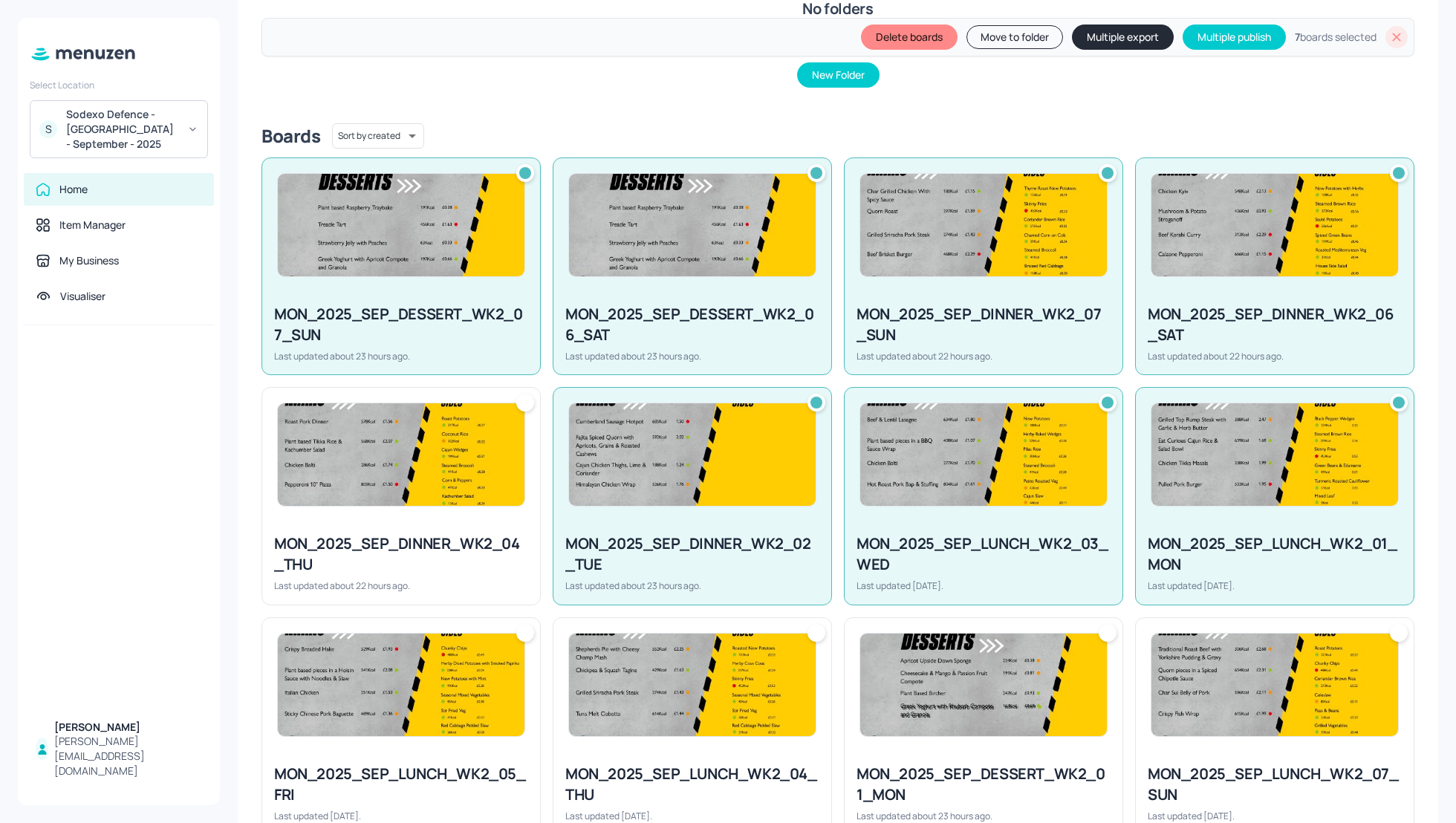
click at [422, 497] on div "MON_2025_SEP_DINNER_WK2_04_THU Last updated about 22 hours ago." at bounding box center [400, 496] width 279 height 218
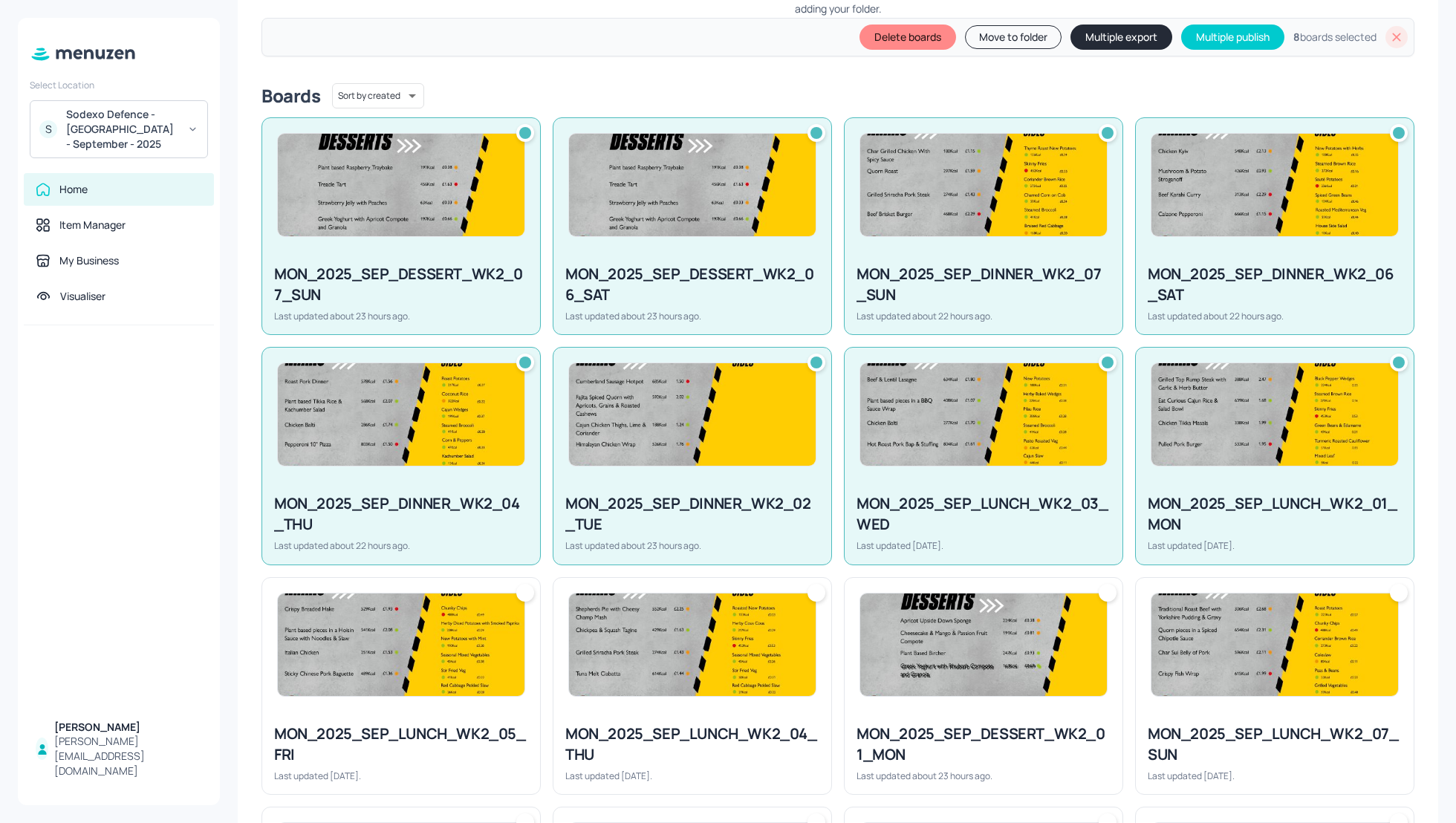
click at [427, 656] on img at bounding box center [401, 645] width 246 height 102
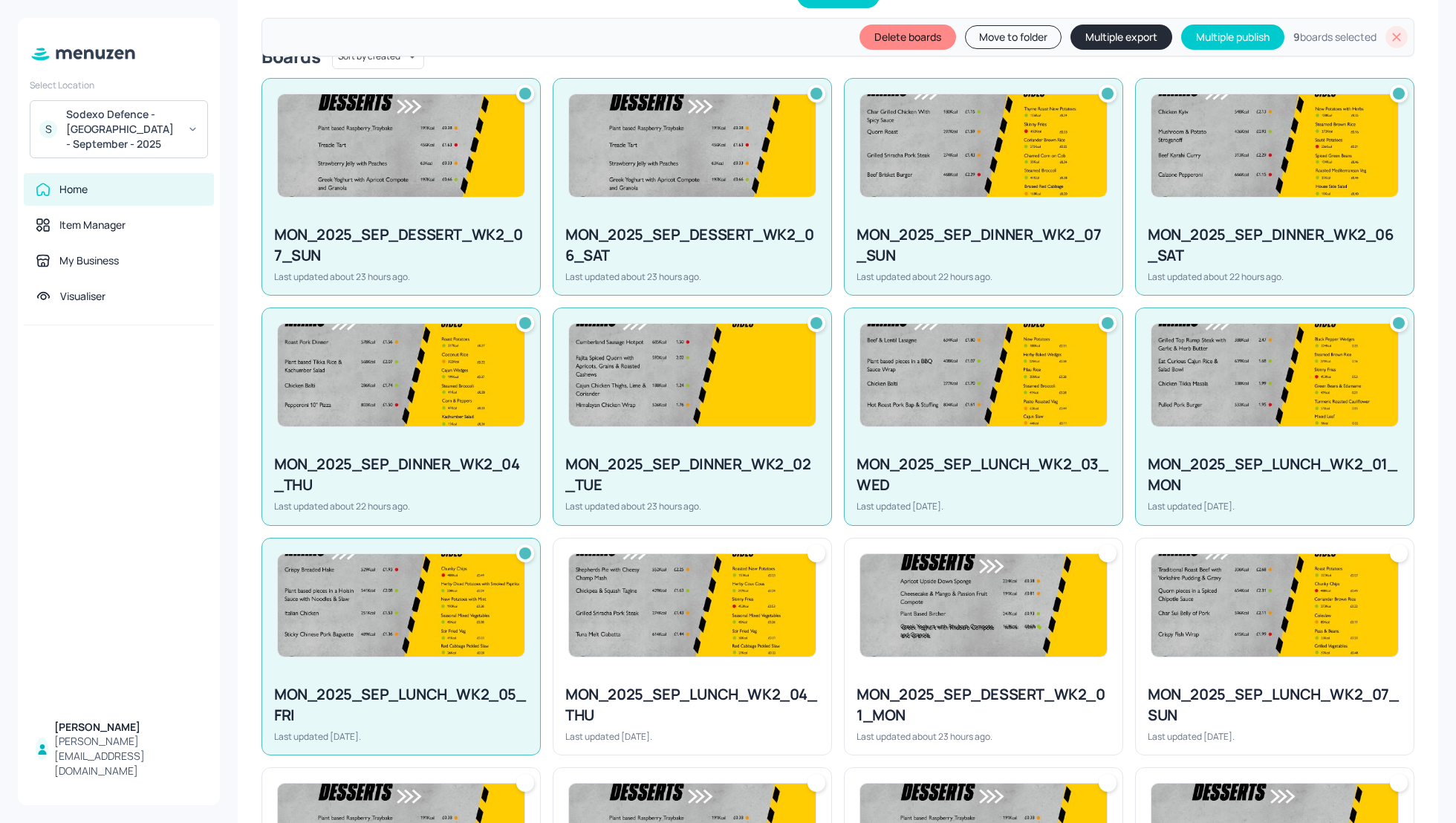
click at [751, 644] on div at bounding box center [692, 605] width 278 height 133
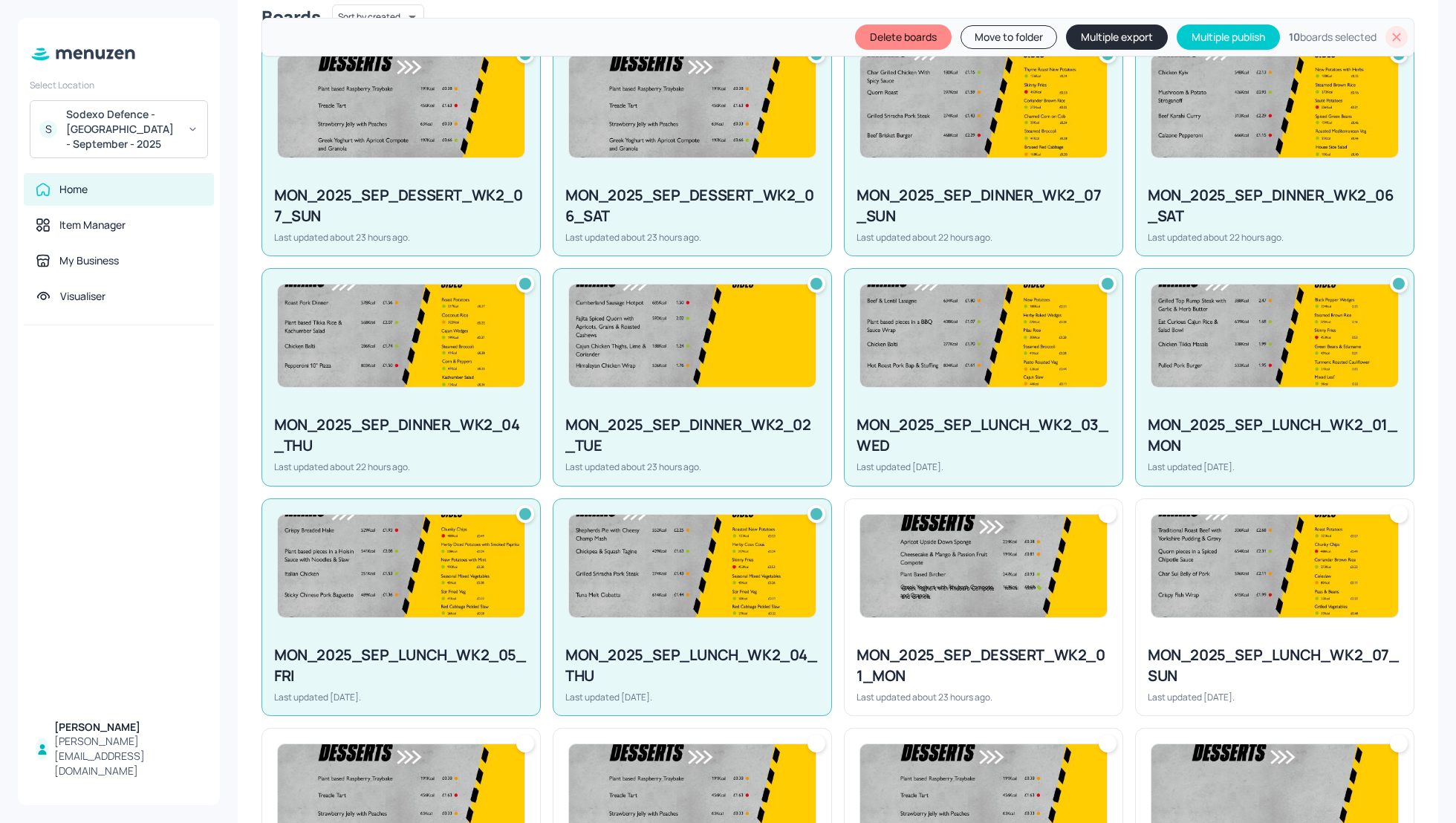
click at [982, 645] on div "MON_2025_SEP_DESSERT_WK2_01_MON" at bounding box center [983, 665] width 254 height 41
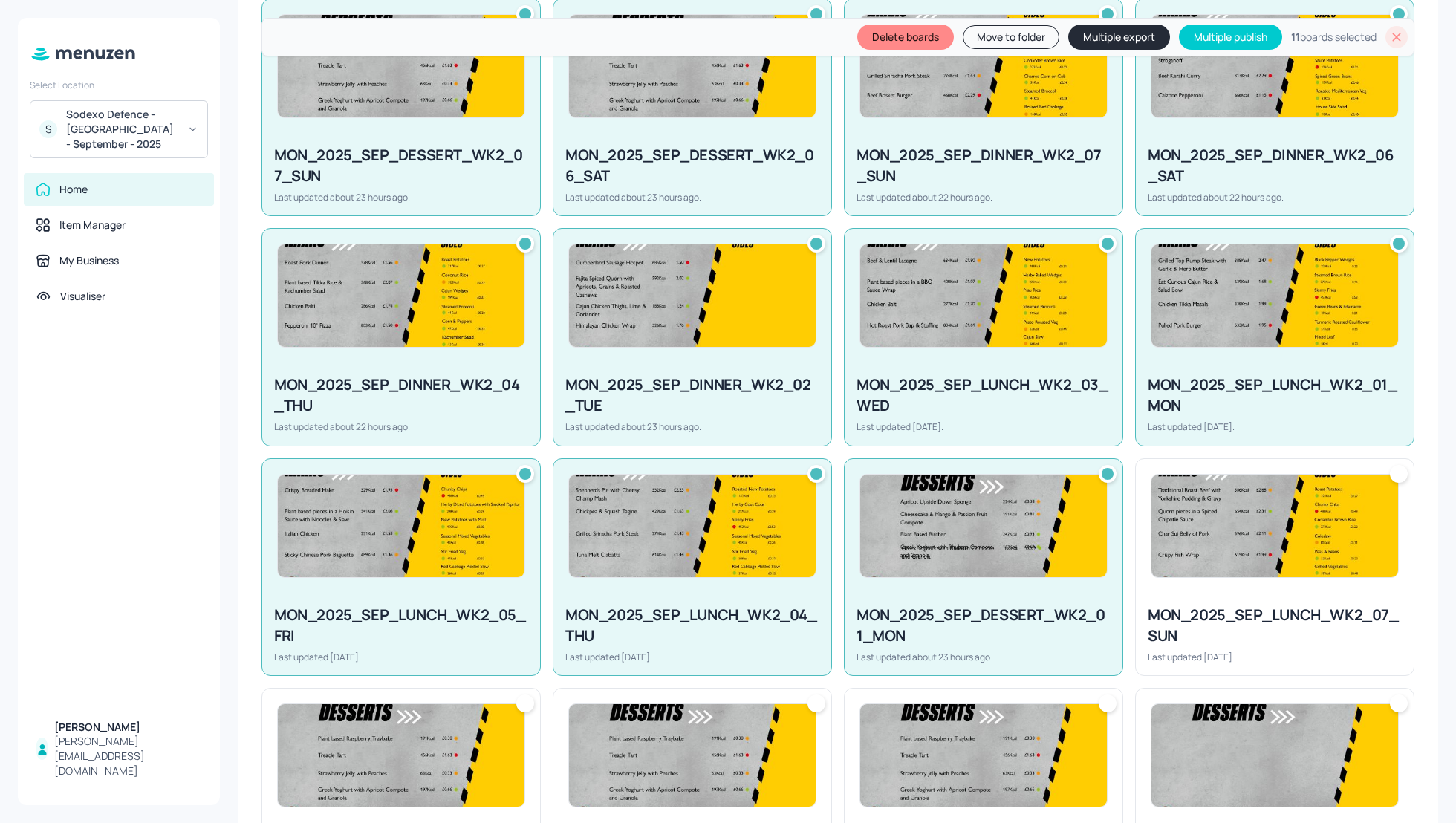
click at [1169, 625] on div "MON_2025_SEP_LUNCH_WK2_07_SUN" at bounding box center [1275, 625] width 254 height 41
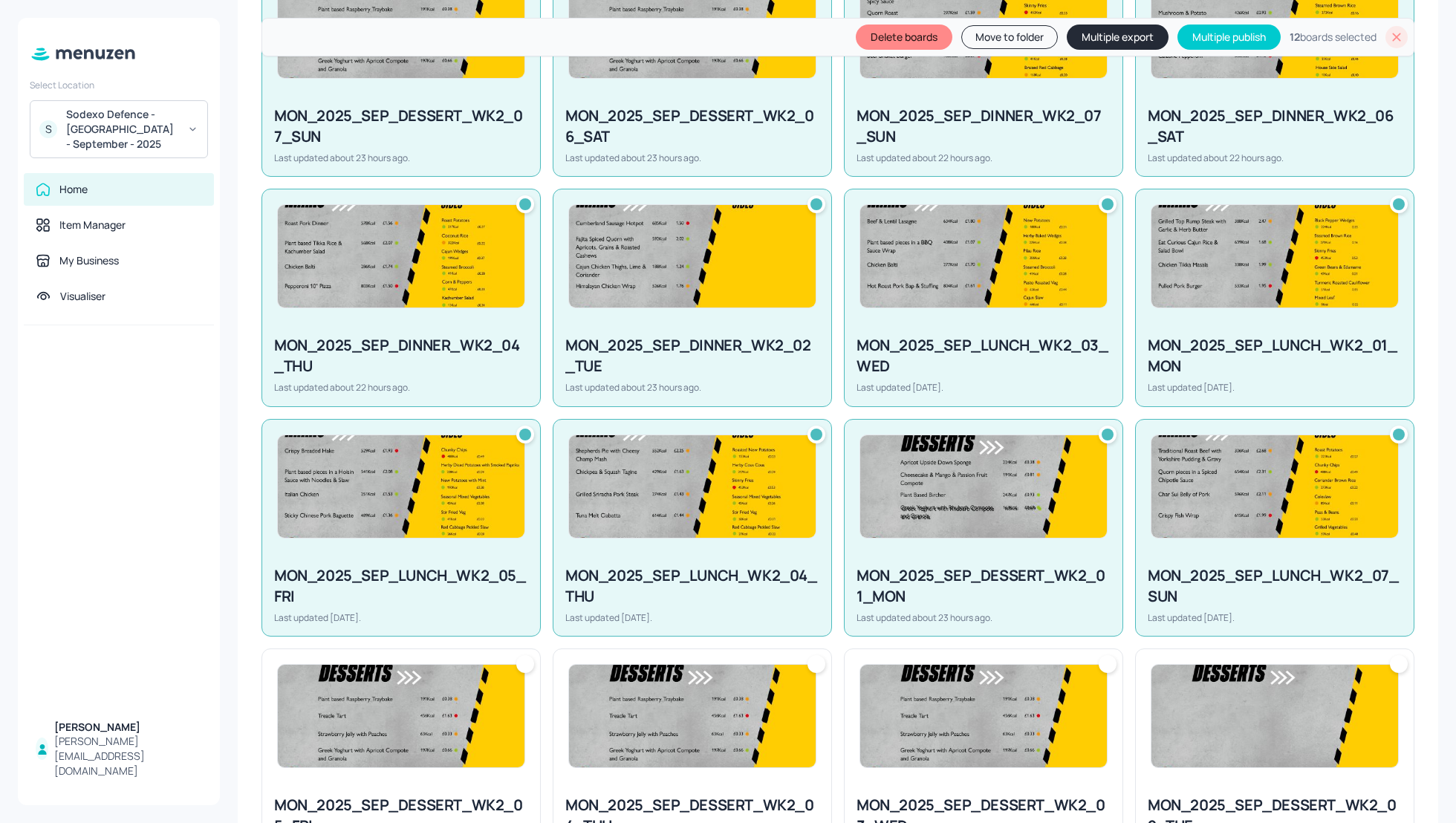
click at [1191, 695] on img at bounding box center [1275, 716] width 246 height 102
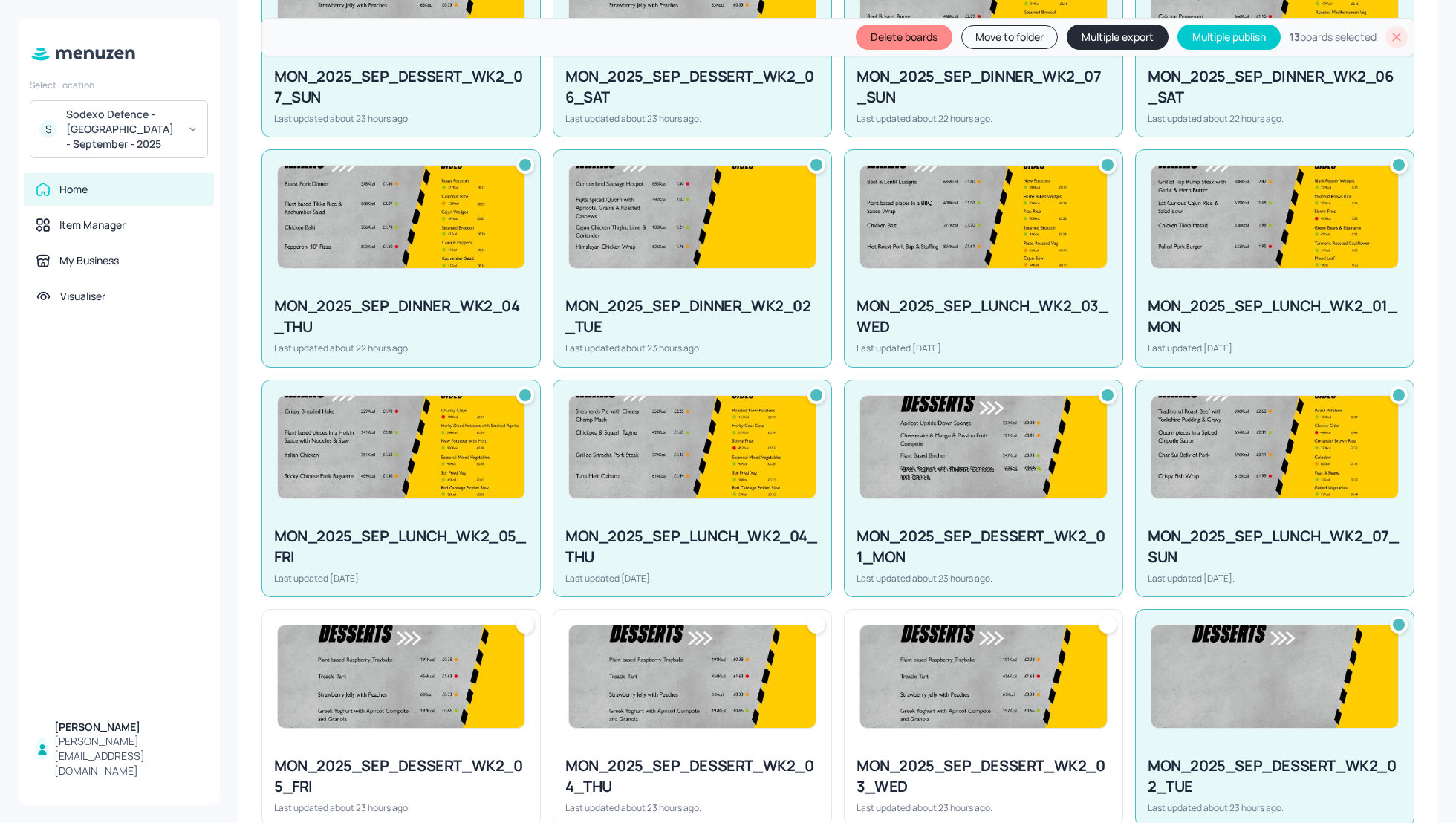
click at [947, 695] on img at bounding box center [983, 677] width 246 height 102
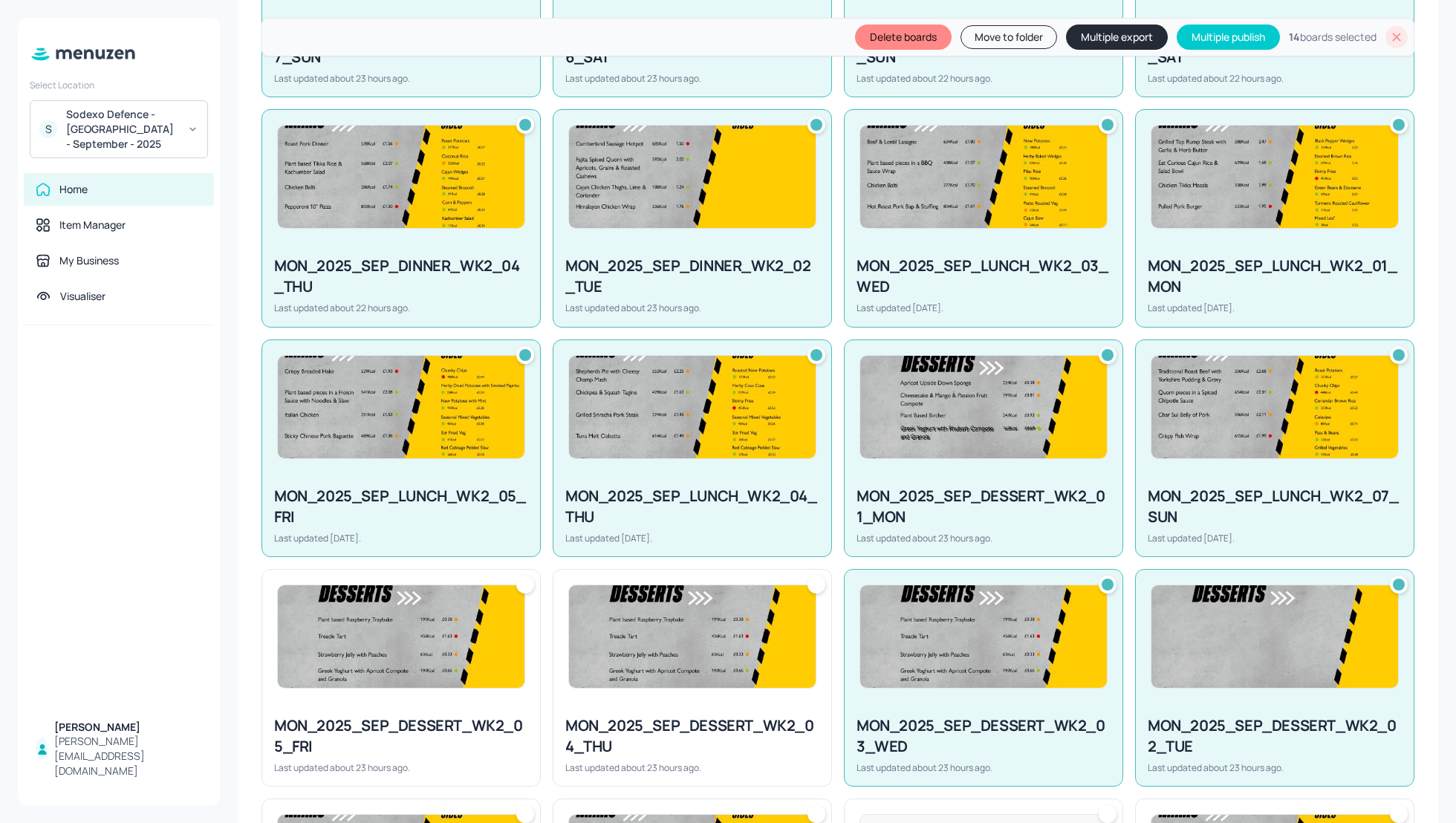
click at [688, 625] on img at bounding box center [692, 637] width 246 height 102
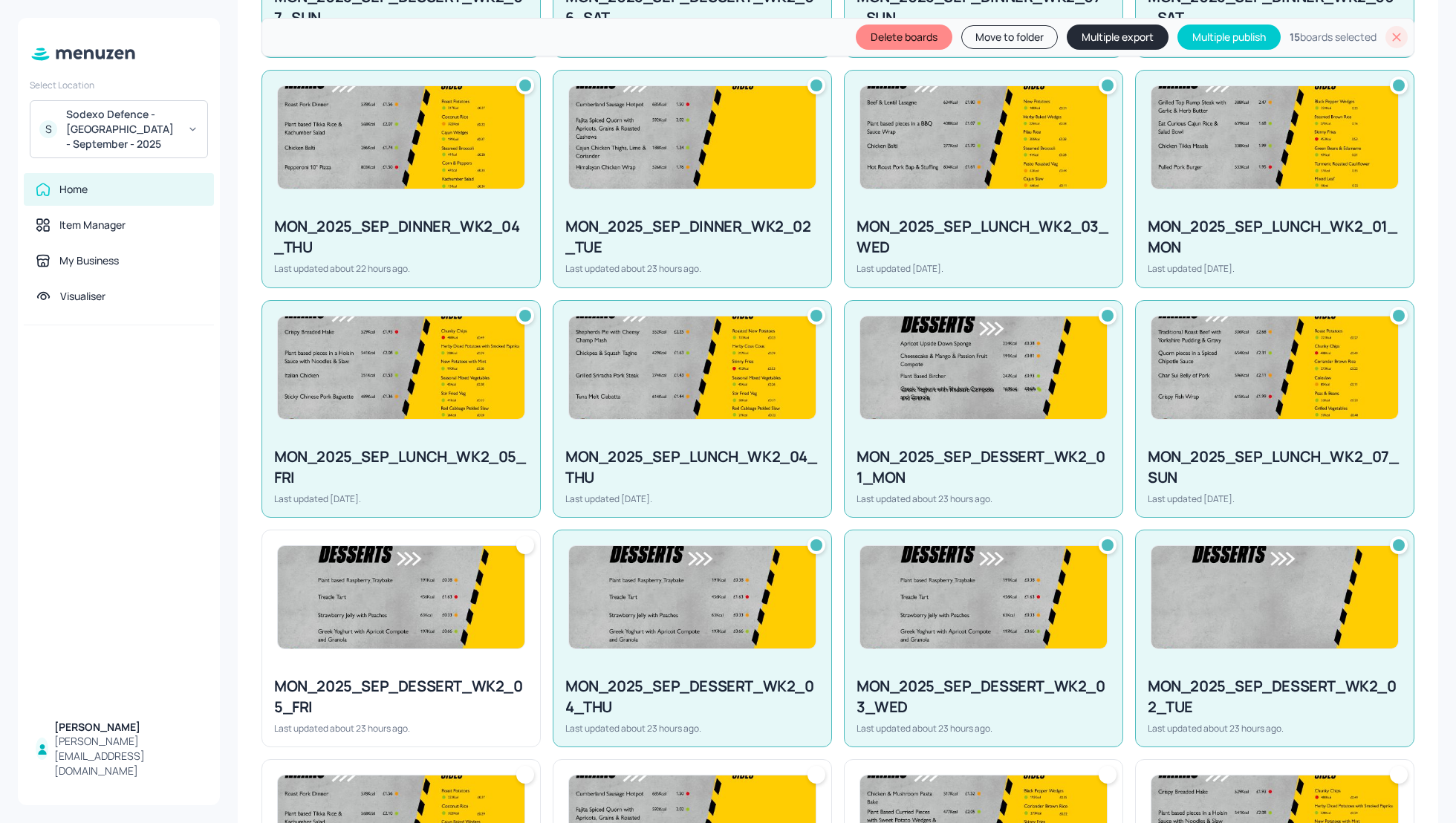
click at [313, 621] on img at bounding box center [401, 597] width 246 height 102
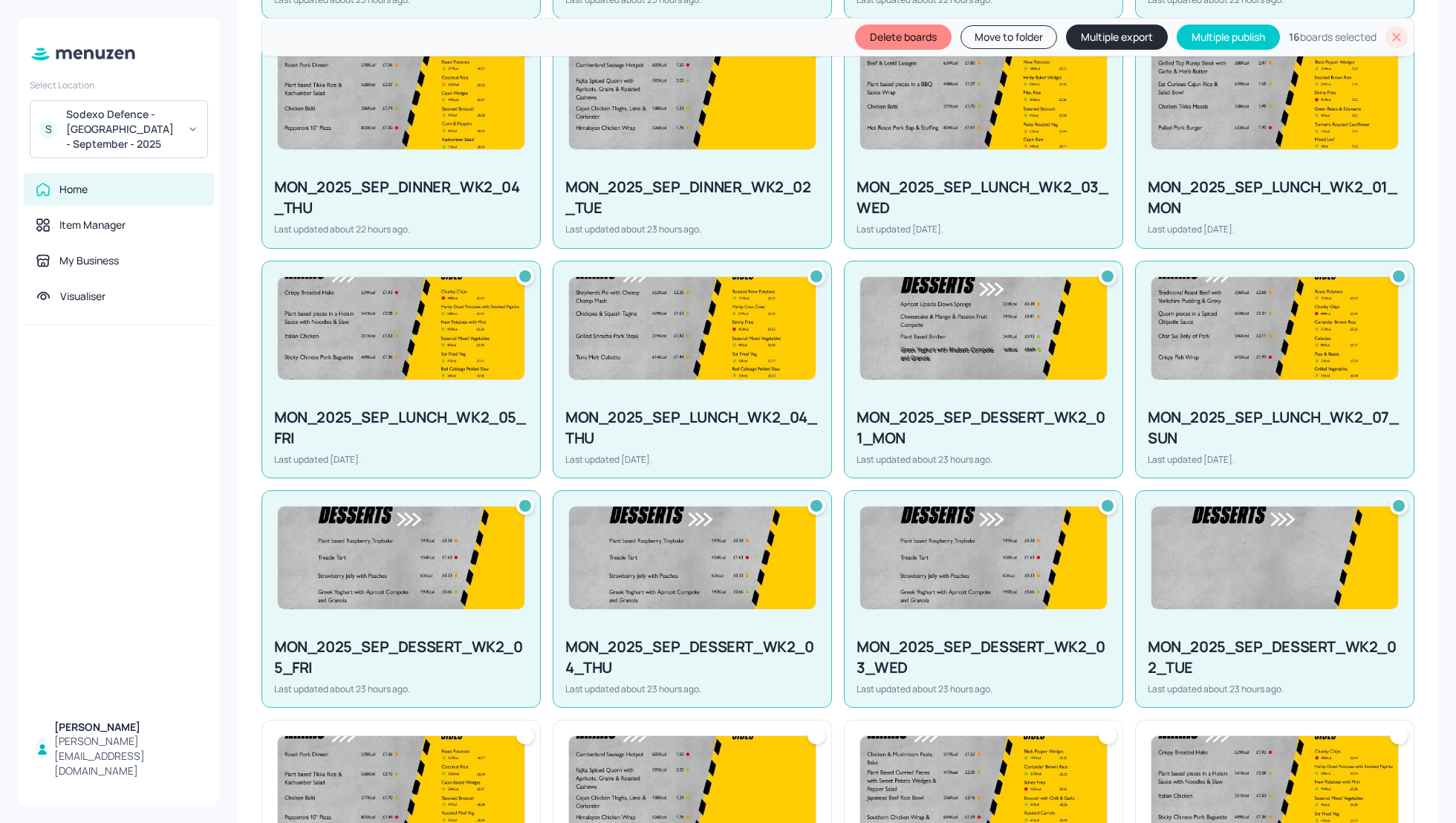
click at [364, 782] on img at bounding box center [401, 787] width 246 height 102
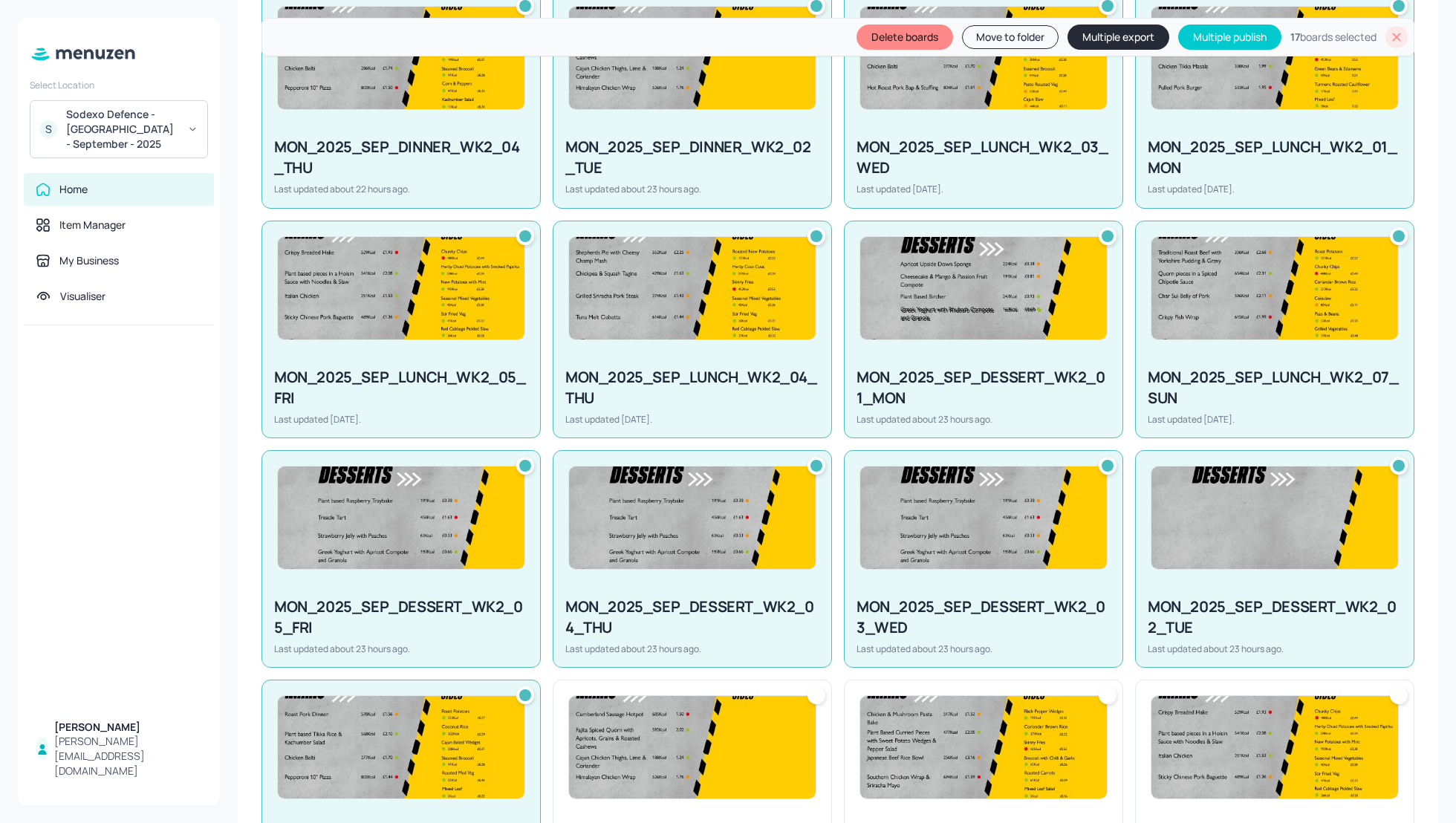
click at [750, 747] on img at bounding box center [692, 747] width 246 height 102
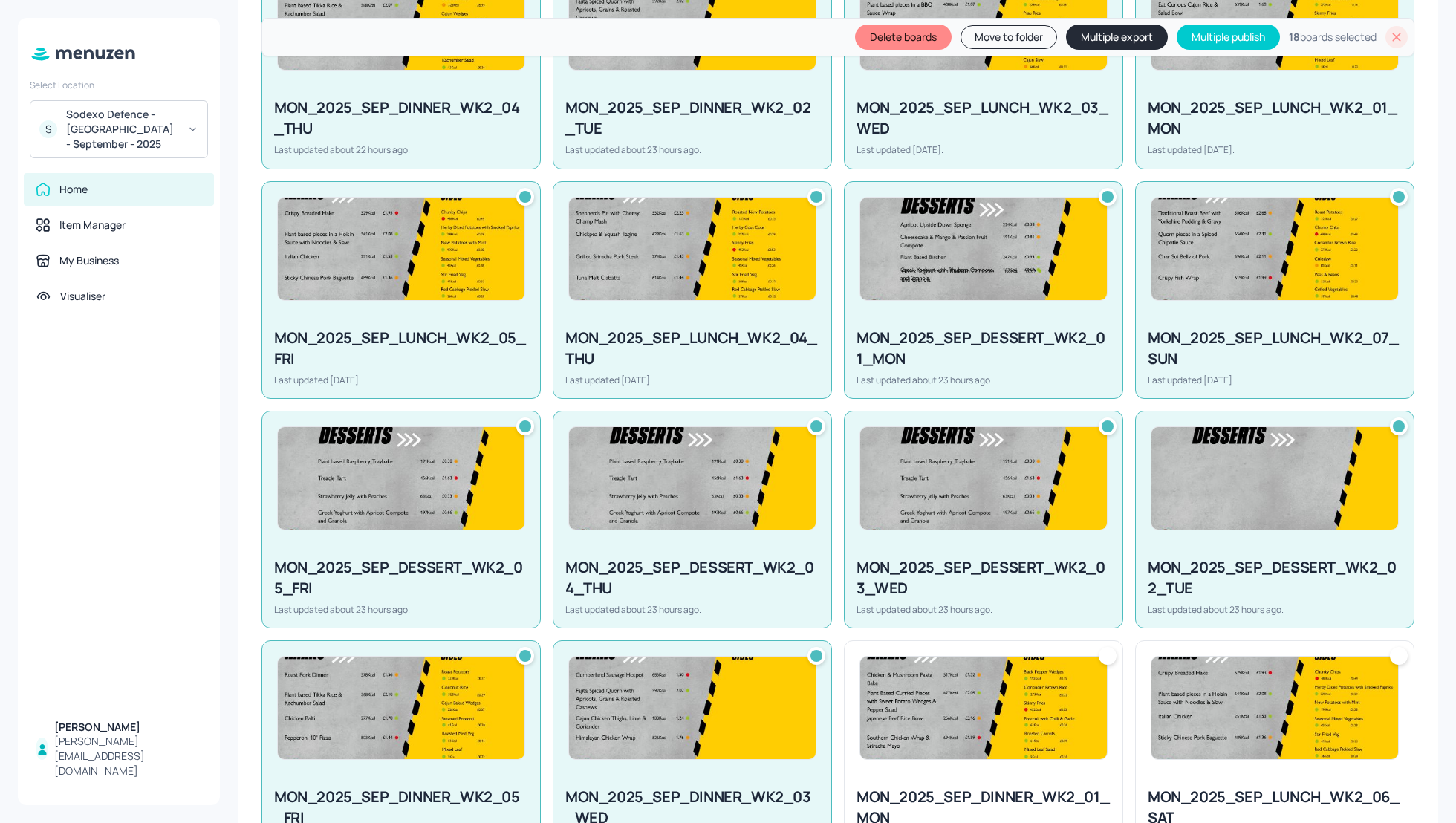
click at [887, 734] on img at bounding box center [983, 708] width 246 height 102
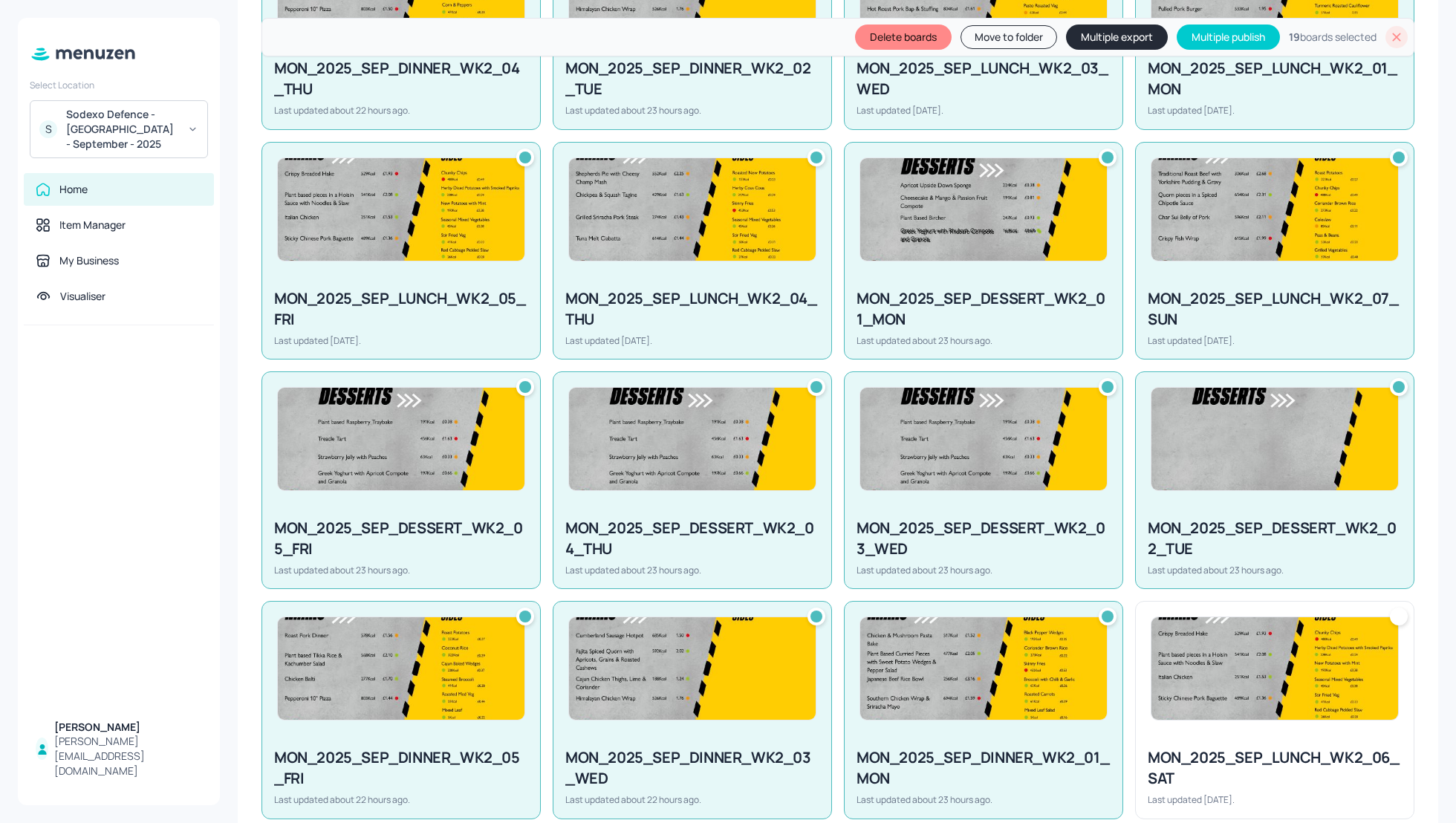
click at [1213, 706] on div at bounding box center [1275, 668] width 278 height 133
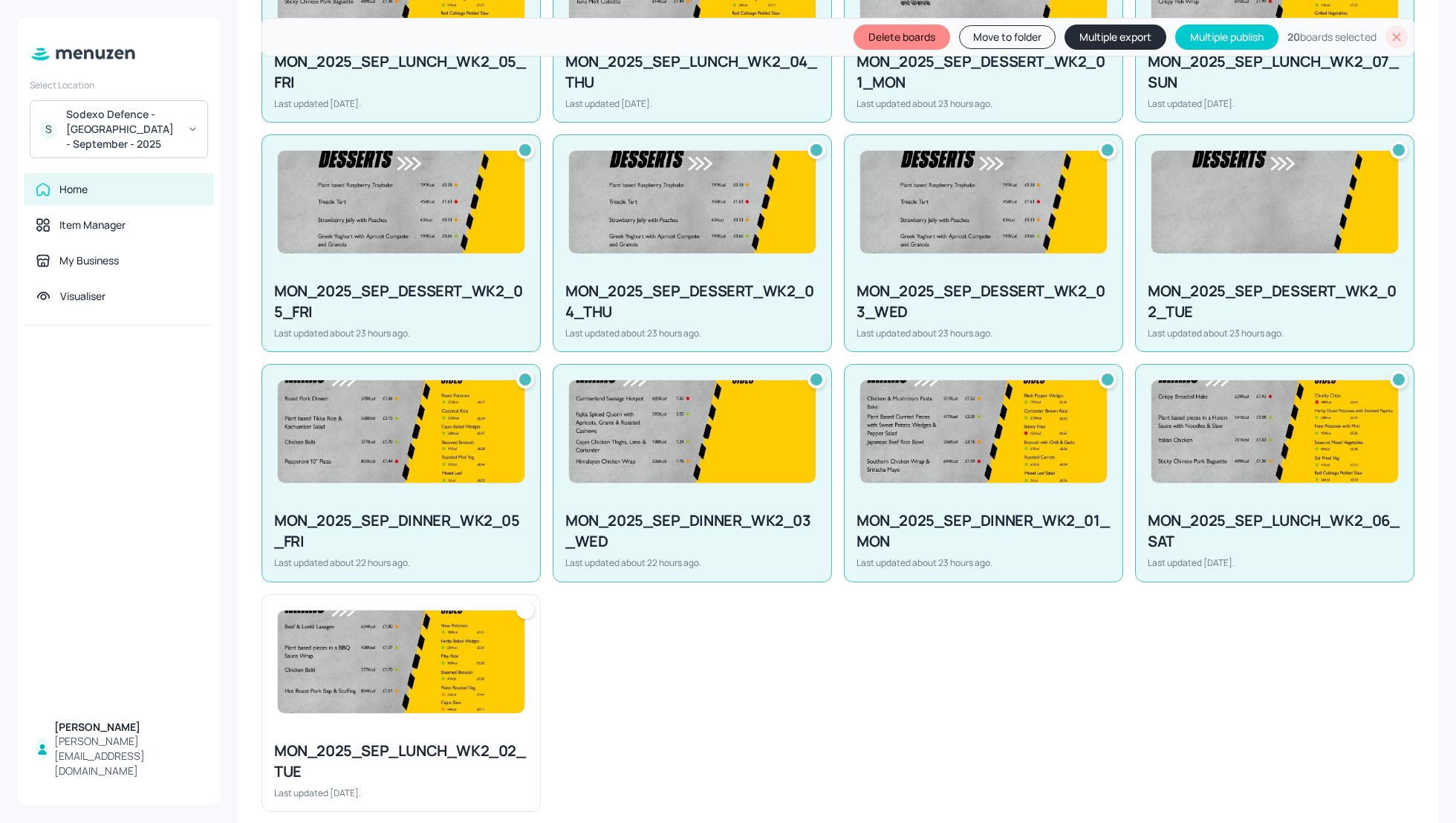
scroll to position [1030, 0]
click at [484, 700] on img at bounding box center [401, 661] width 246 height 102
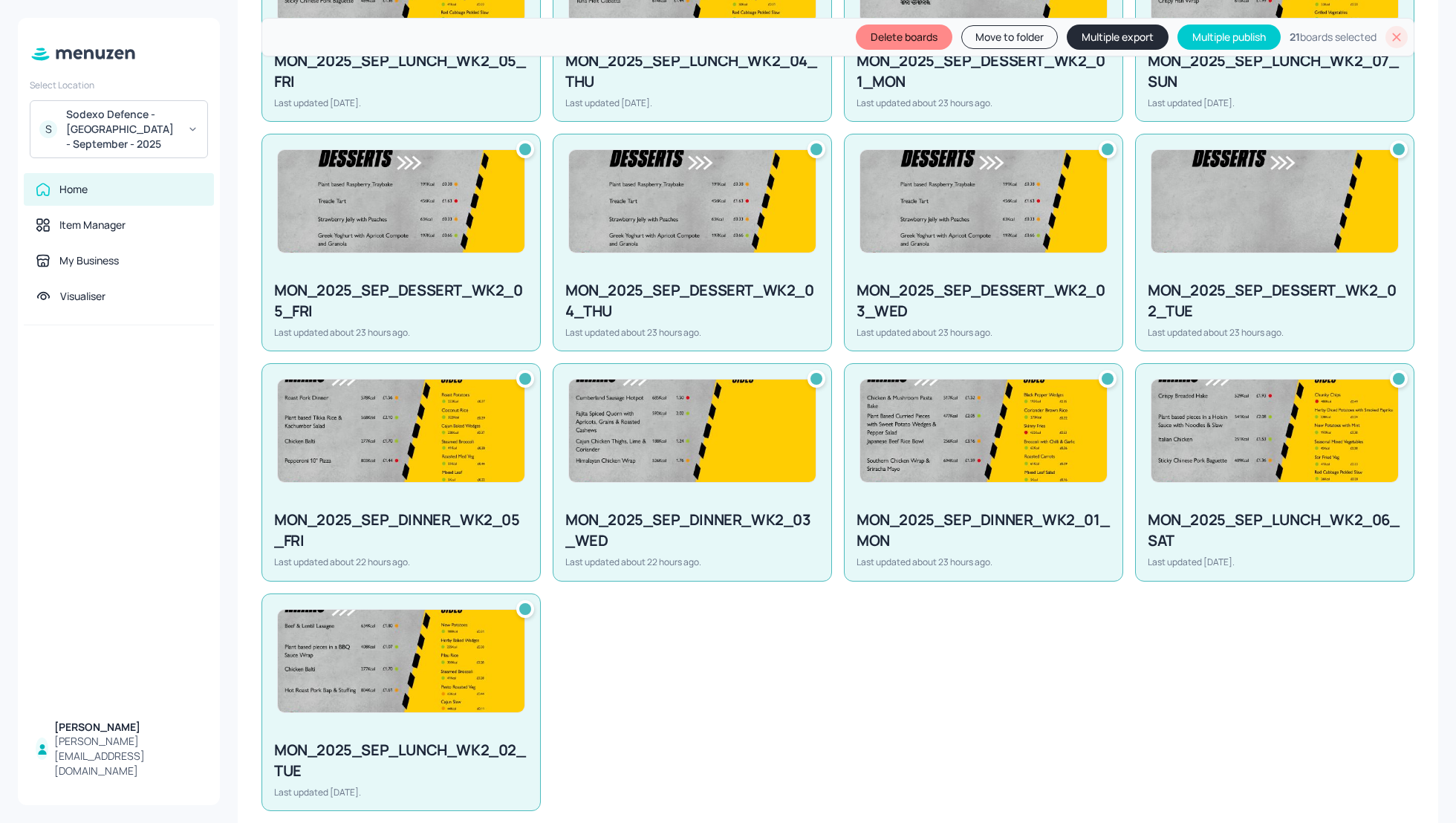
click at [1096, 33] on button "Multiple export" at bounding box center [1118, 37] width 102 height 25
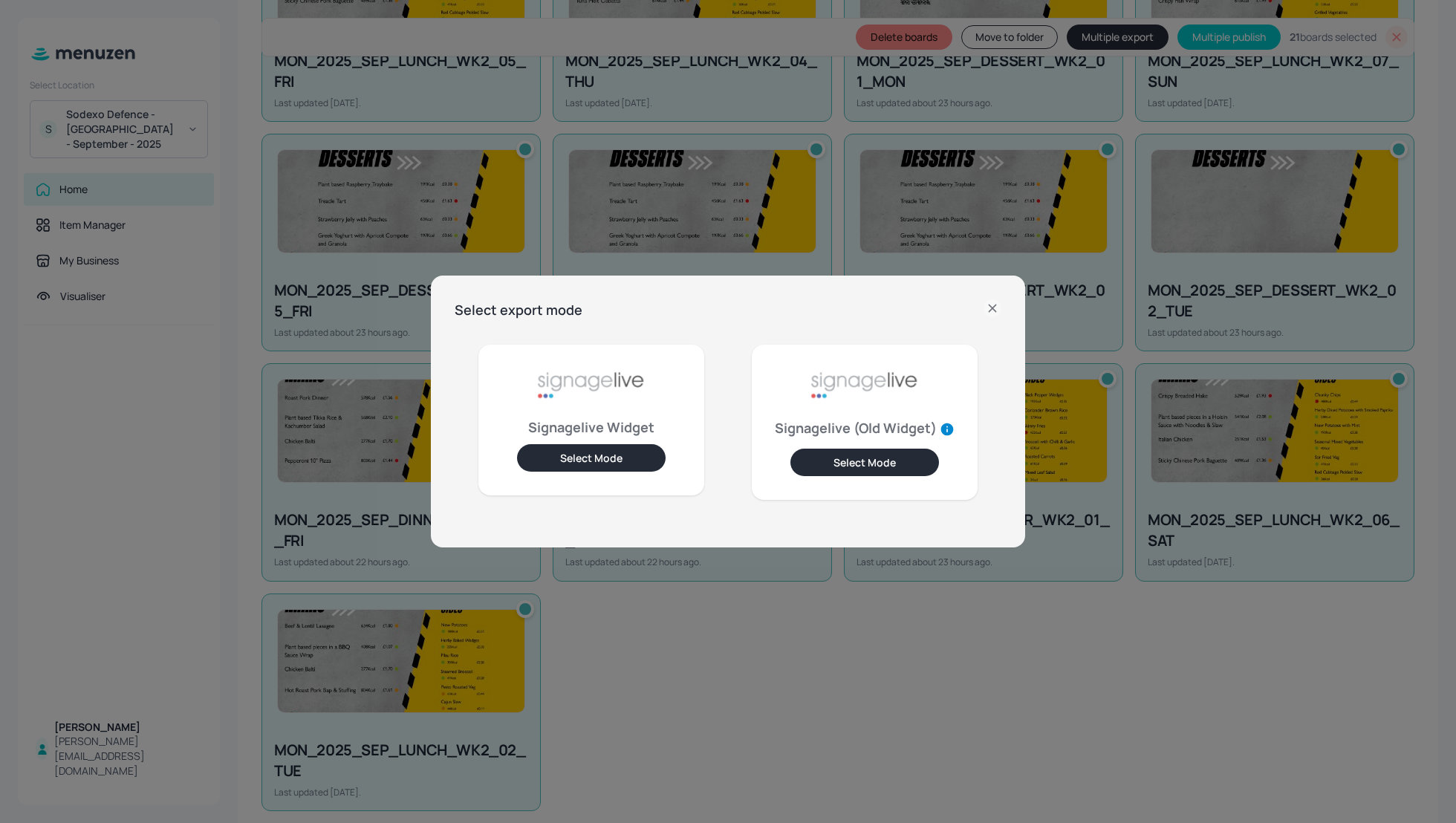
click at [570, 454] on button "Select Mode" at bounding box center [591, 458] width 149 height 28
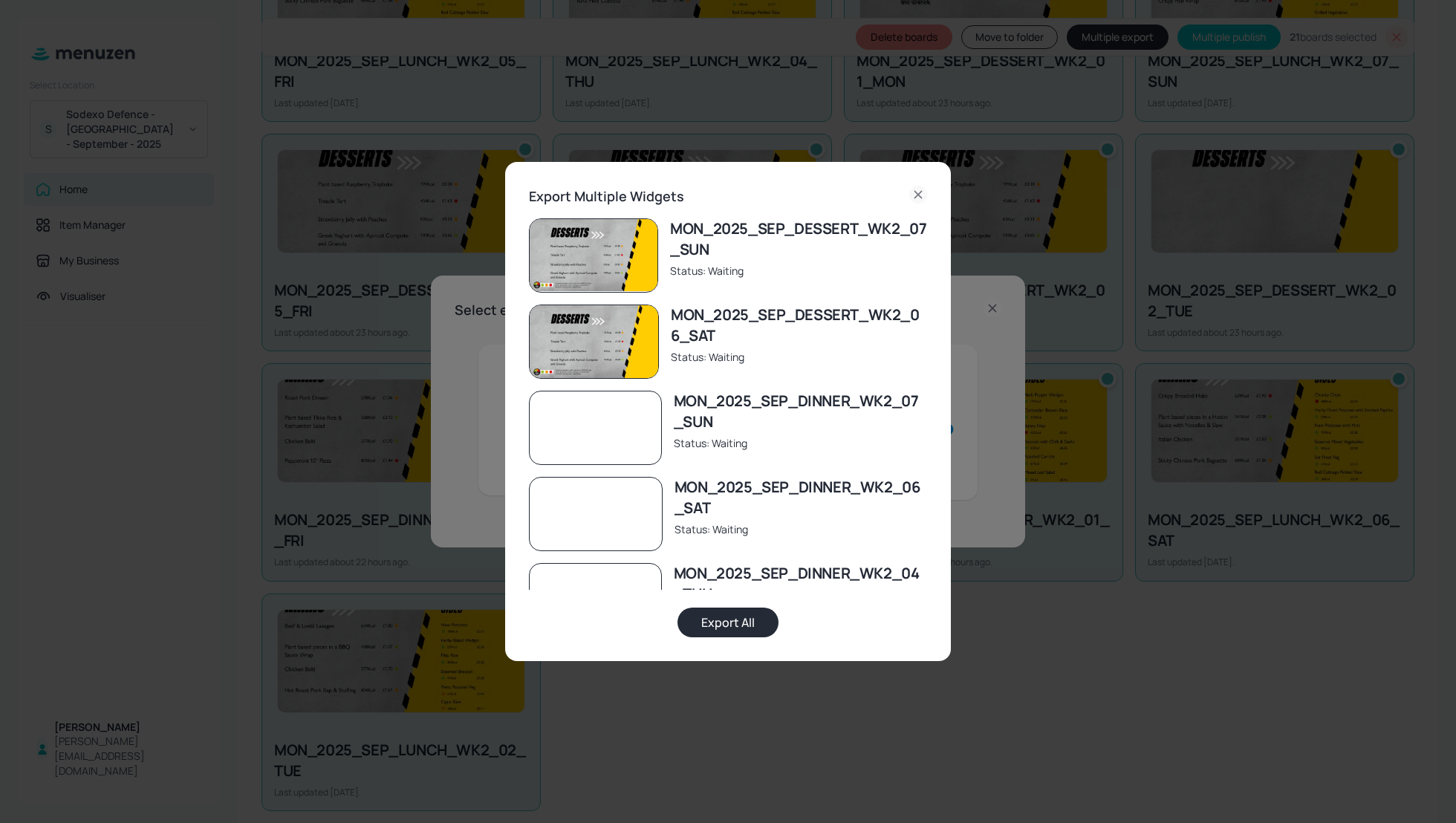
click at [752, 620] on button "Export All" at bounding box center [728, 622] width 101 height 30
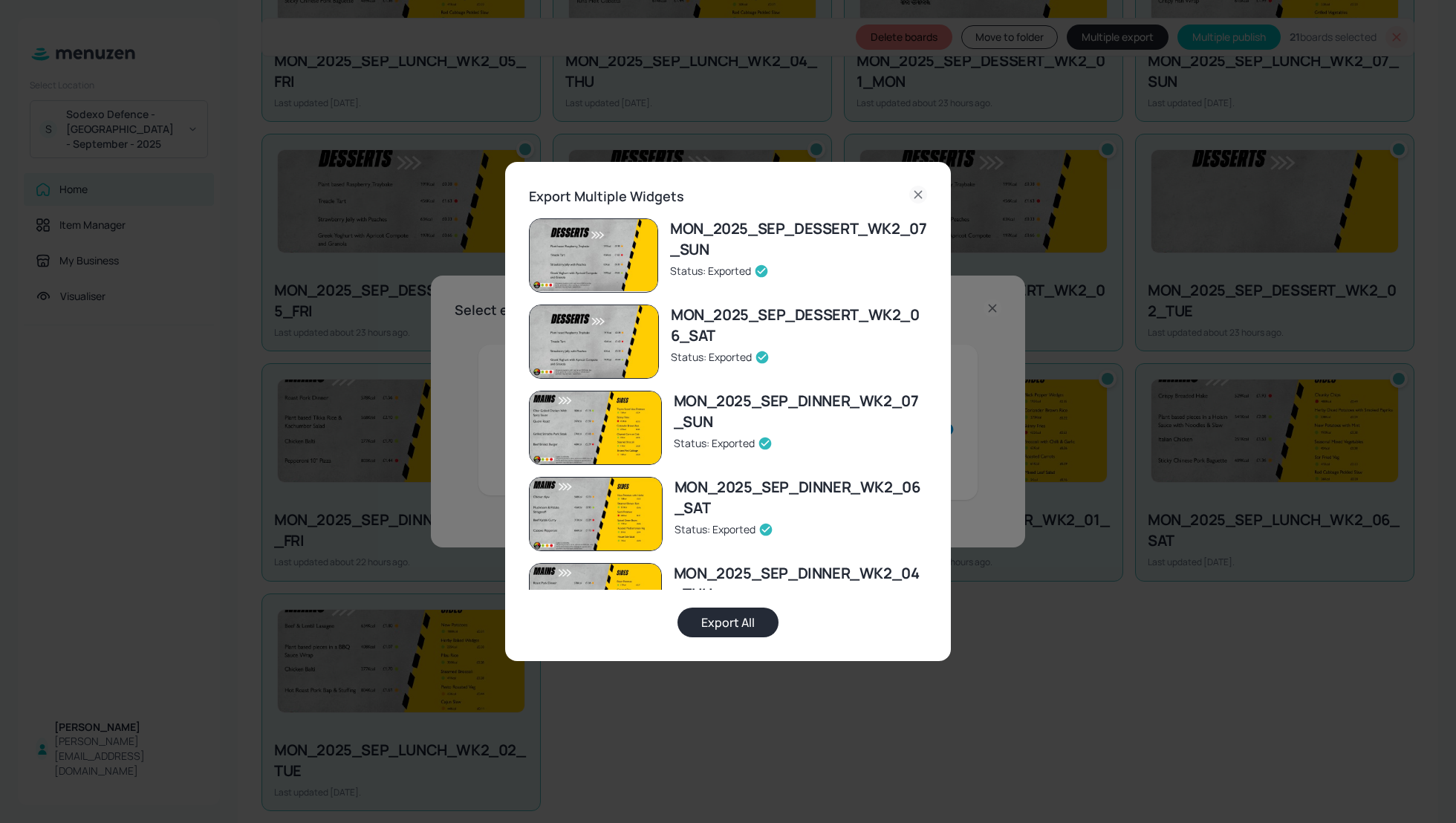
click at [921, 196] on icon at bounding box center [918, 194] width 7 height 7
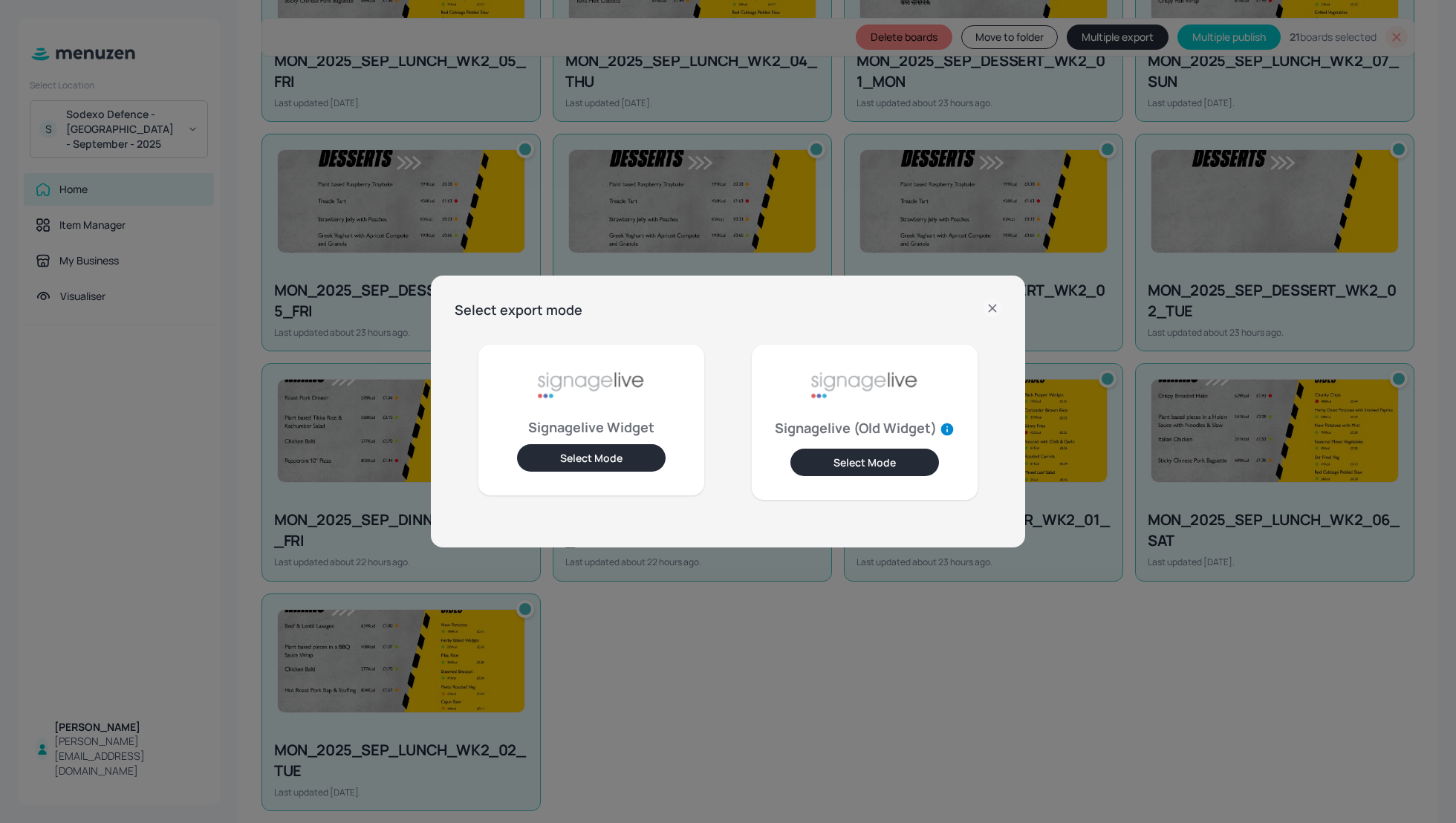
click at [993, 305] on icon at bounding box center [992, 308] width 18 height 18
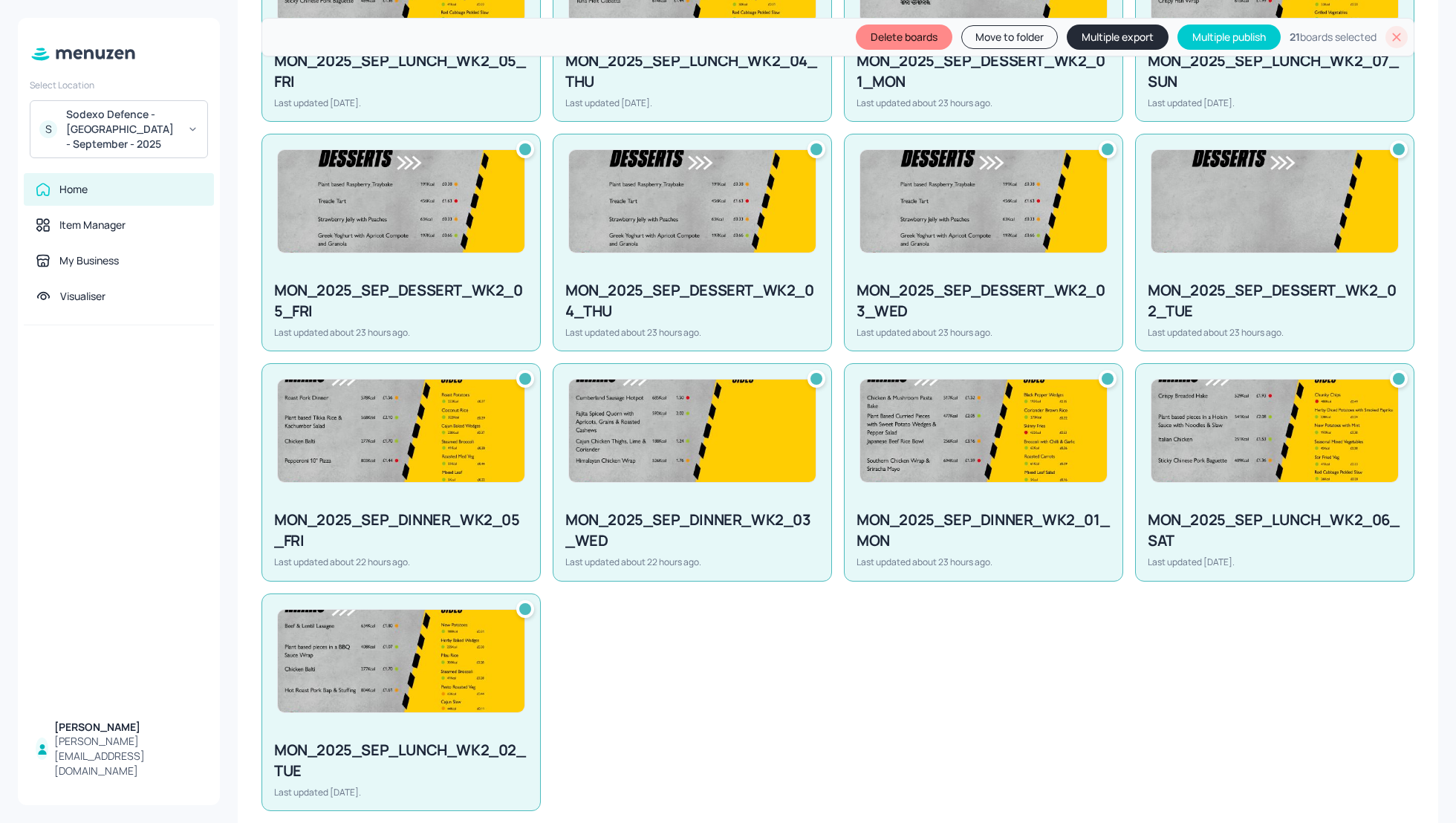
click at [1390, 41] on icon at bounding box center [1397, 37] width 15 height 15
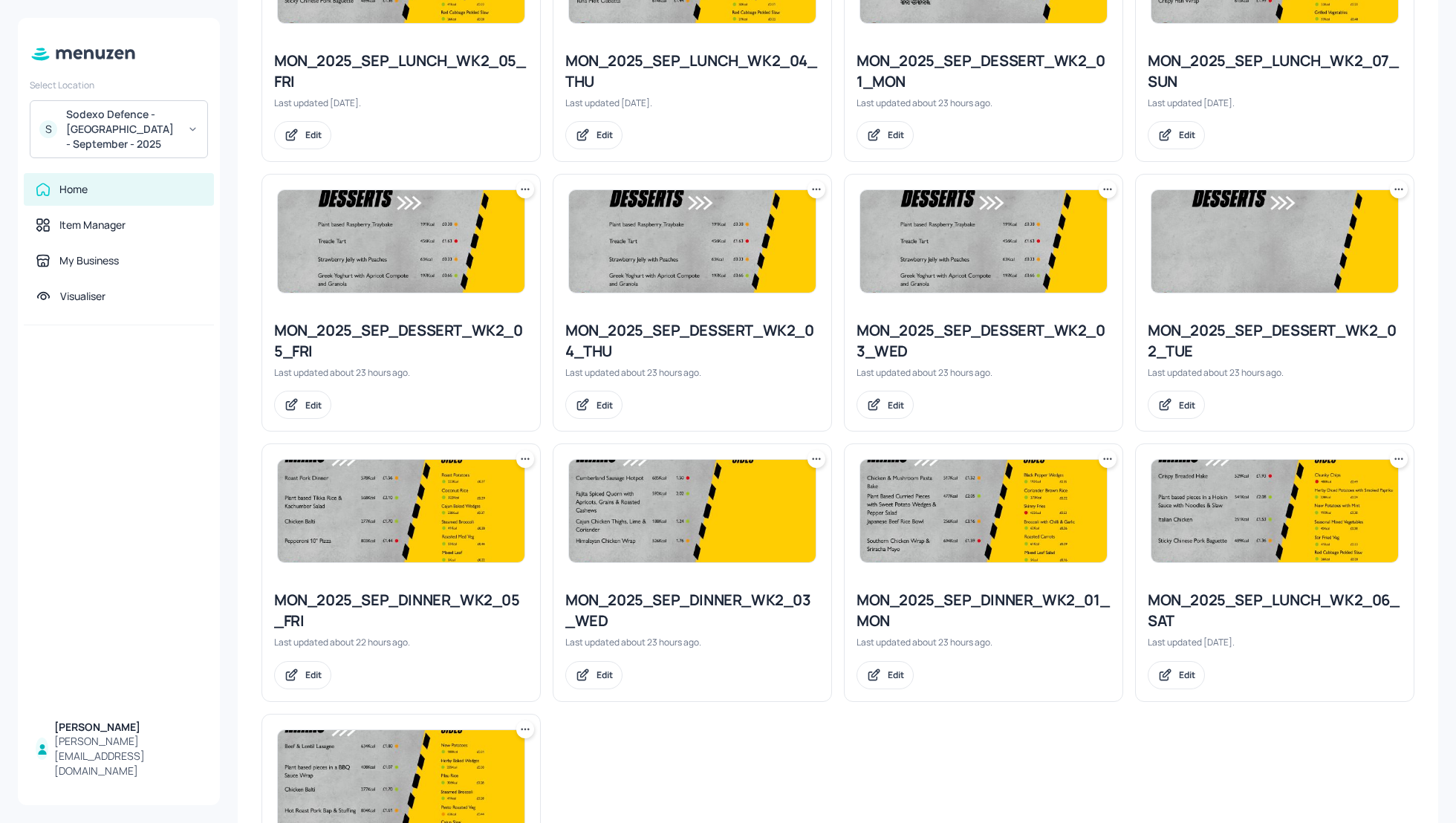
click at [146, 111] on div "Sodexo Defence - [GEOGRAPHIC_DATA] - September - 2025" at bounding box center [122, 129] width 112 height 45
click at [131, 207] on div "Sodexo Defence - PAC - [DATE]" at bounding box center [130, 211] width 126 height 9
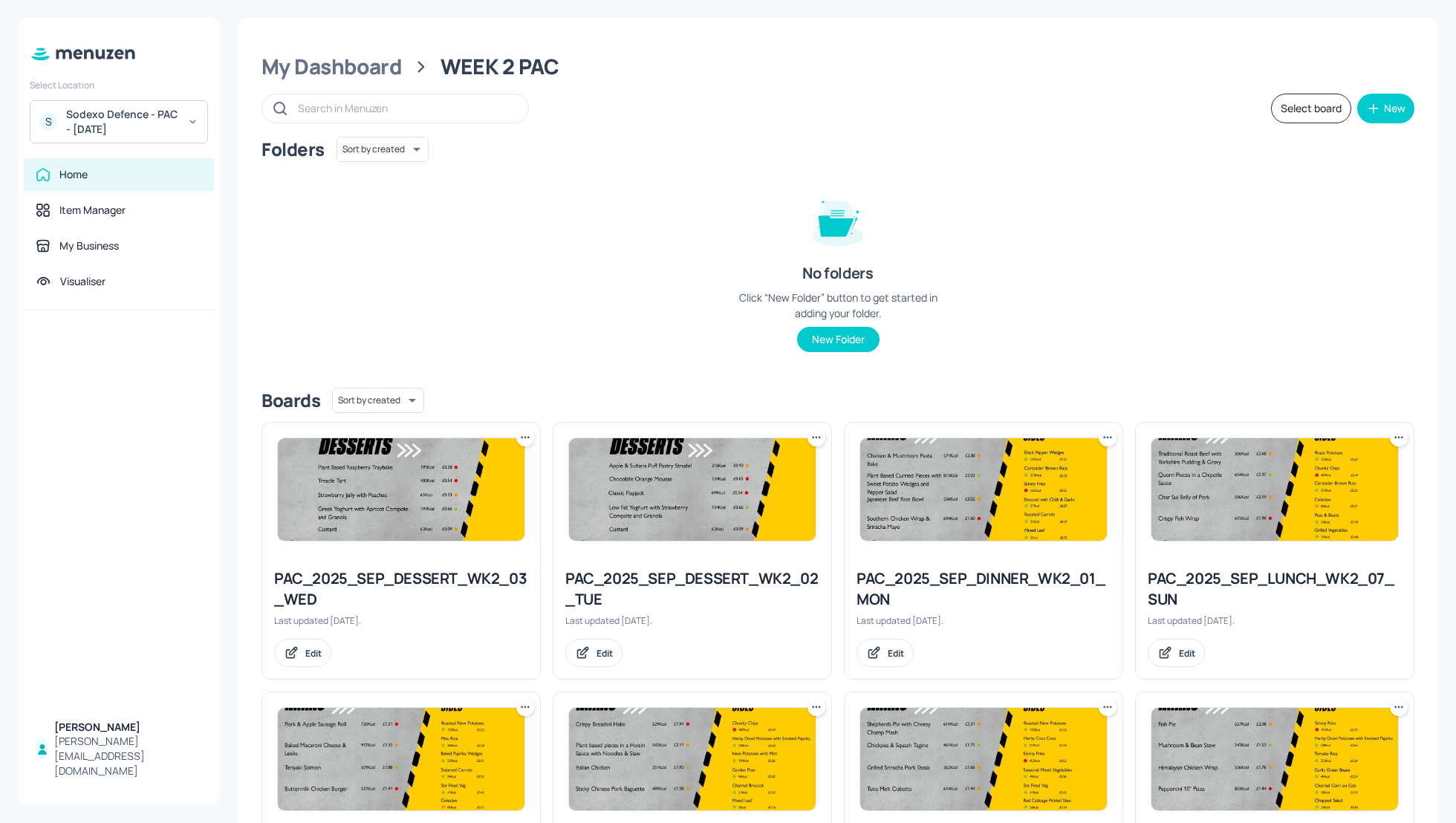
click at [1323, 99] on button "Select board" at bounding box center [1311, 108] width 81 height 30
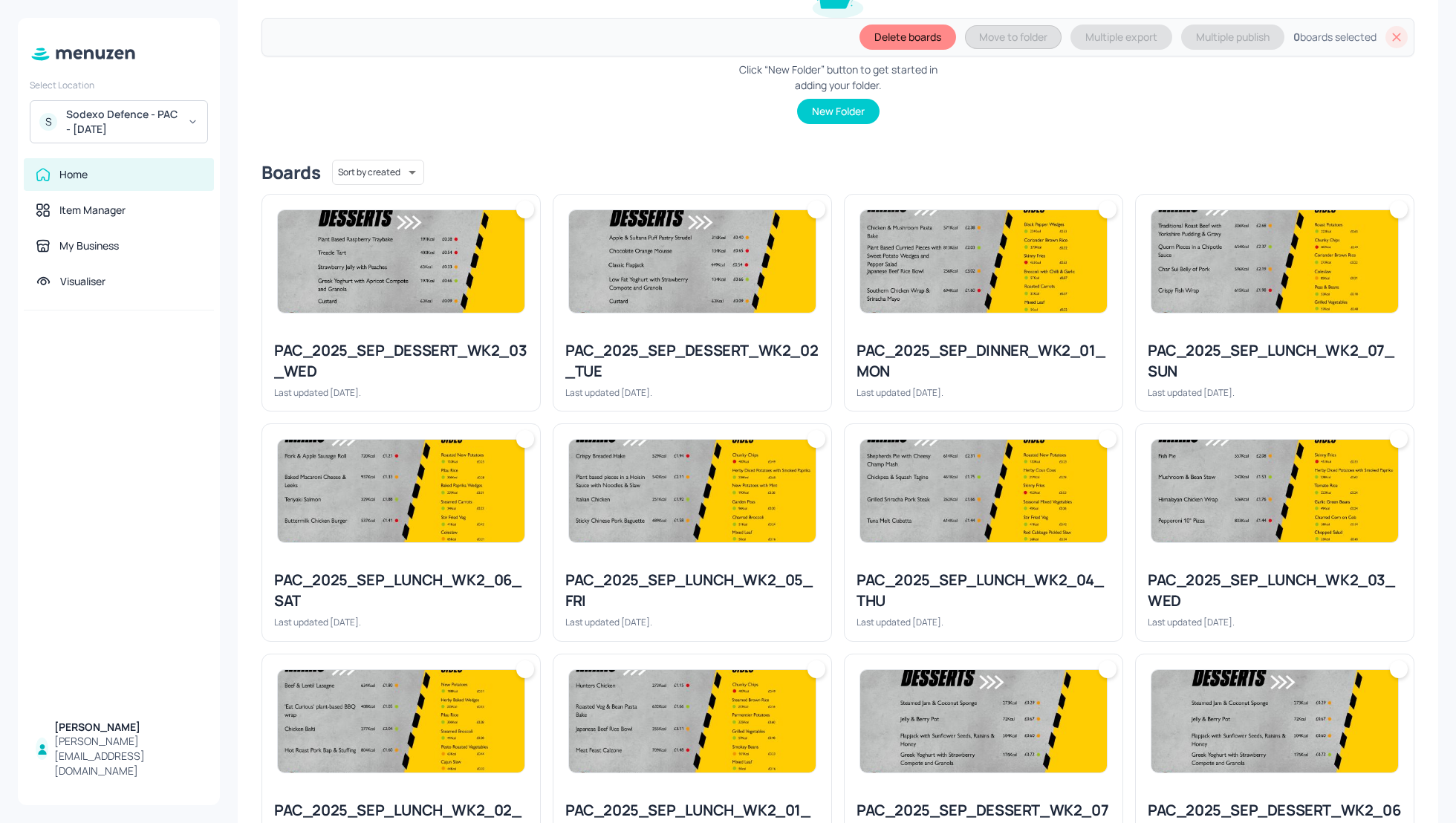
scroll to position [314, 0]
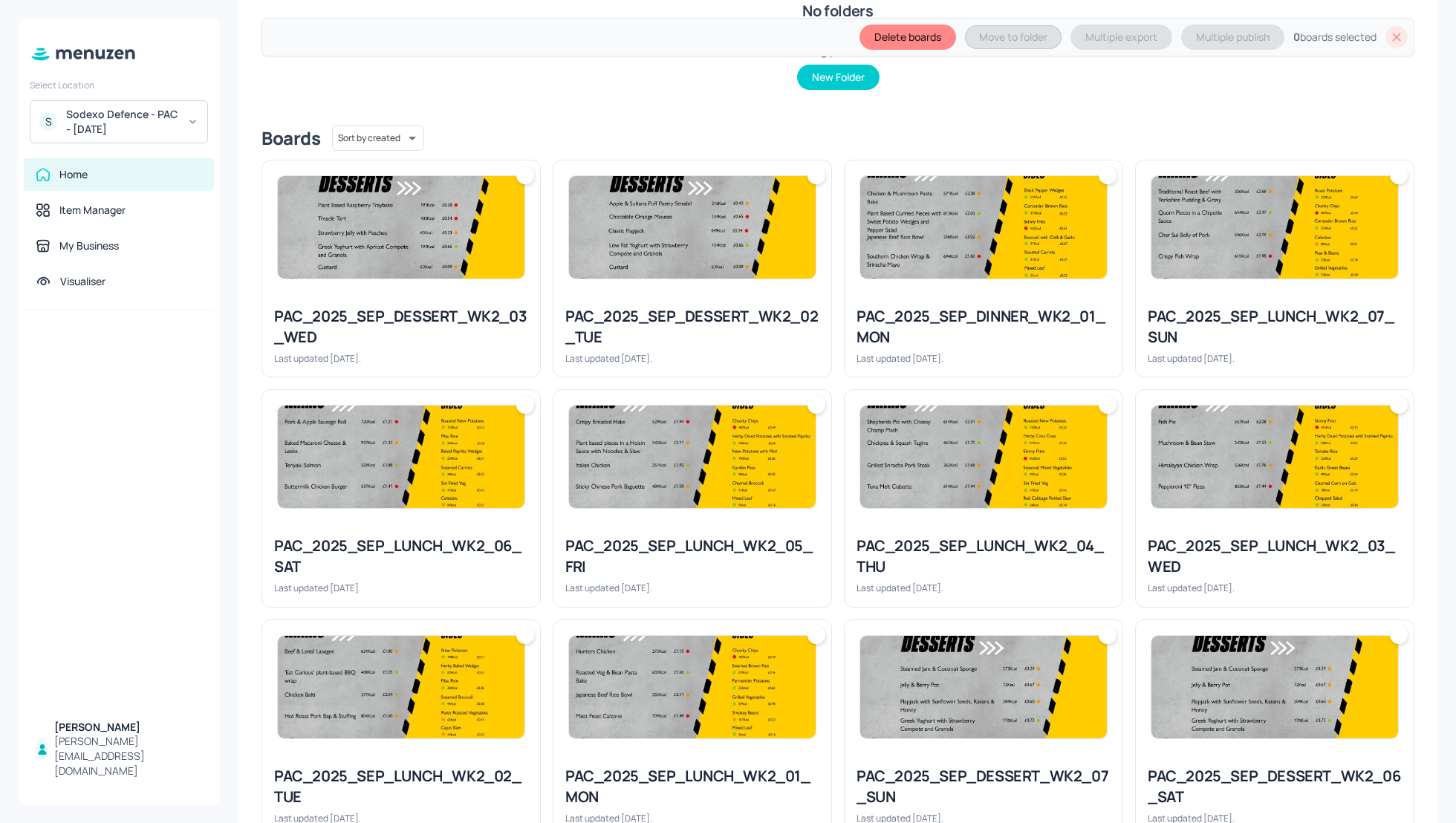
click at [400, 257] on img at bounding box center [401, 227] width 246 height 102
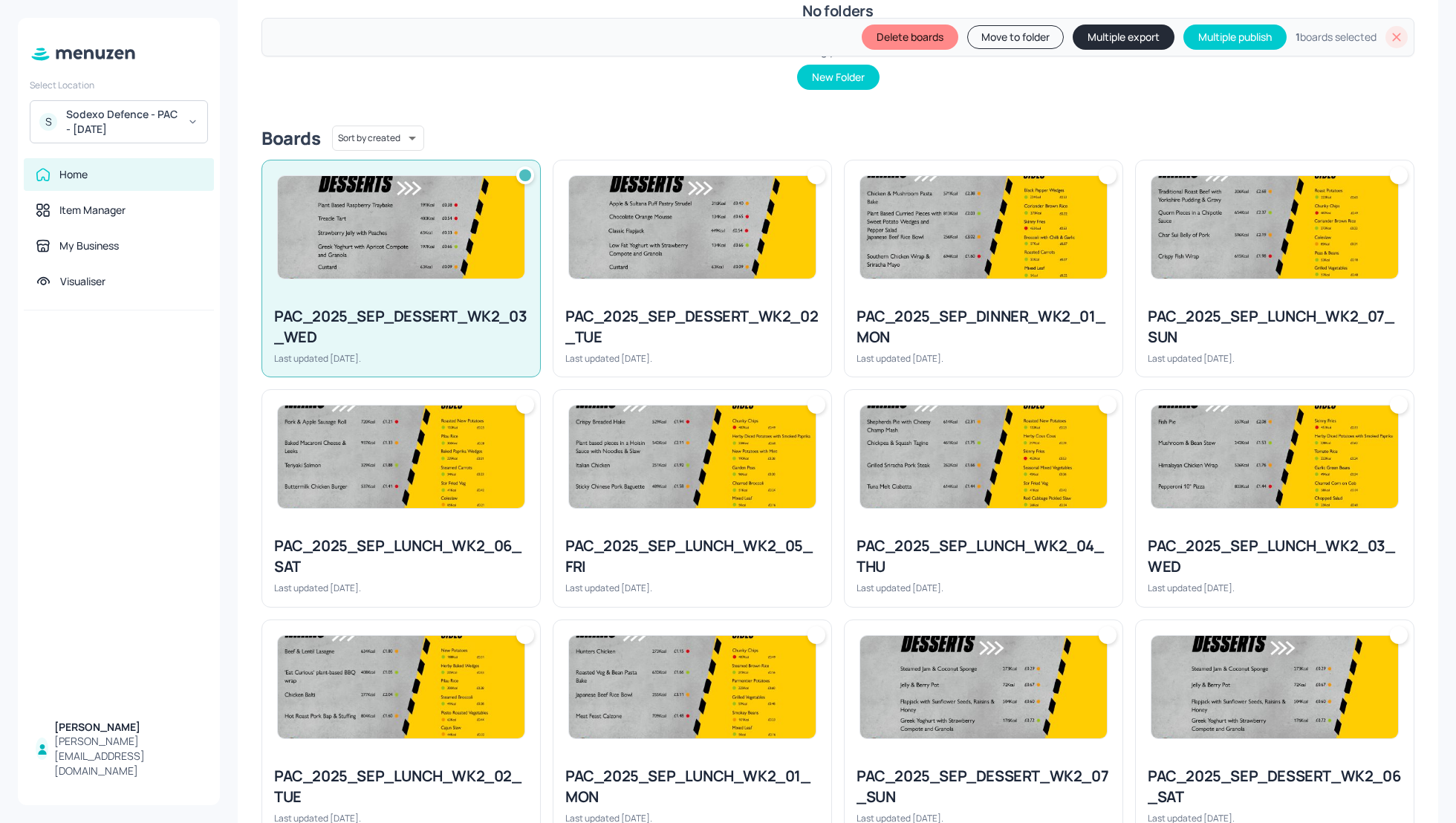
click at [660, 324] on div "PAC_2025_SEP_DESSERT_WK2_02_TUE" at bounding box center [692, 326] width 254 height 41
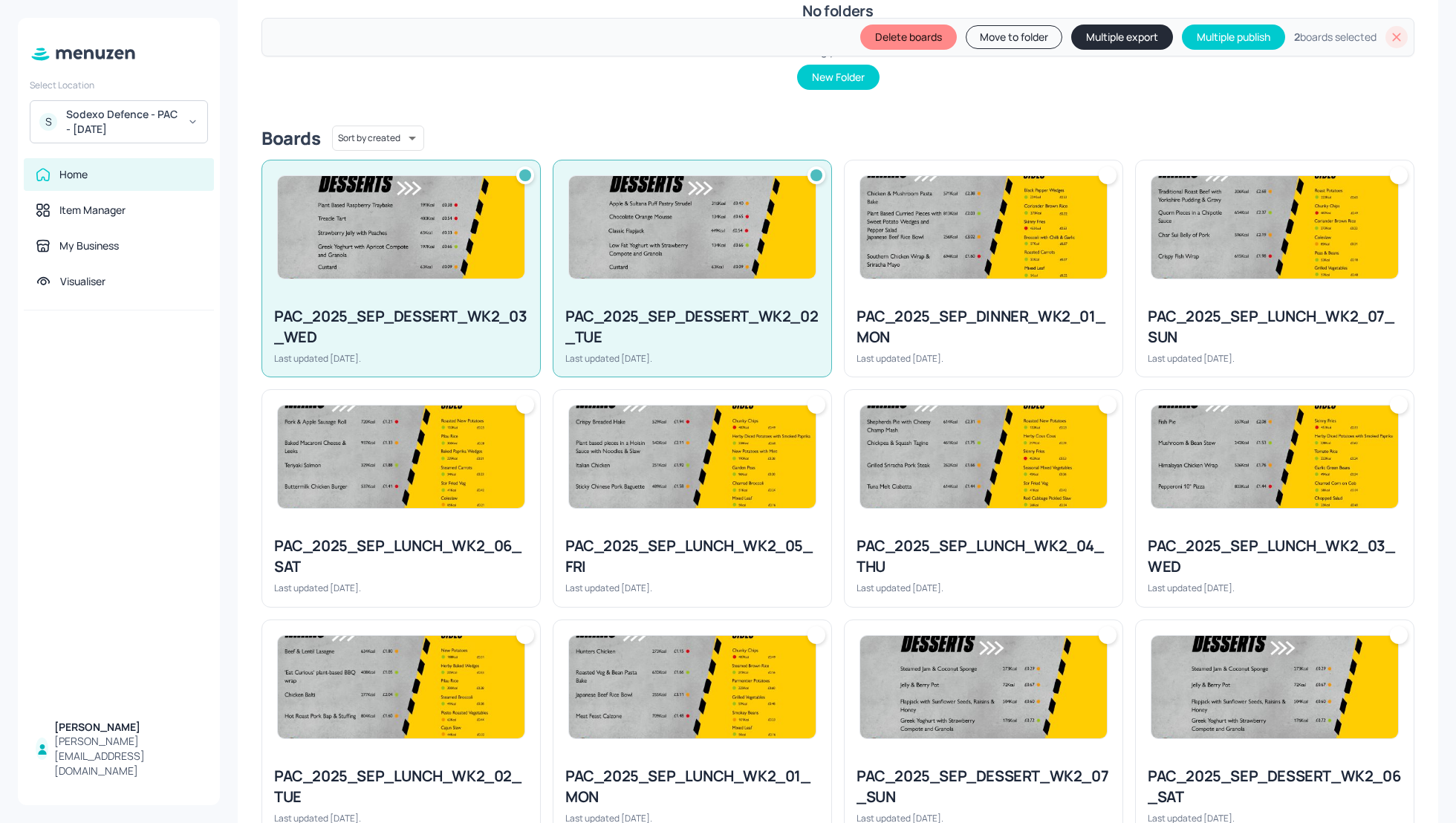
click at [895, 341] on div "PAC_2025_SEP_DINNER_WK2_01_MON" at bounding box center [983, 326] width 254 height 41
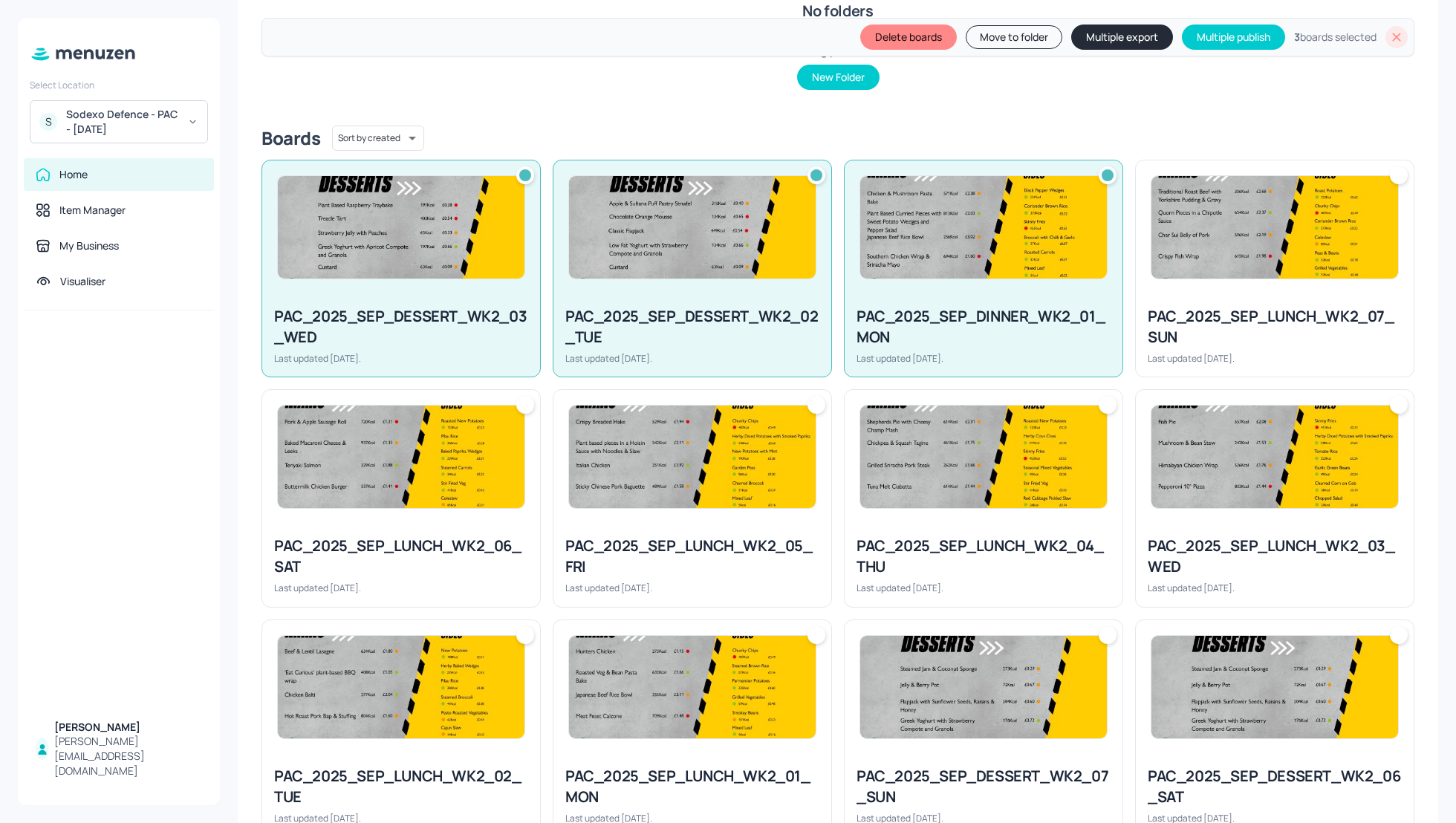
click at [1212, 316] on div "PAC_2025_SEP_LUNCH_WK2_07_SUN" at bounding box center [1275, 326] width 254 height 41
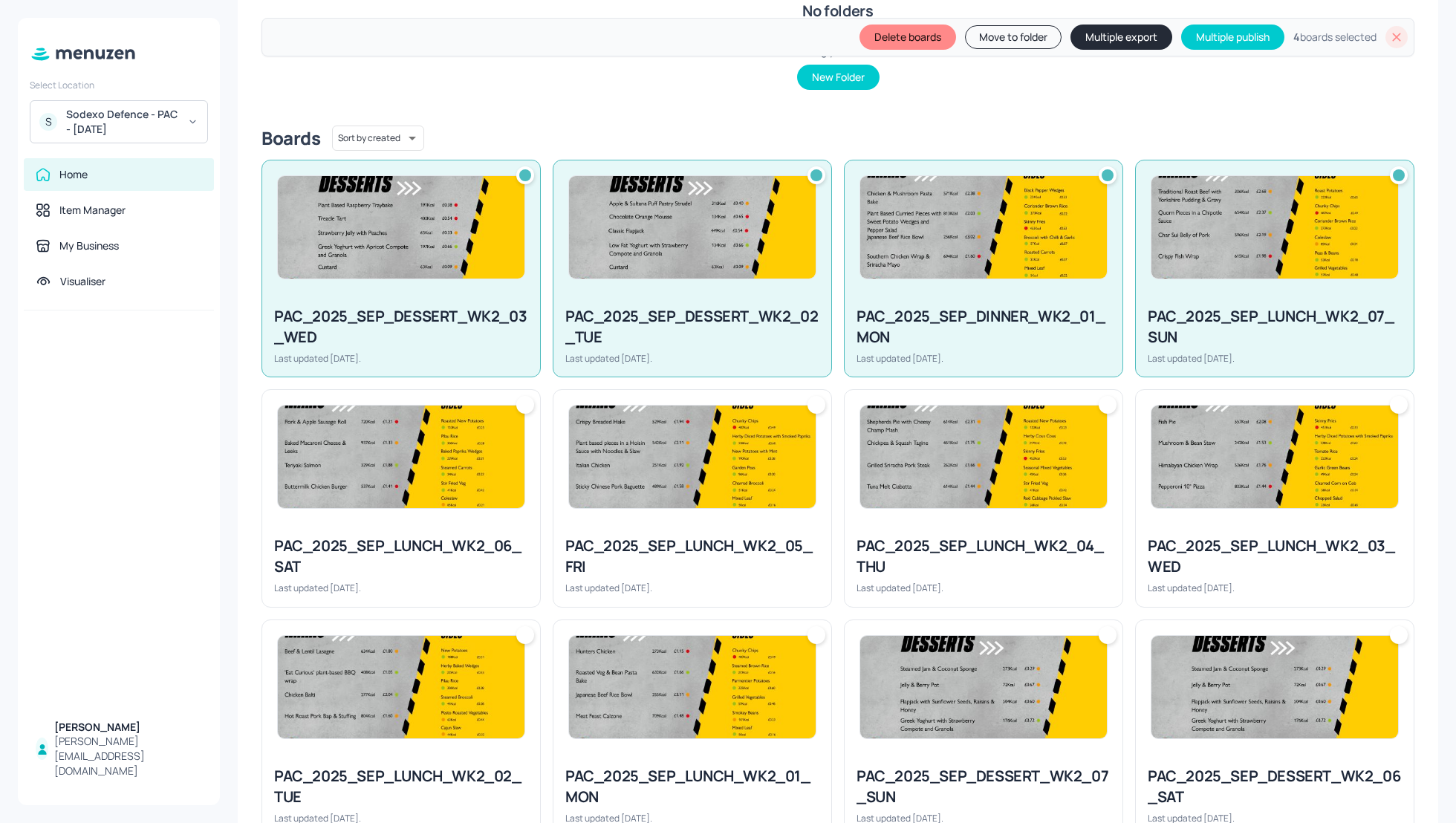
click at [1249, 554] on div "PAC_2025_SEP_LUNCH_WK2_03_WED" at bounding box center [1275, 556] width 254 height 41
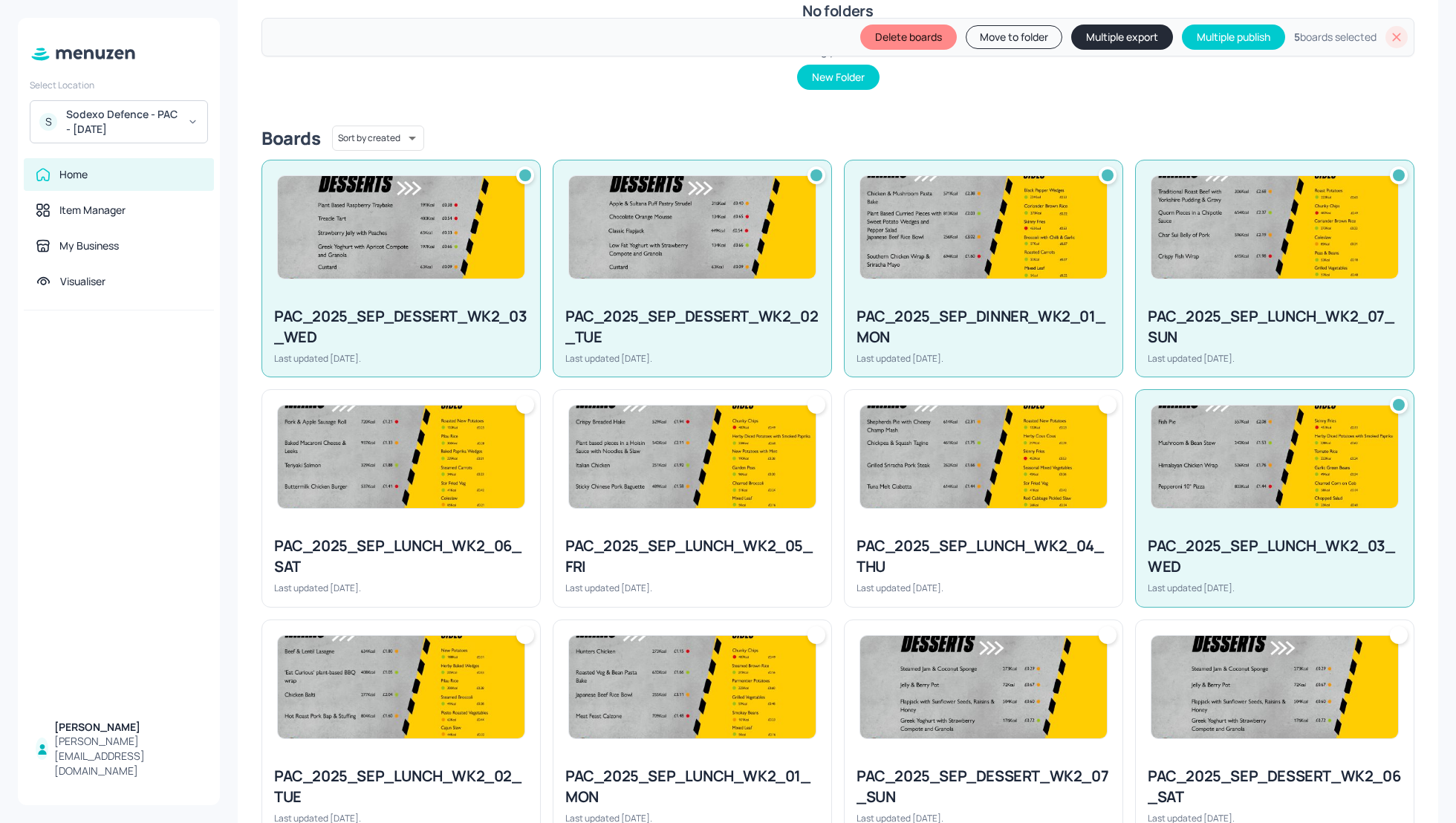
click at [901, 539] on div "PAC_2025_SEP_LUNCH_WK2_04_THU" at bounding box center [983, 556] width 254 height 41
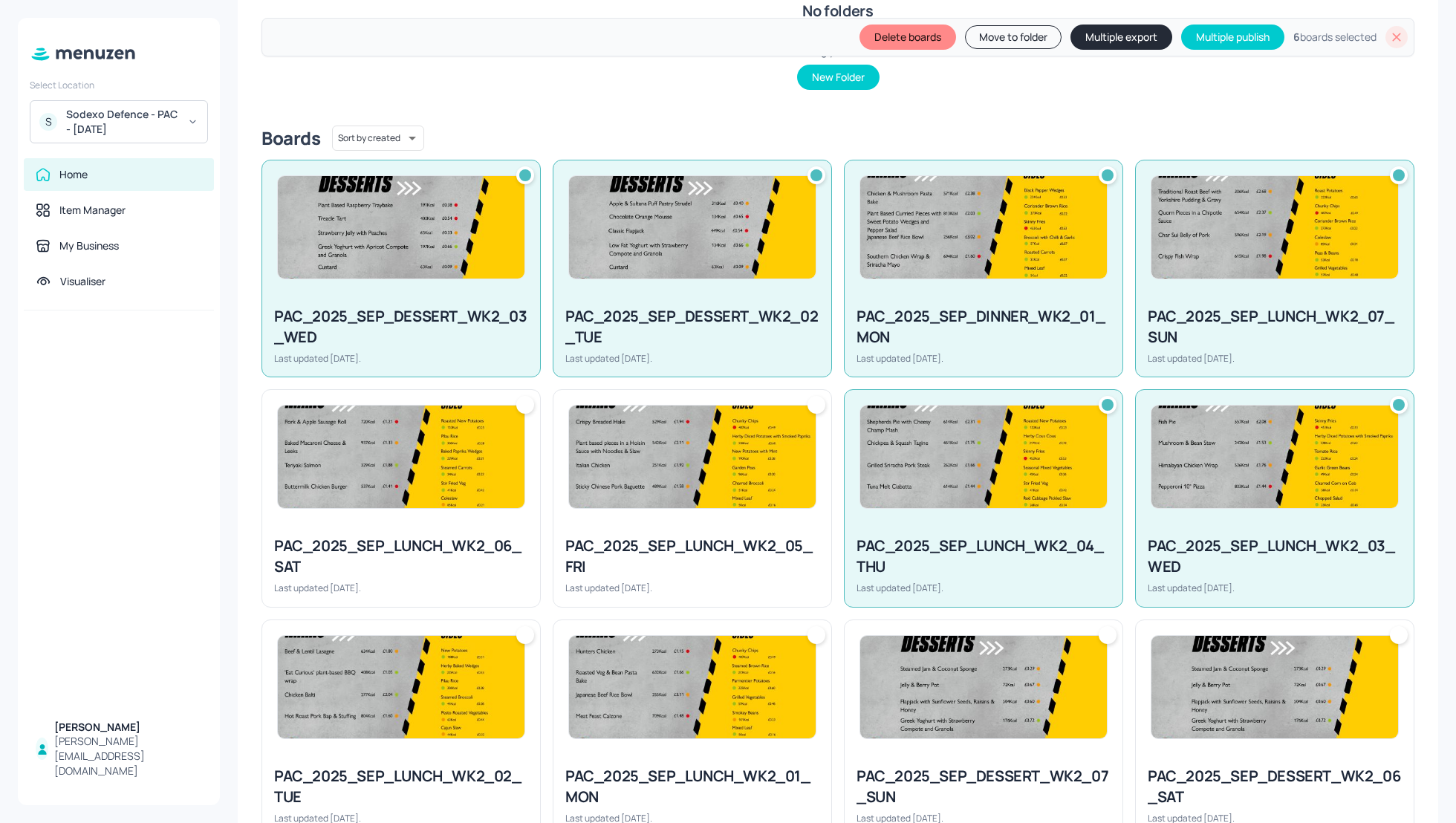
click at [707, 479] on img at bounding box center [692, 457] width 246 height 102
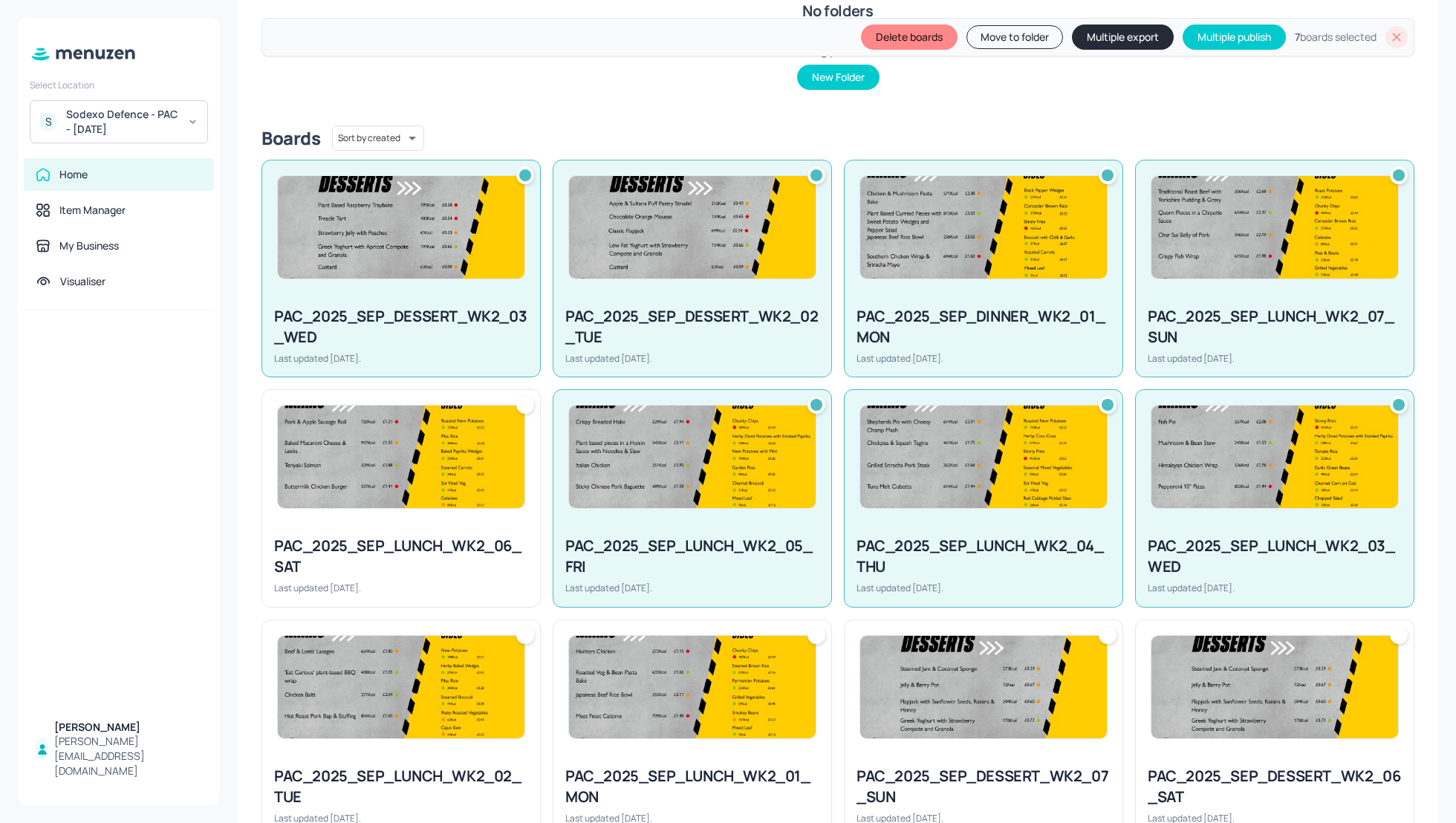
click at [381, 497] on img at bounding box center [401, 457] width 246 height 102
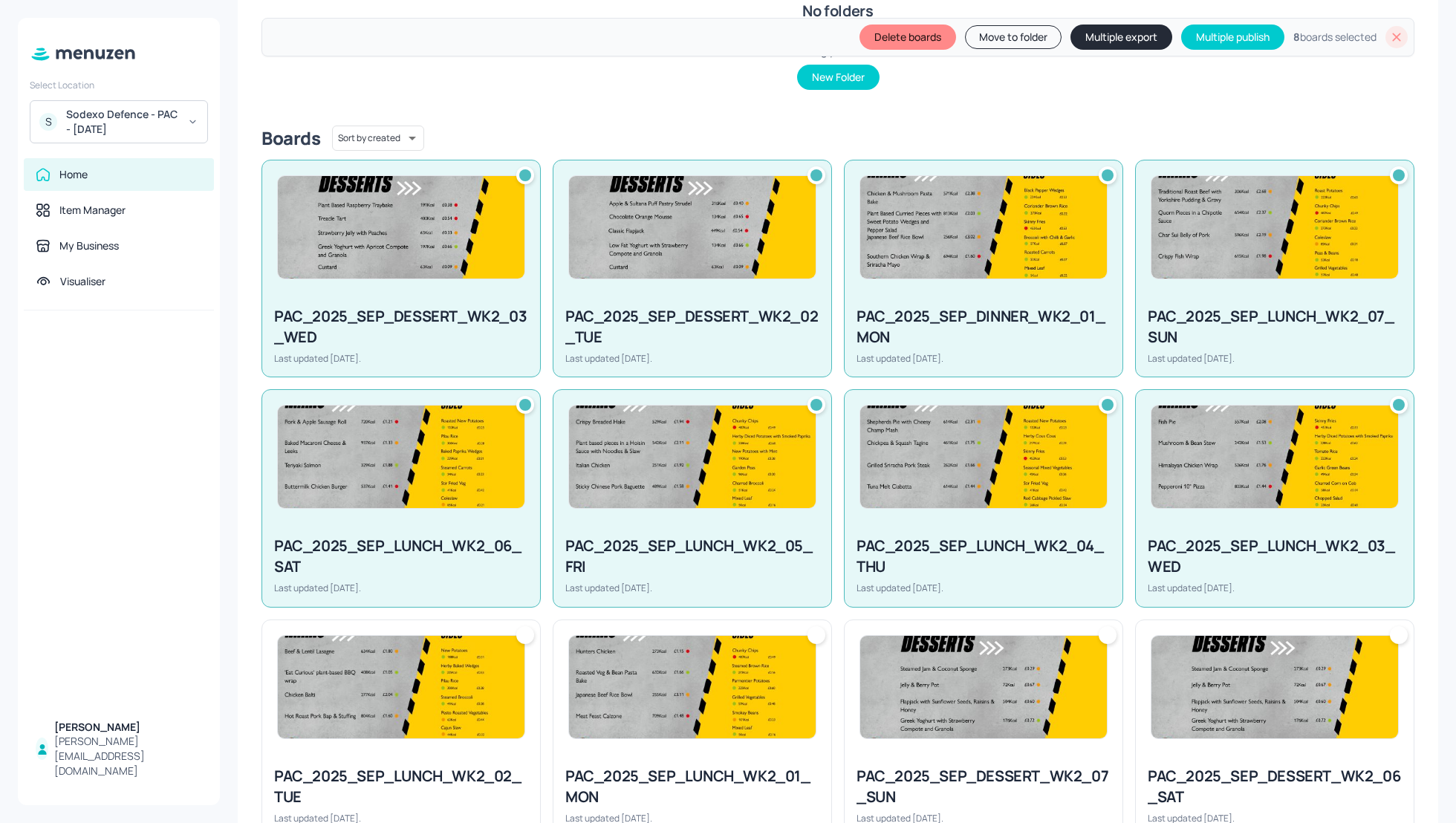
click at [399, 716] on img at bounding box center [401, 687] width 246 height 102
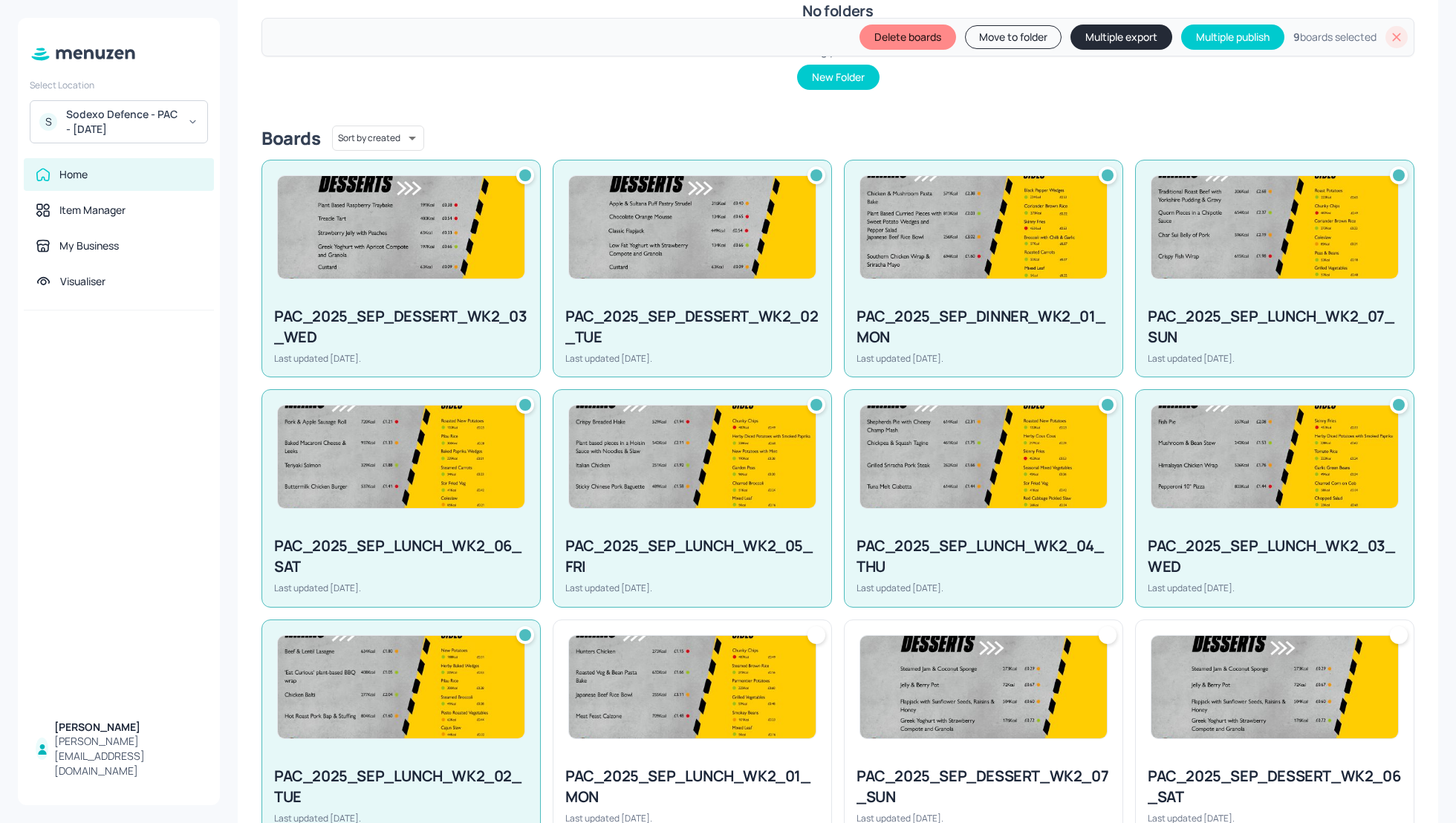
click at [660, 745] on div at bounding box center [692, 687] width 278 height 133
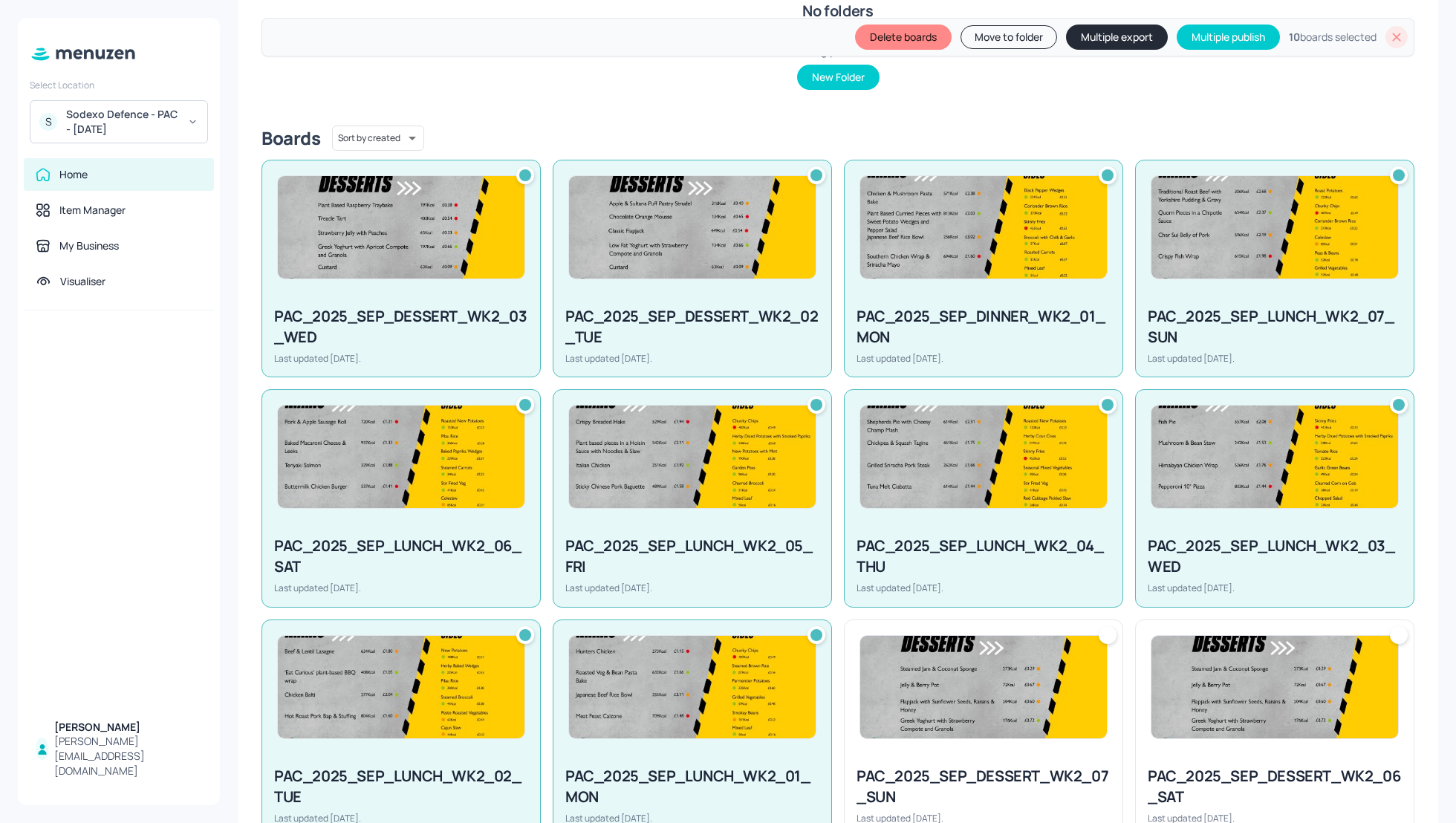
click at [963, 722] on img at bounding box center [983, 687] width 246 height 102
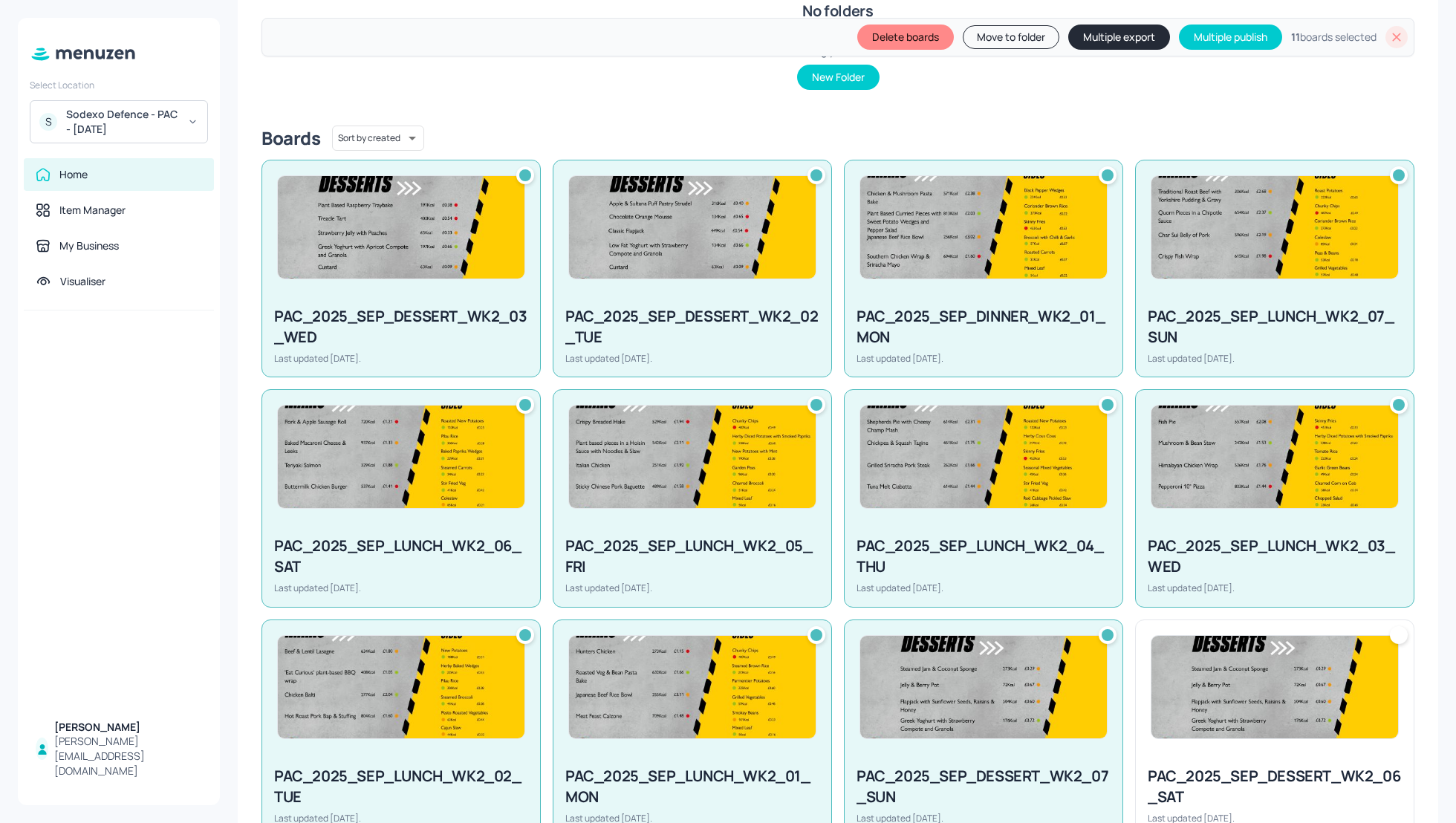
click at [1187, 734] on img at bounding box center [1275, 687] width 246 height 102
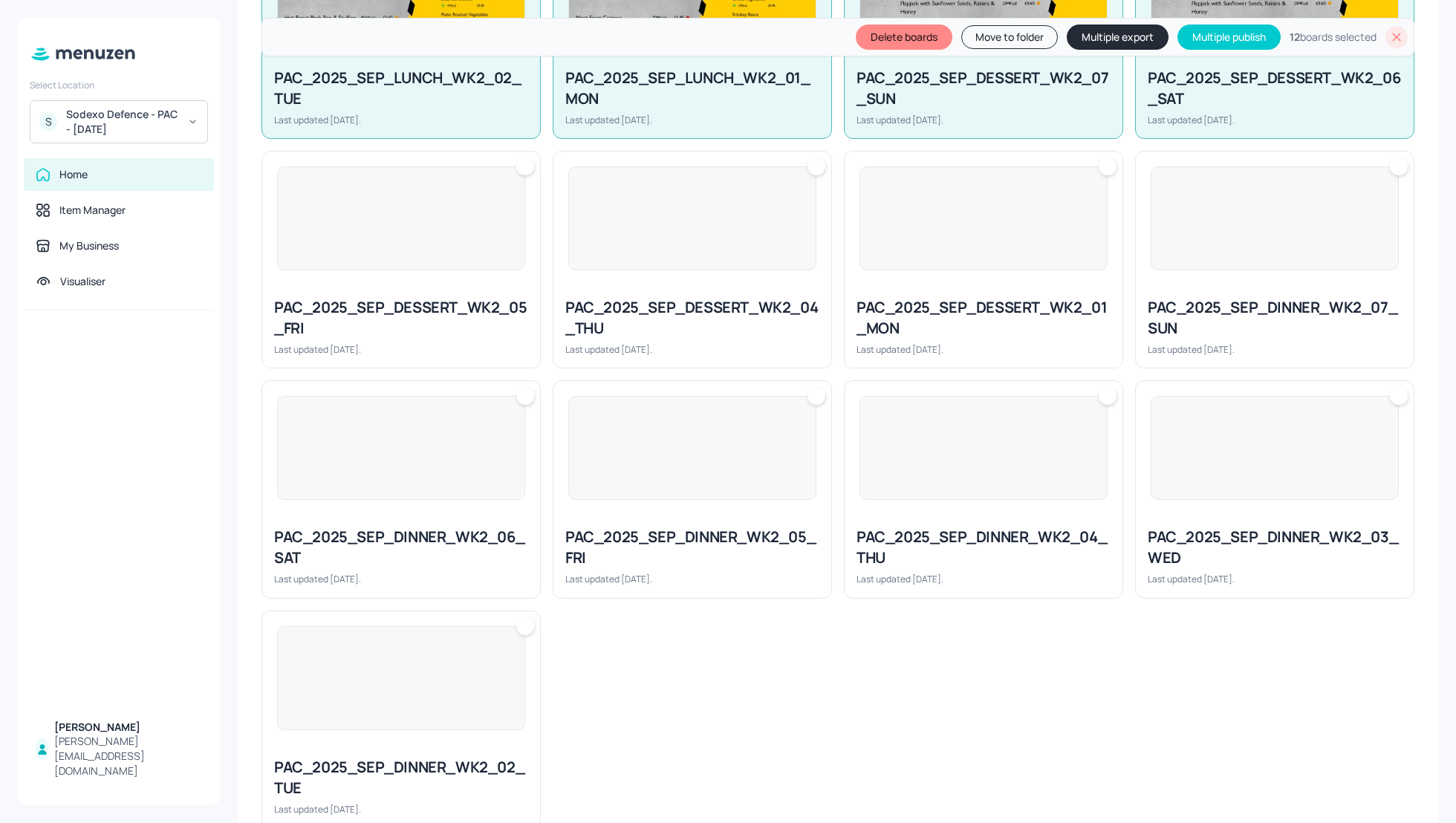
scroll to position [1050, 0]
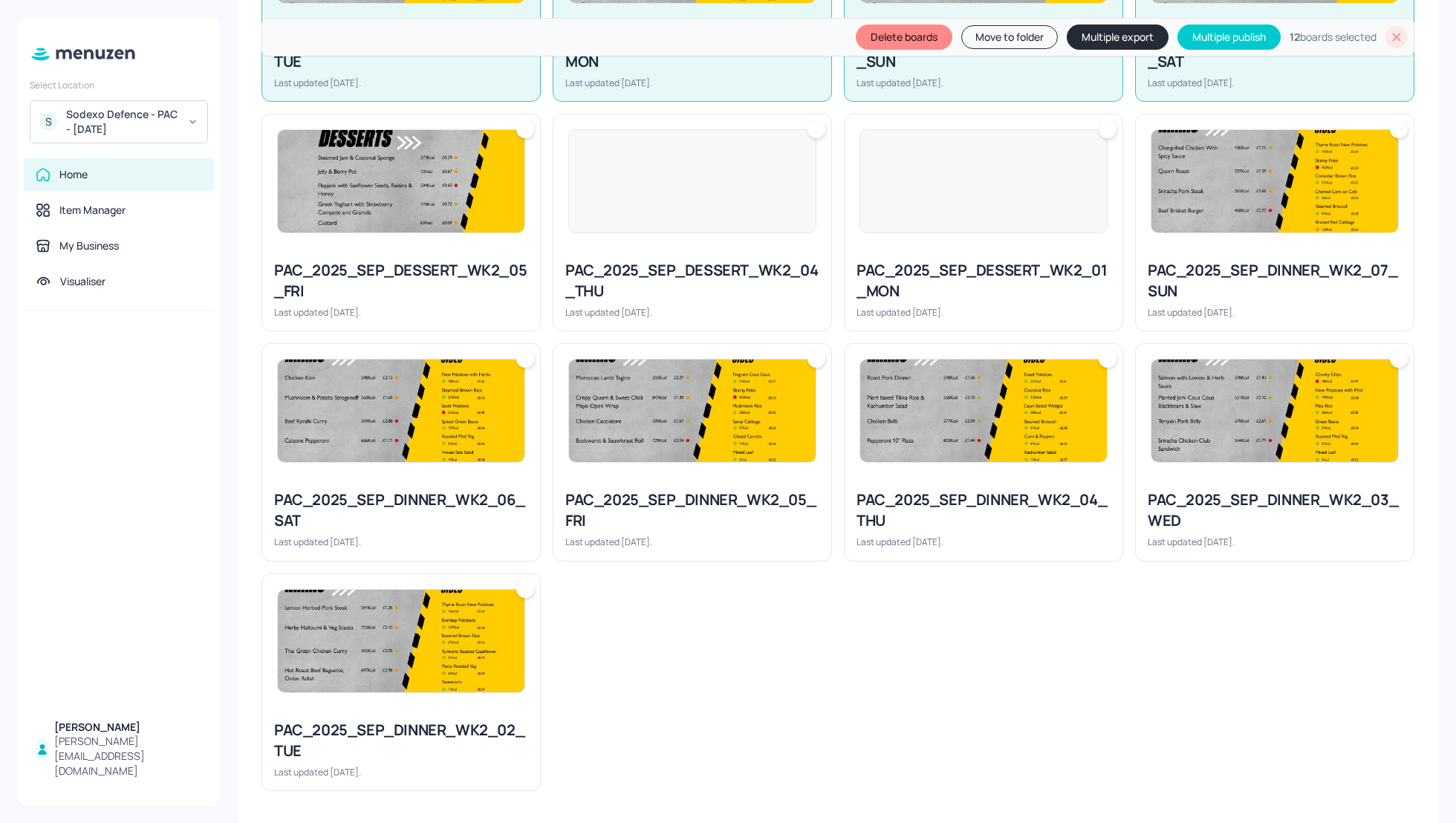
click at [1231, 198] on img at bounding box center [1275, 181] width 246 height 102
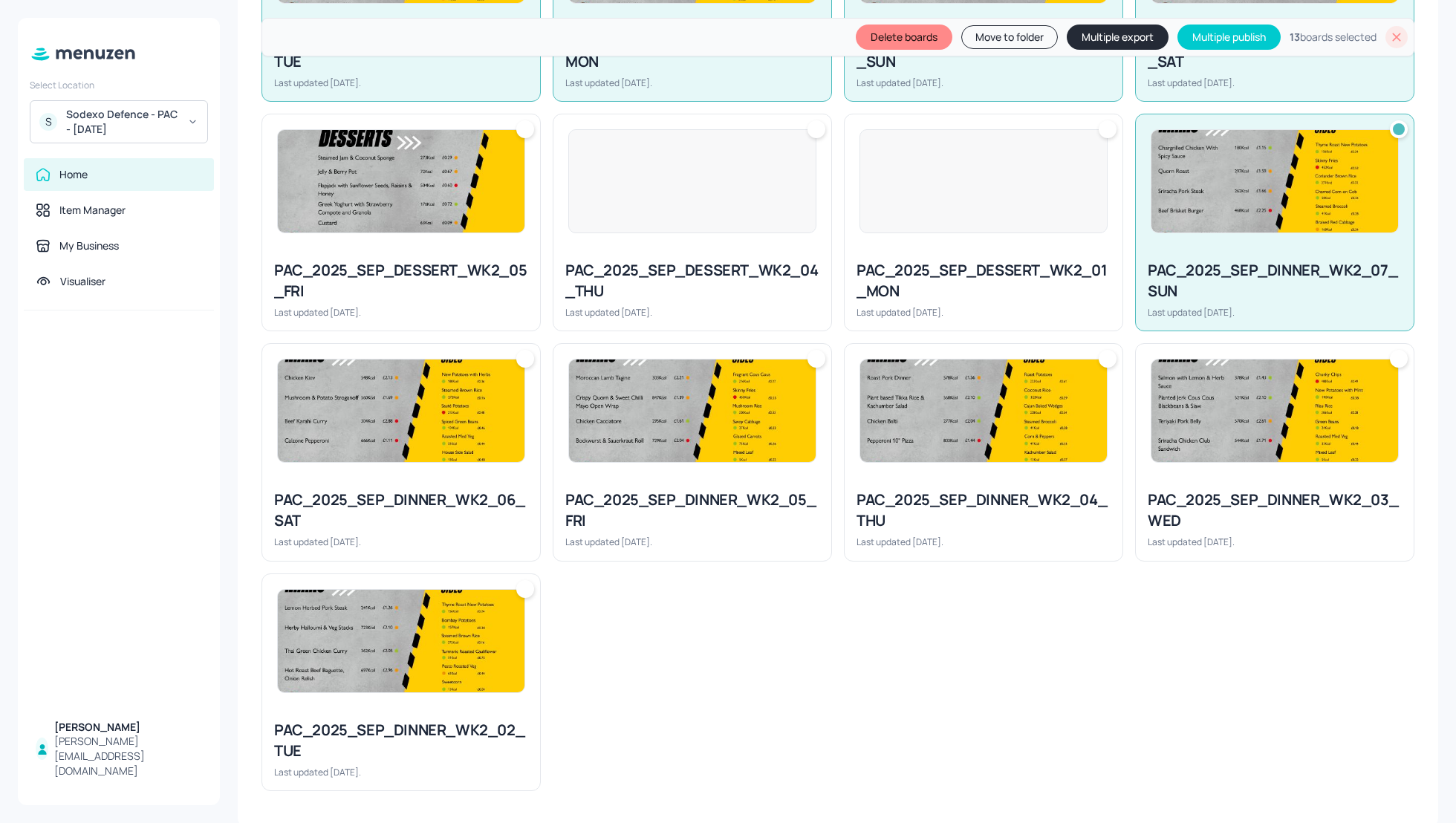
click at [911, 225] on div at bounding box center [983, 181] width 248 height 104
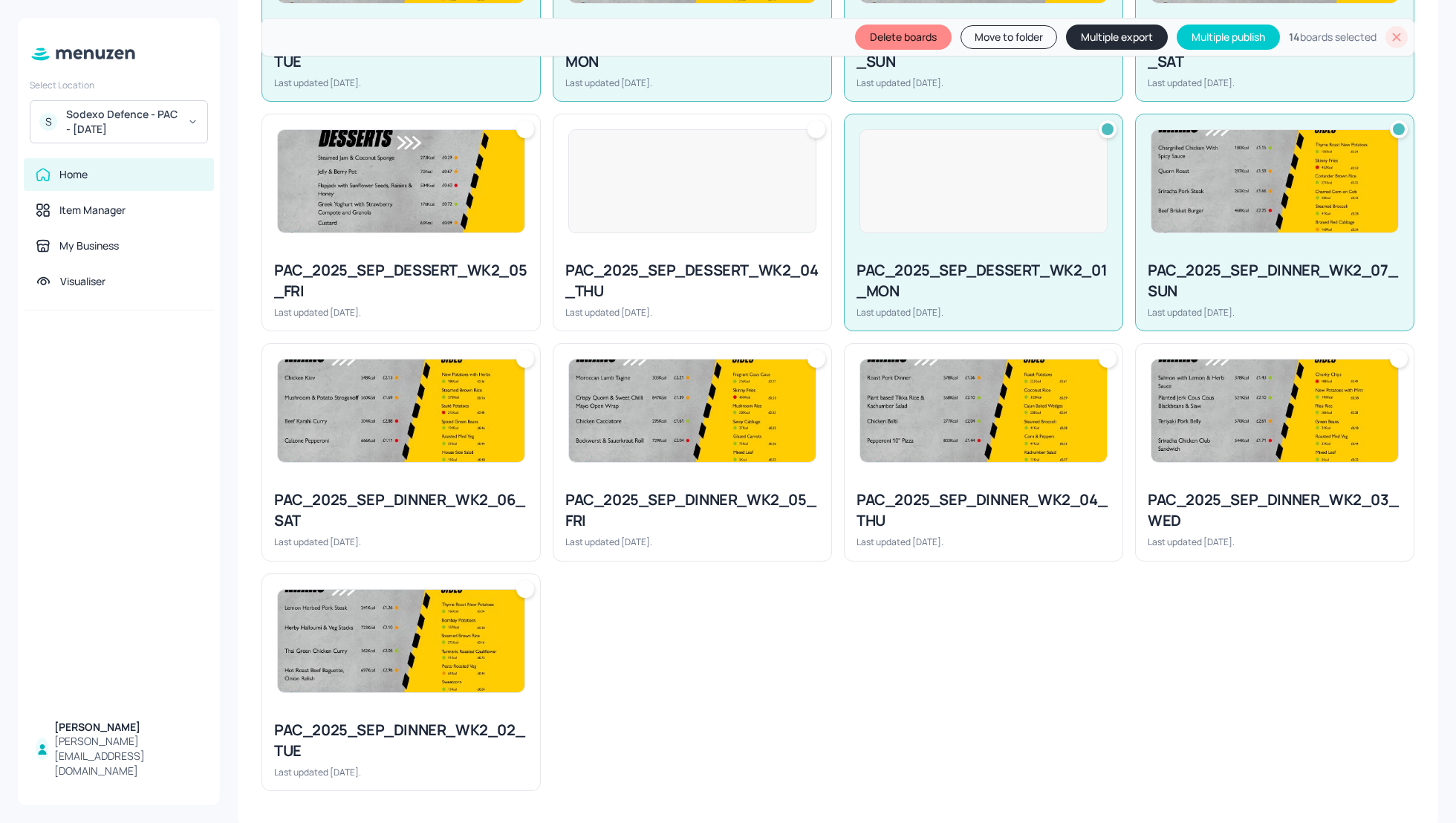
click at [769, 199] on div at bounding box center [692, 181] width 248 height 104
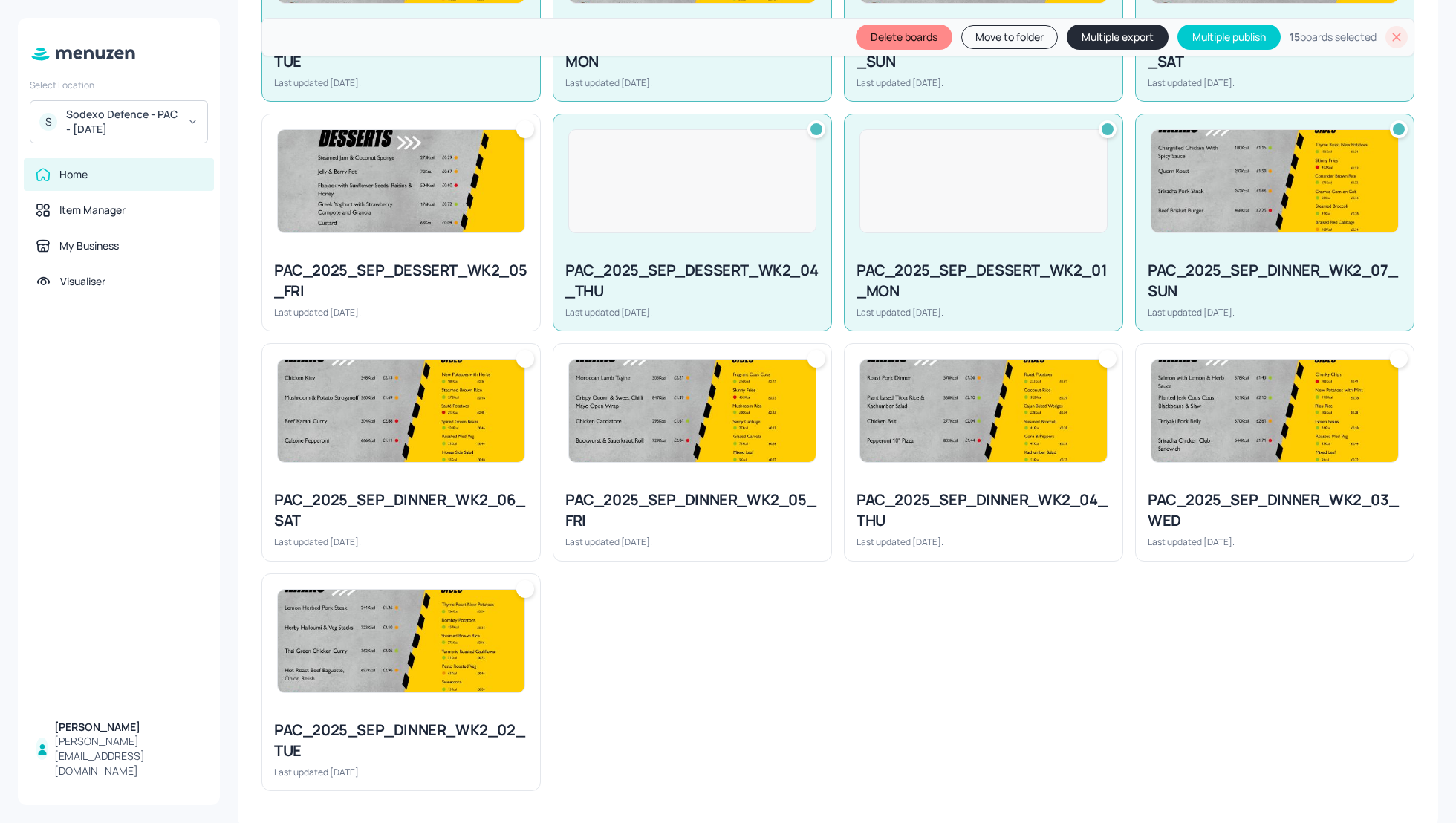
click at [395, 262] on div "PAC_2025_SEP_DESSERT_WK2_05_FRI" at bounding box center [401, 281] width 254 height 41
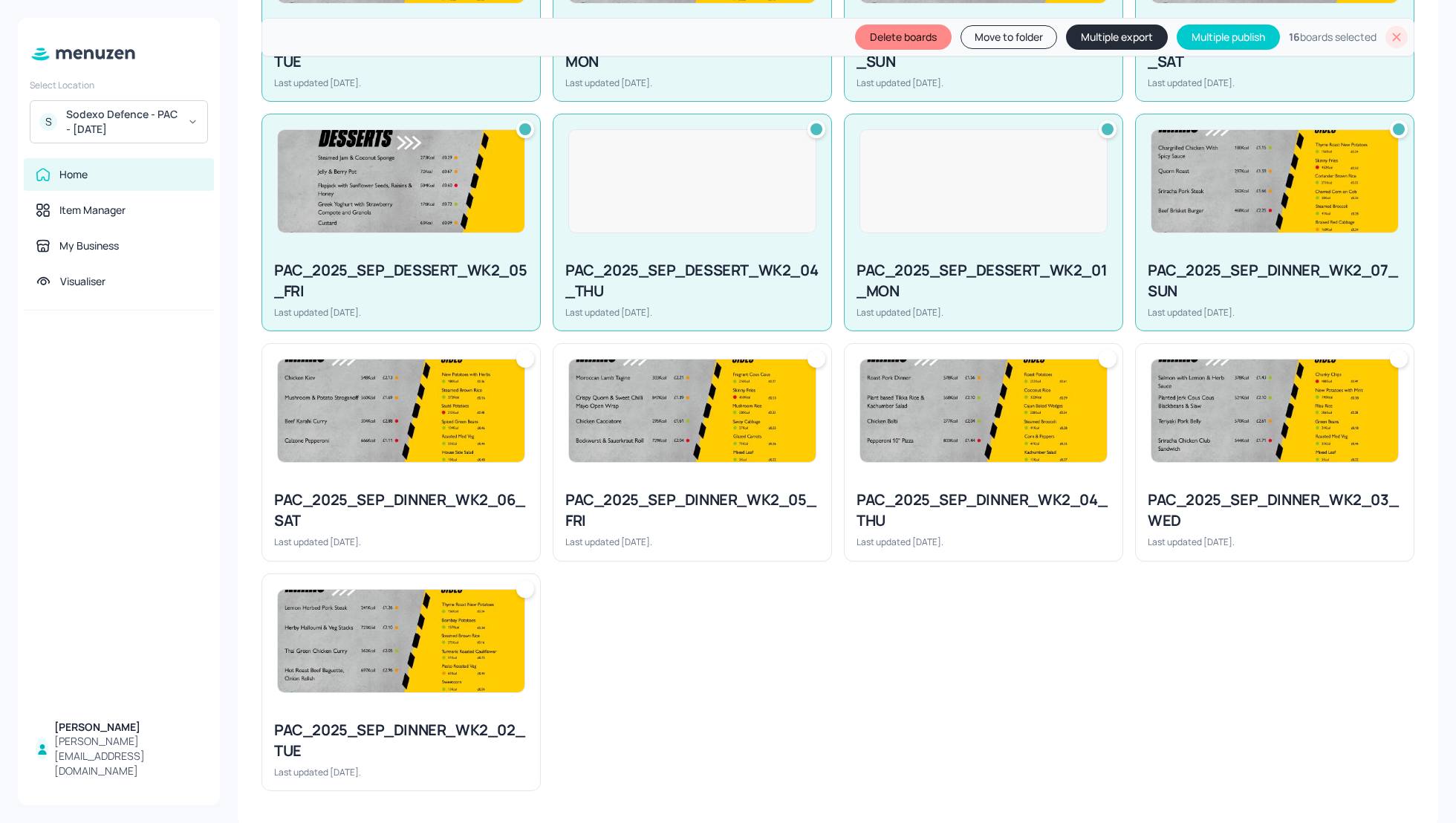
click at [373, 517] on div "PAC_2025_SEP_DINNER_WK2_06_SAT" at bounding box center [401, 510] width 254 height 41
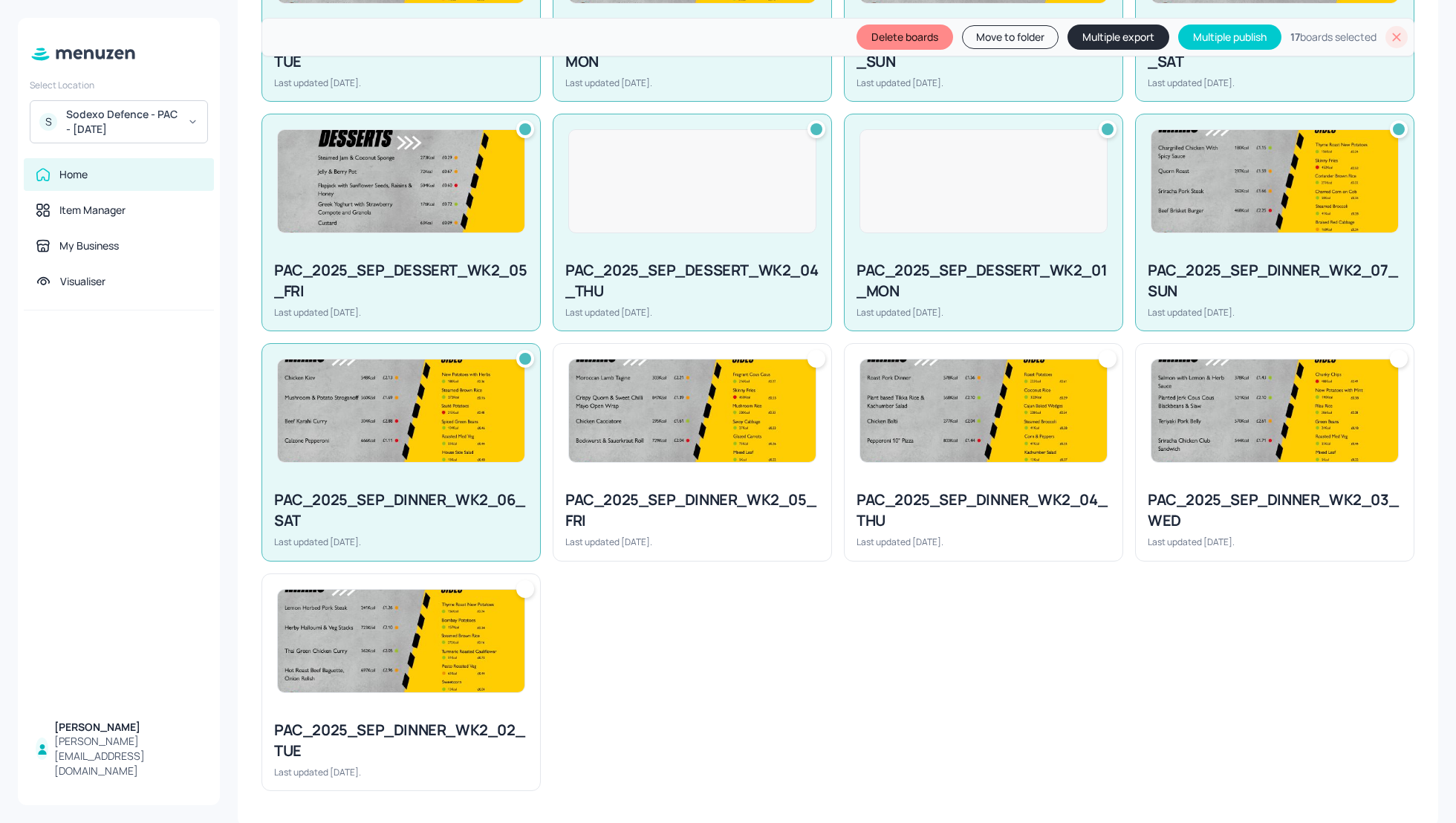
click at [708, 509] on div "PAC_2025_SEP_DINNER_WK2_05_FRI" at bounding box center [692, 510] width 254 height 41
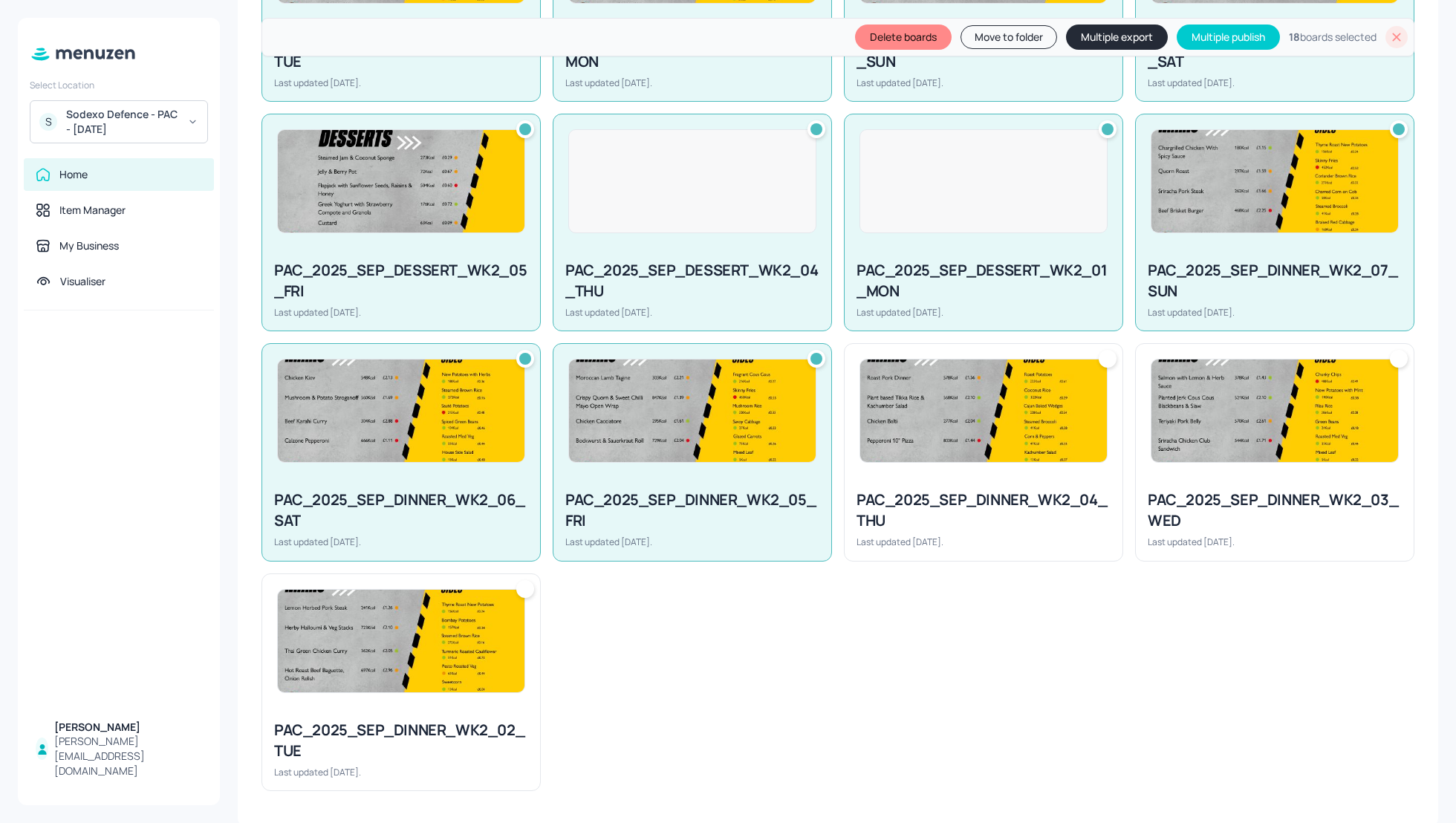
click at [875, 501] on div "PAC_2025_SEP_DINNER_WK2_04_THU" at bounding box center [983, 510] width 254 height 41
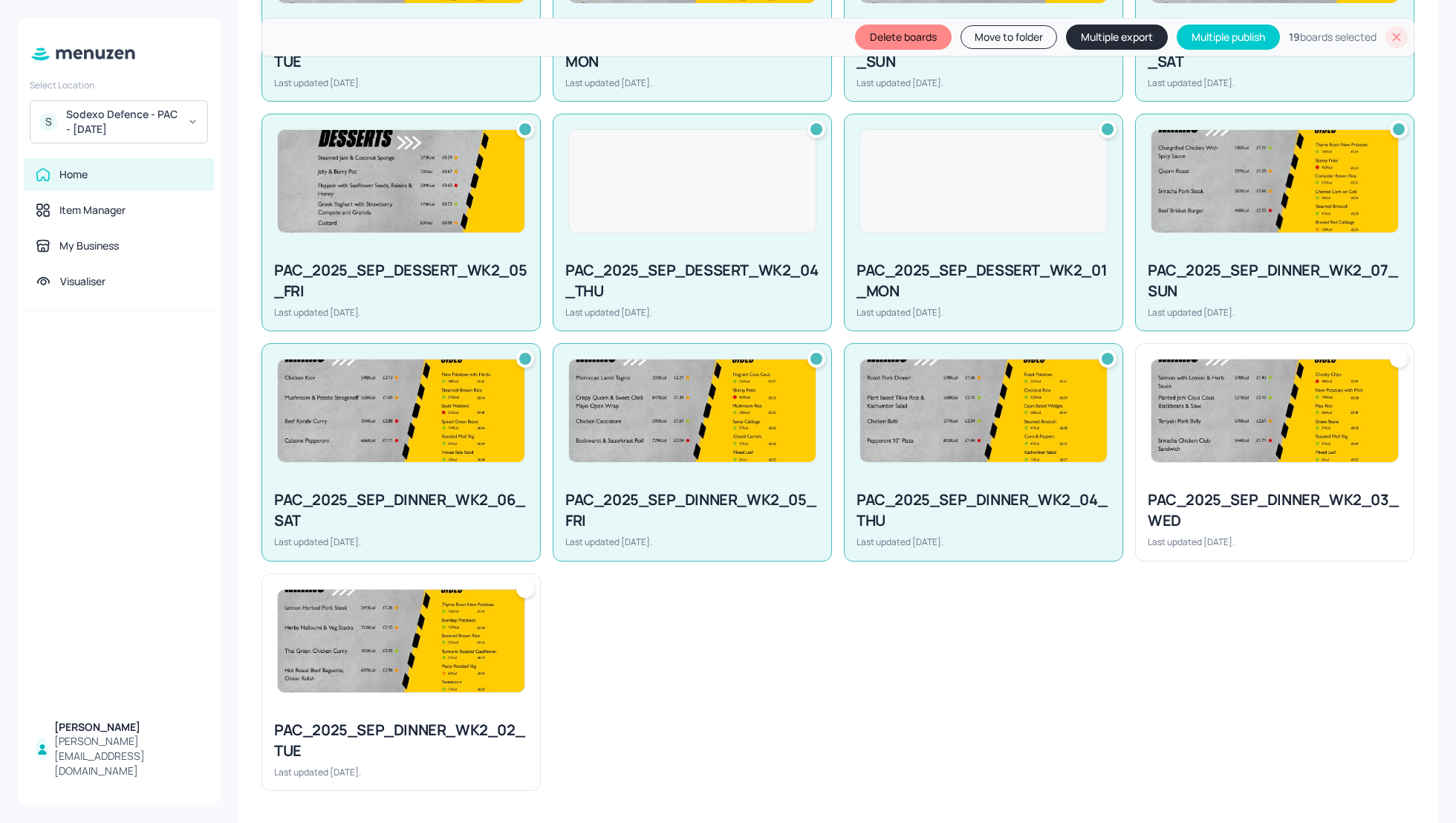
click at [1223, 490] on div "PAC_2025_SEP_DINNER_WK2_03_WED" at bounding box center [1275, 510] width 254 height 41
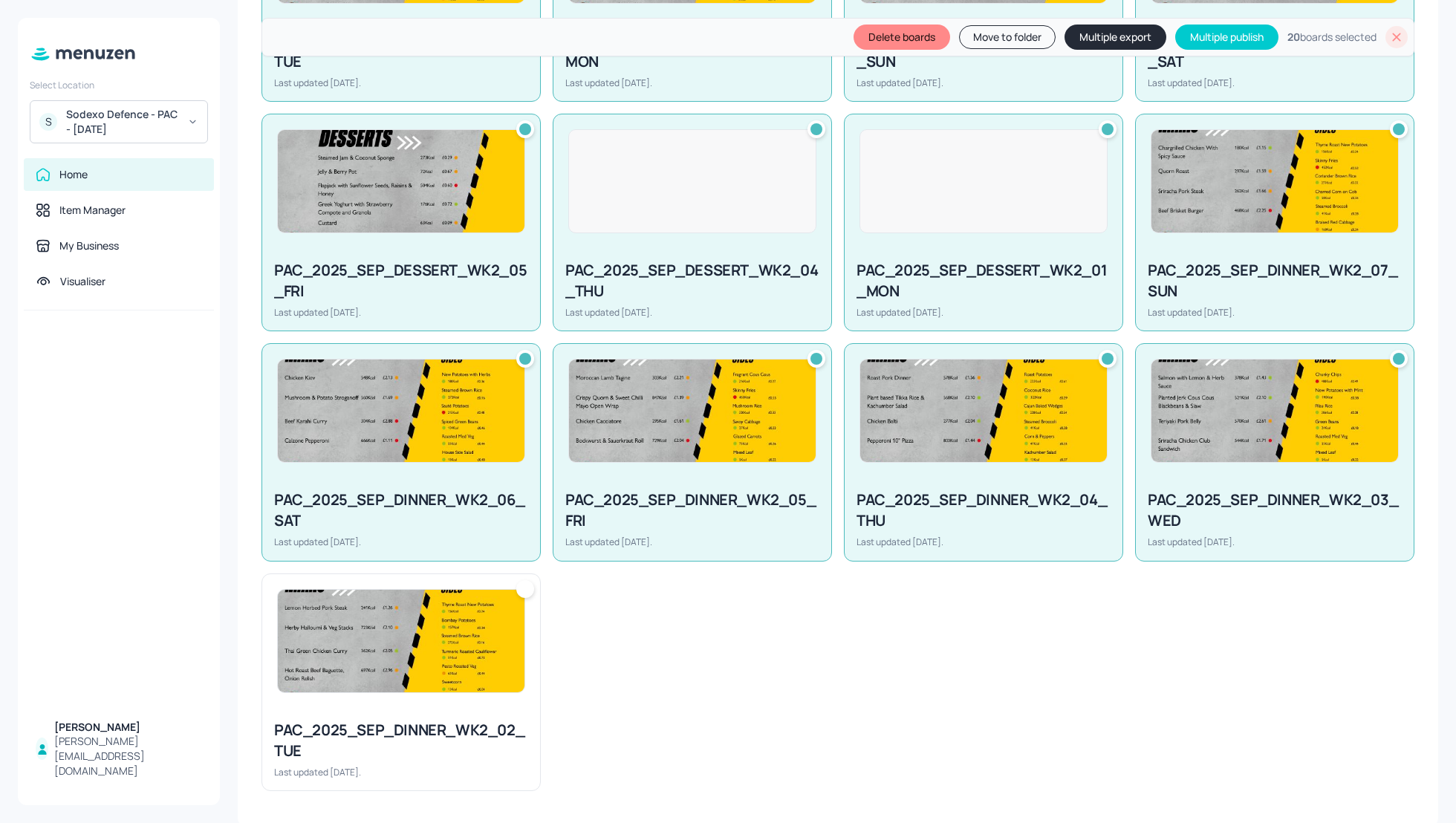
click at [336, 631] on img at bounding box center [401, 641] width 246 height 102
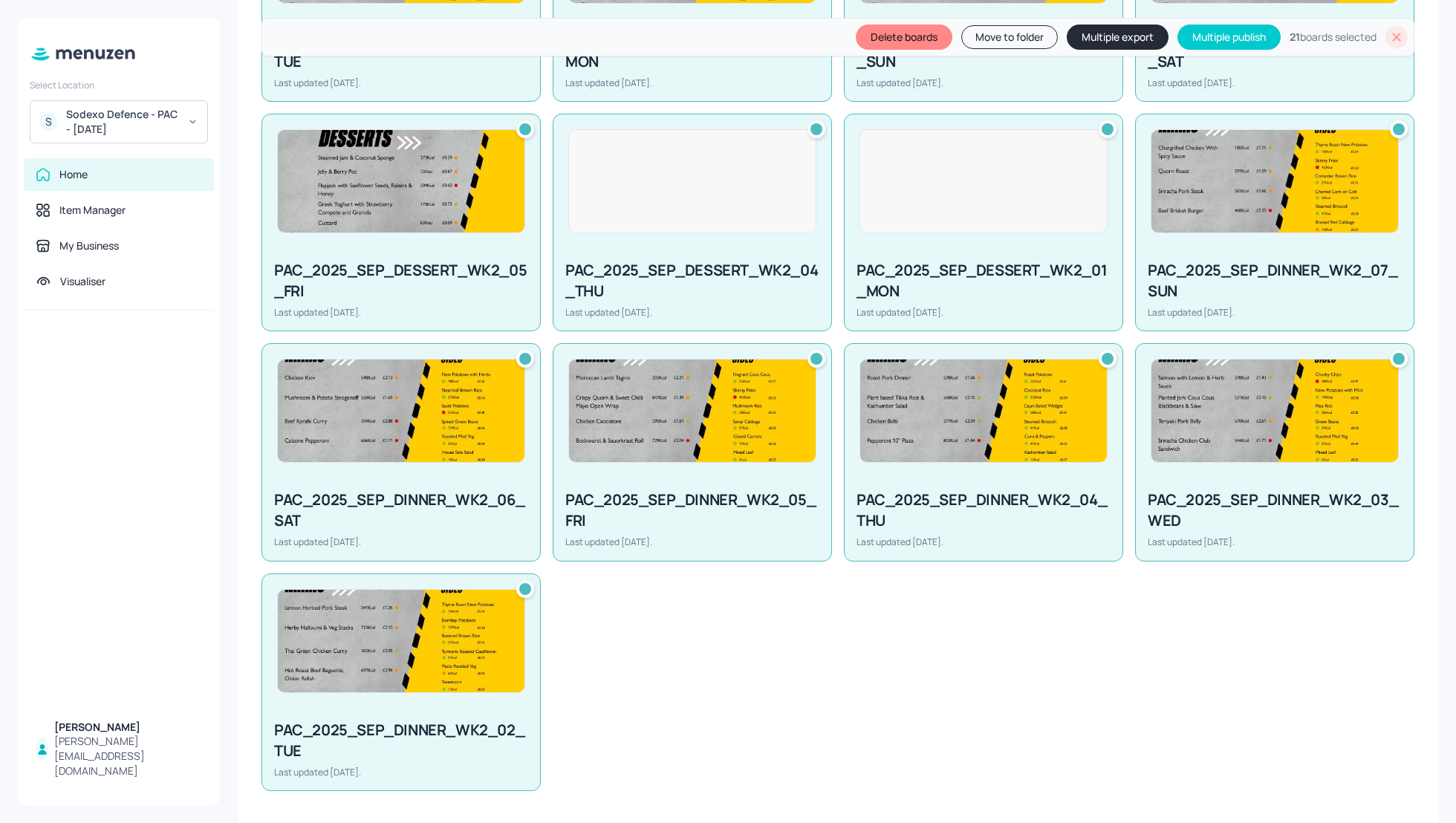
click at [1115, 27] on button "Multiple export" at bounding box center [1118, 37] width 102 height 25
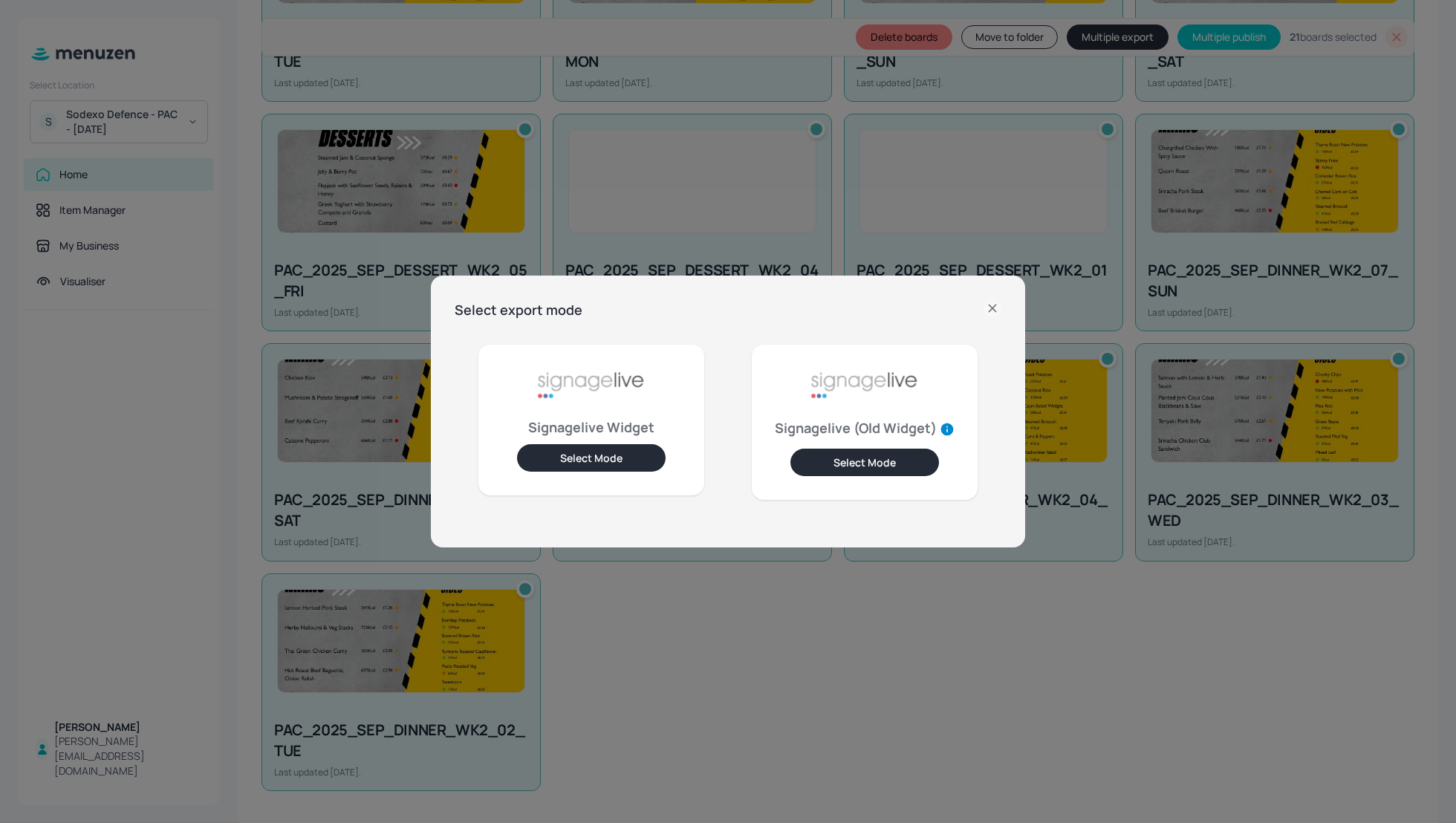
click at [590, 459] on button "Select Mode" at bounding box center [591, 458] width 149 height 28
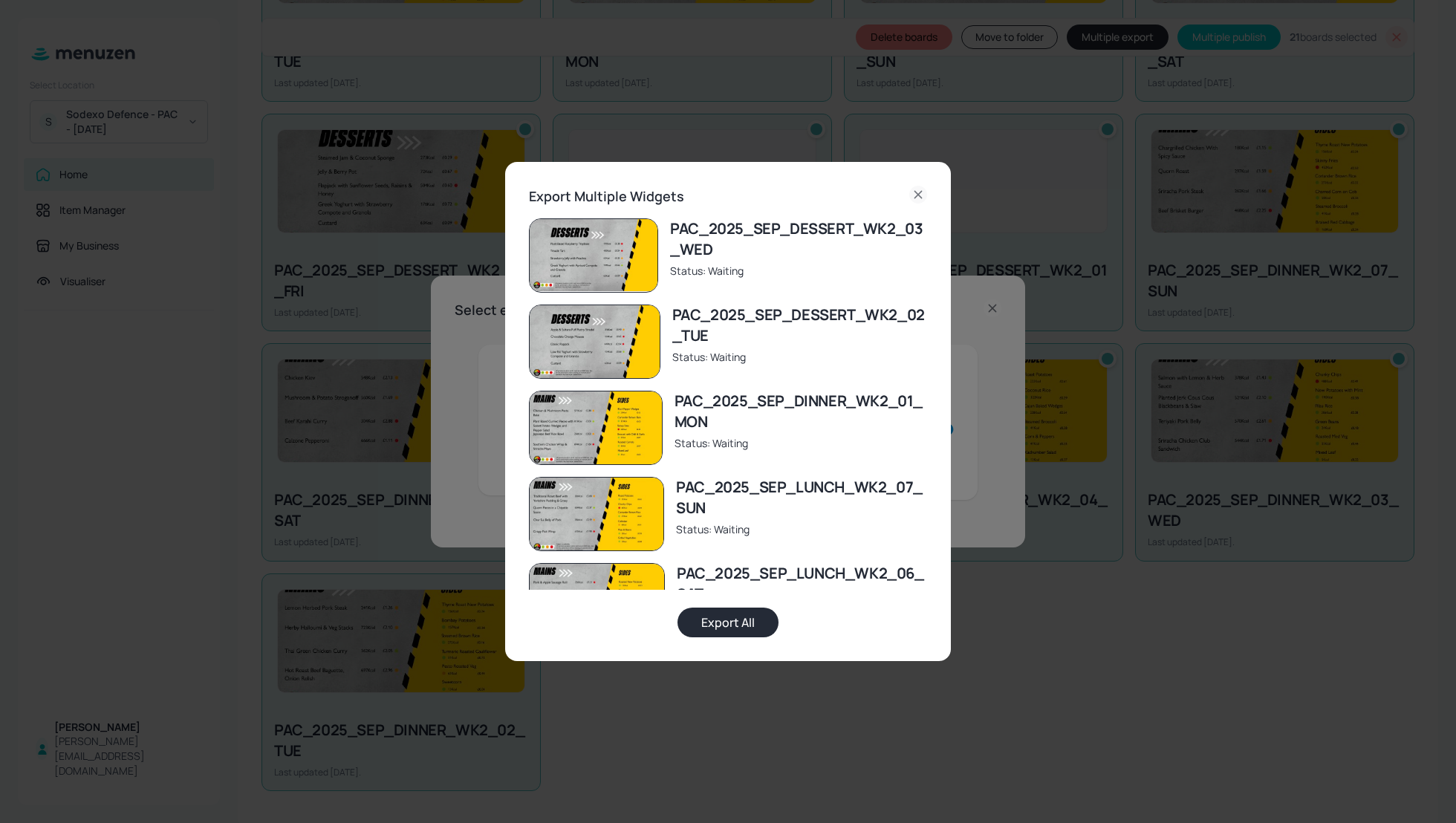
click at [747, 625] on button "Export All" at bounding box center [728, 622] width 101 height 30
